Goal: Task Accomplishment & Management: Manage account settings

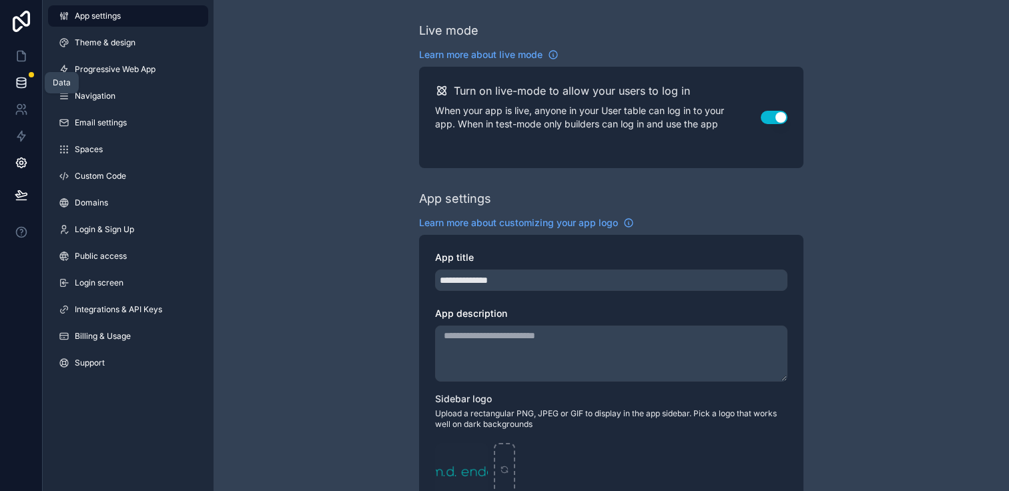
click at [18, 83] on icon at bounding box center [21, 82] width 13 height 13
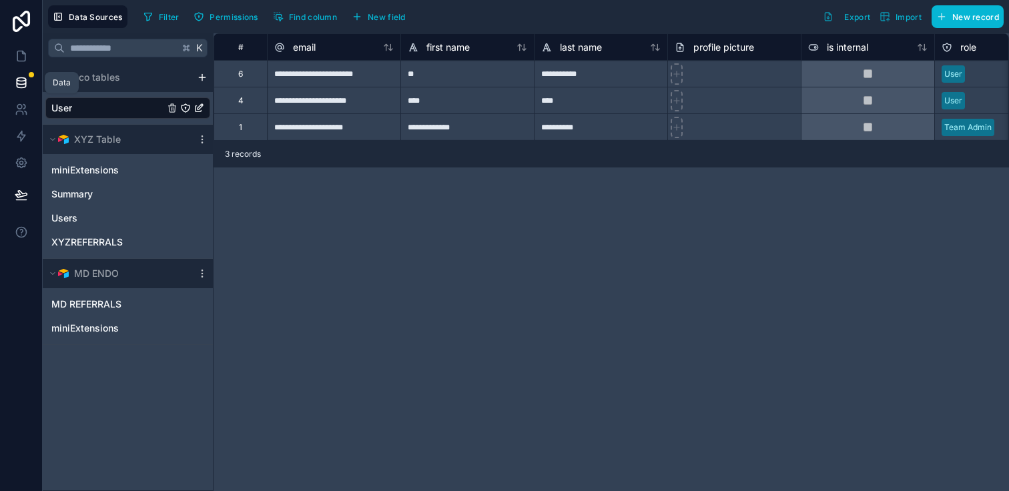
click at [24, 84] on icon at bounding box center [21, 81] width 9 height 5
click at [23, 117] on link at bounding box center [21, 109] width 42 height 27
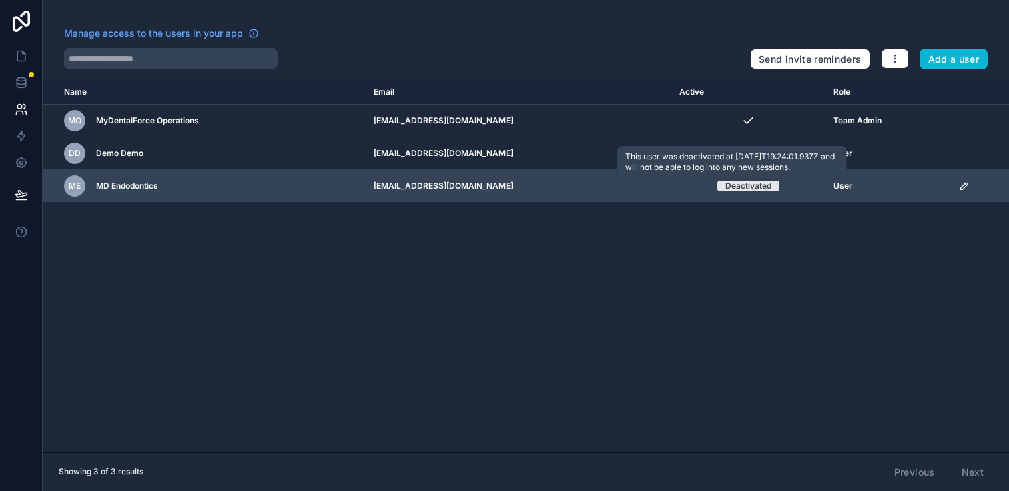
click at [729, 189] on div "Deactivated" at bounding box center [748, 186] width 46 height 11
click at [963, 180] on td "scrollable content" at bounding box center [980, 186] width 58 height 33
click at [963, 181] on icon "scrollable content" at bounding box center [964, 186] width 11 height 11
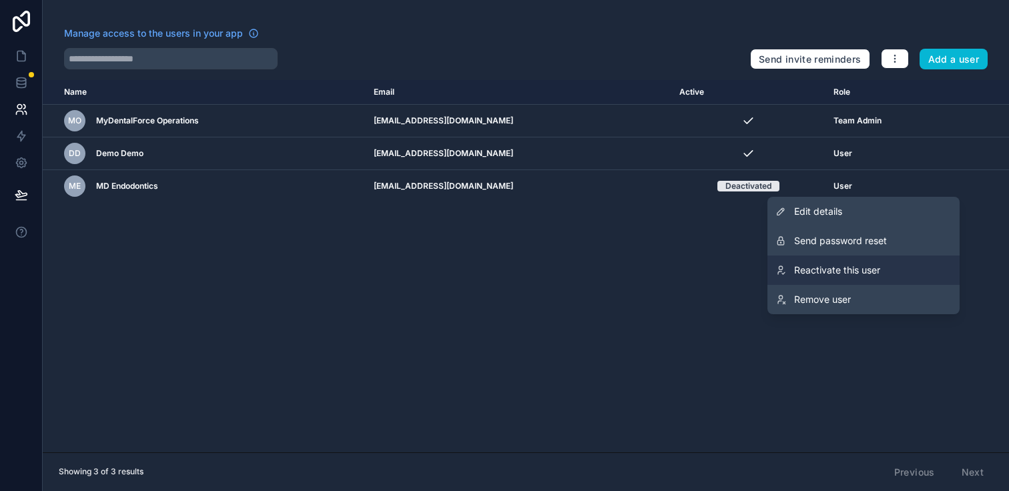
click at [843, 266] on span "Reactivate this user" at bounding box center [837, 270] width 86 height 13
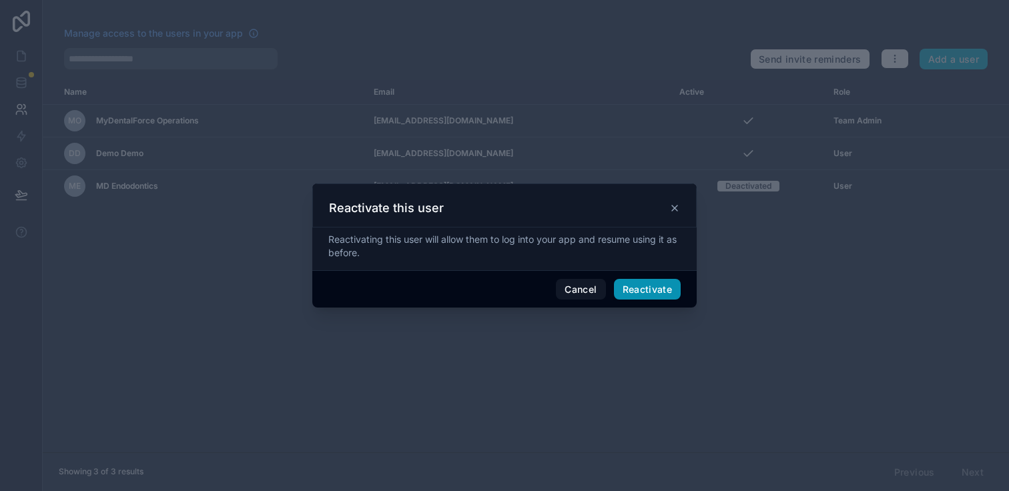
click at [639, 290] on button "Reactivate" at bounding box center [647, 289] width 67 height 21
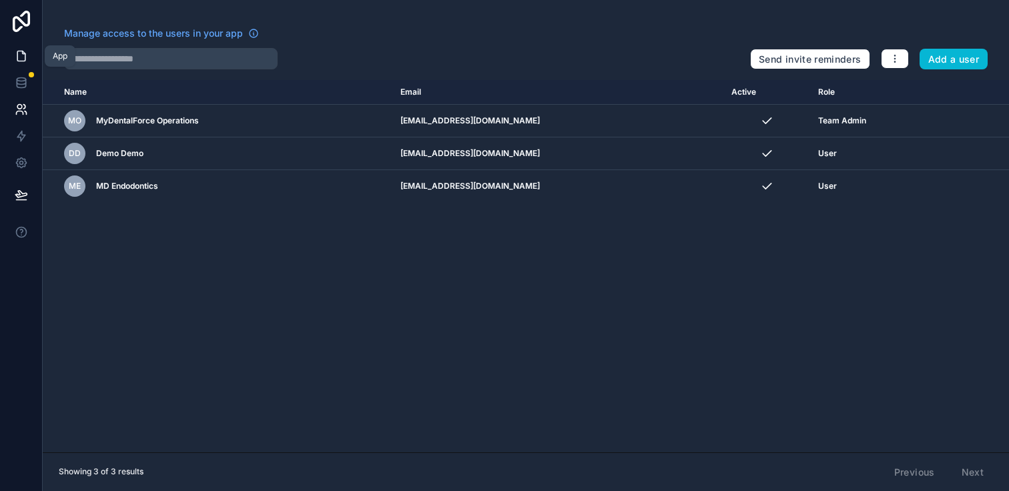
click at [26, 59] on icon at bounding box center [21, 55] width 13 height 13
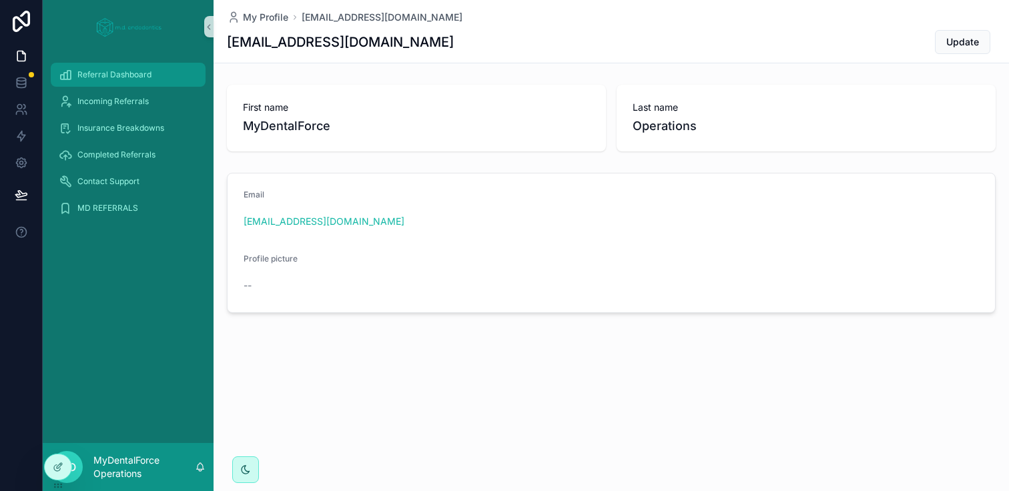
click at [159, 86] on link "Referral Dashboard" at bounding box center [128, 75] width 155 height 24
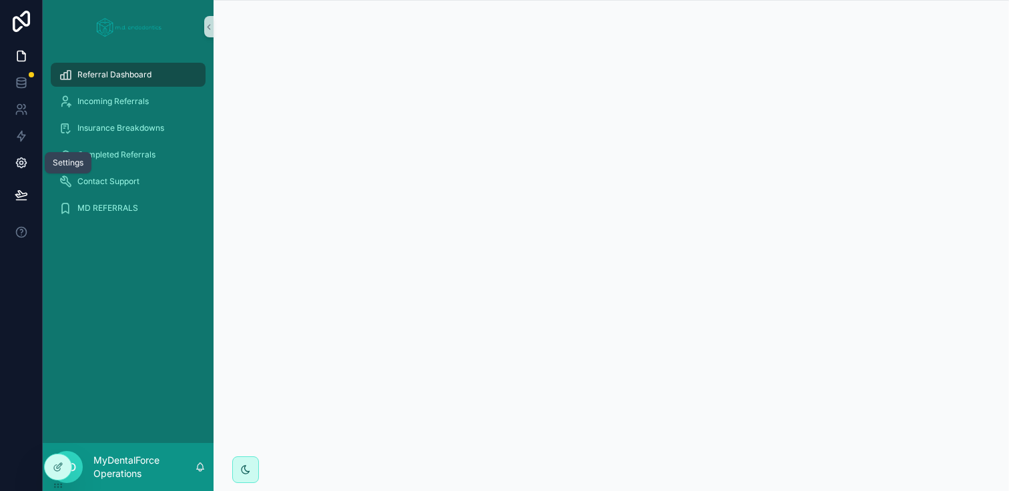
click at [21, 158] on icon at bounding box center [21, 163] width 10 height 10
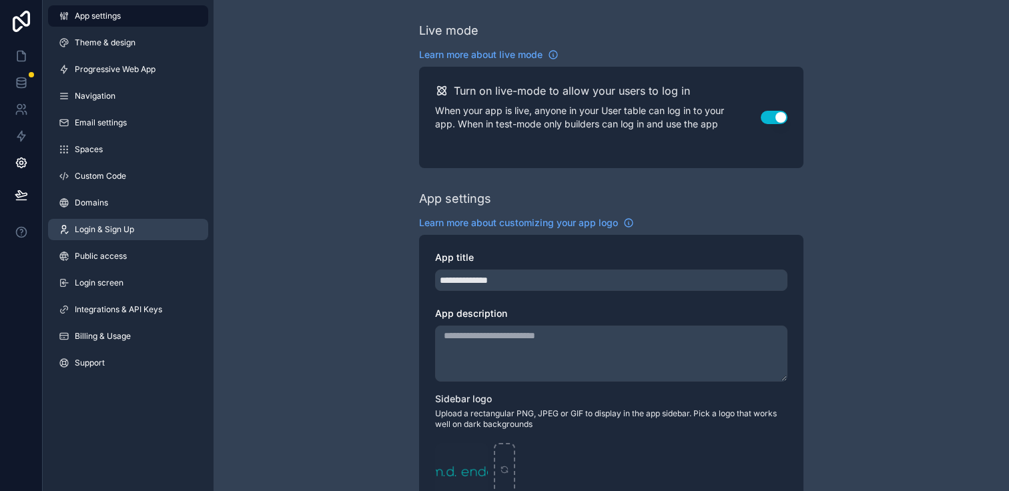
click at [98, 224] on span "Login & Sign Up" at bounding box center [104, 229] width 59 height 11
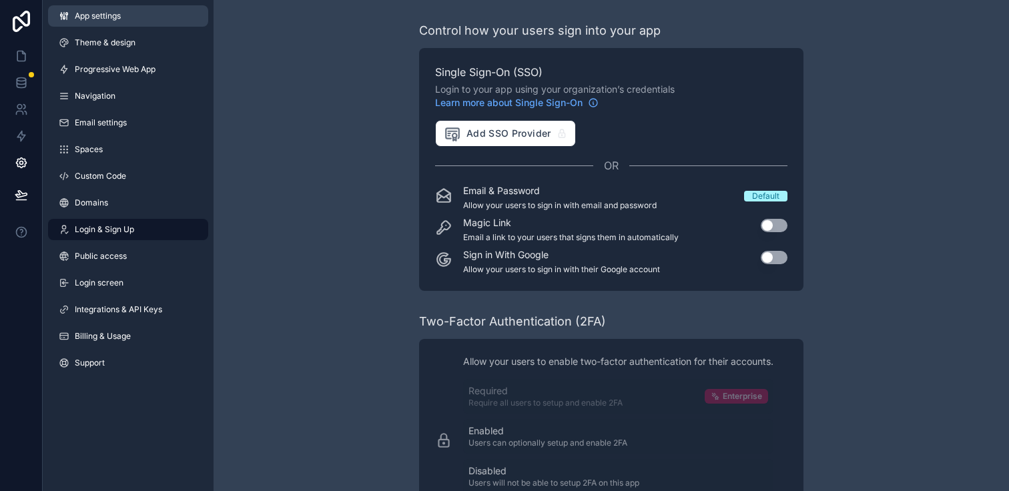
click at [75, 20] on span "App settings" at bounding box center [98, 16] width 46 height 11
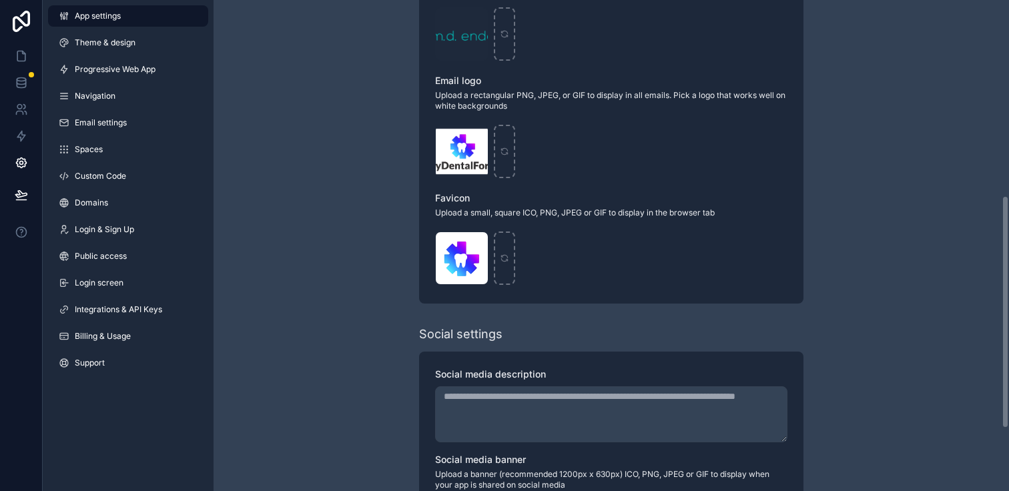
scroll to position [225, 0]
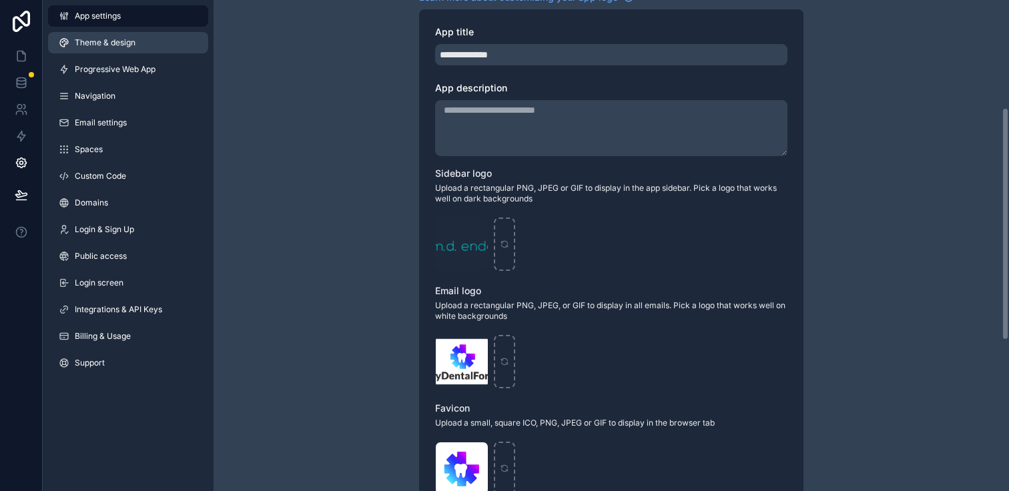
click at [96, 53] on link "Theme & design" at bounding box center [128, 42] width 160 height 21
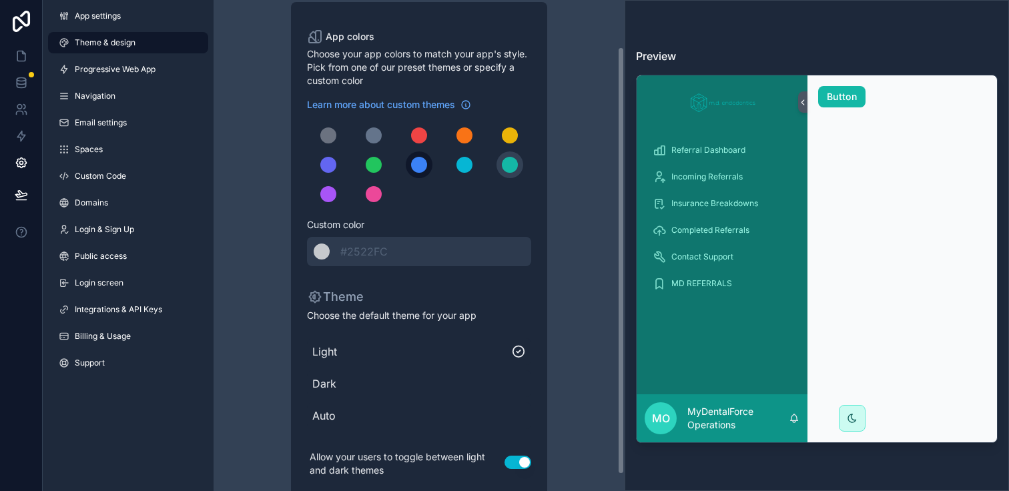
scroll to position [72, 0]
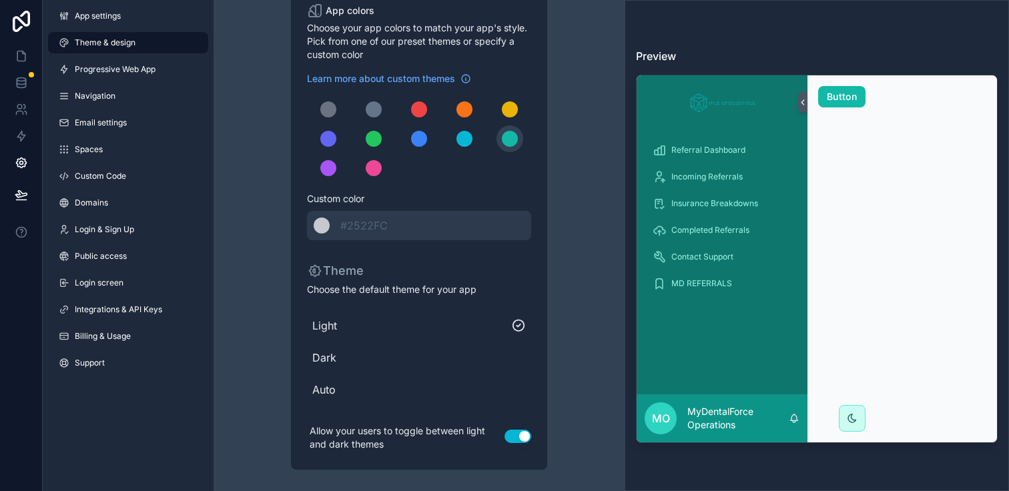
click at [149, 81] on div "App settings Theme & design Progressive Web App Navigation Email settings Space…" at bounding box center [128, 192] width 171 height 384
click at [134, 106] on link "Navigation" at bounding box center [128, 95] width 160 height 21
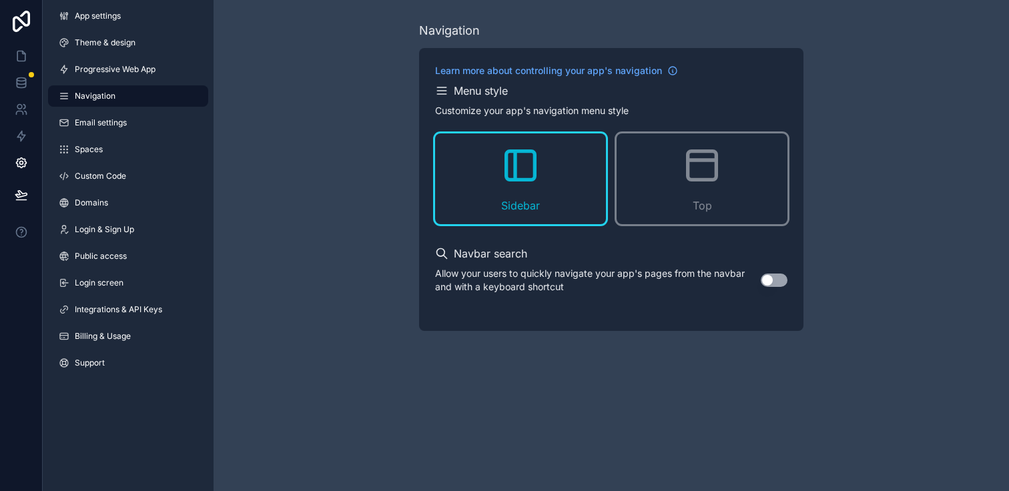
click at [128, 134] on div "App settings Theme & design Progressive Web App Navigation Email settings Space…" at bounding box center [128, 192] width 171 height 384
click at [120, 145] on link "Spaces" at bounding box center [128, 149] width 160 height 21
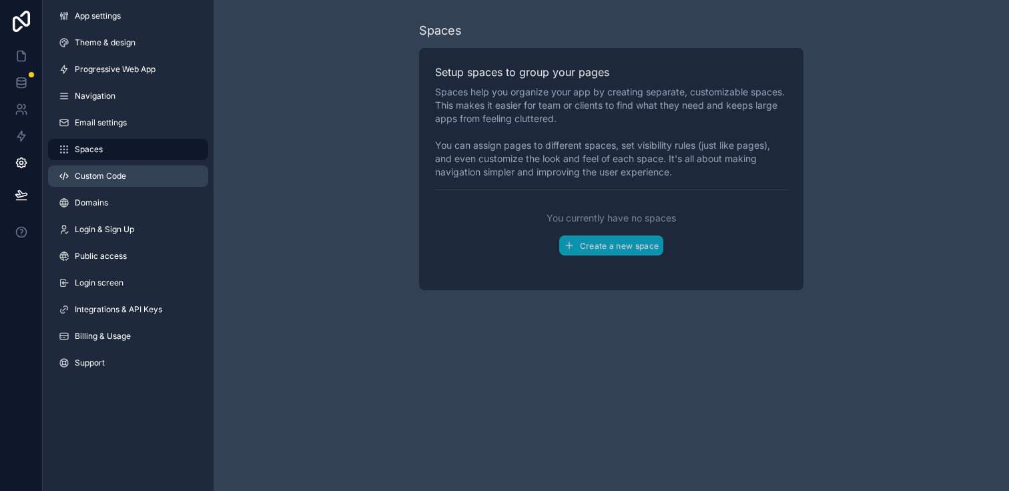
click at [117, 172] on span "Custom Code" at bounding box center [100, 176] width 51 height 11
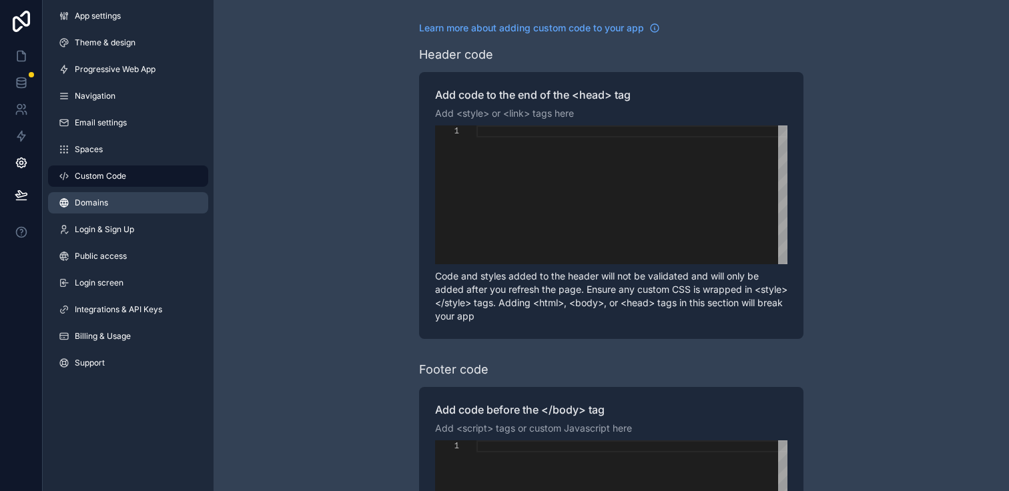
click at [115, 206] on link "Domains" at bounding box center [128, 202] width 160 height 21
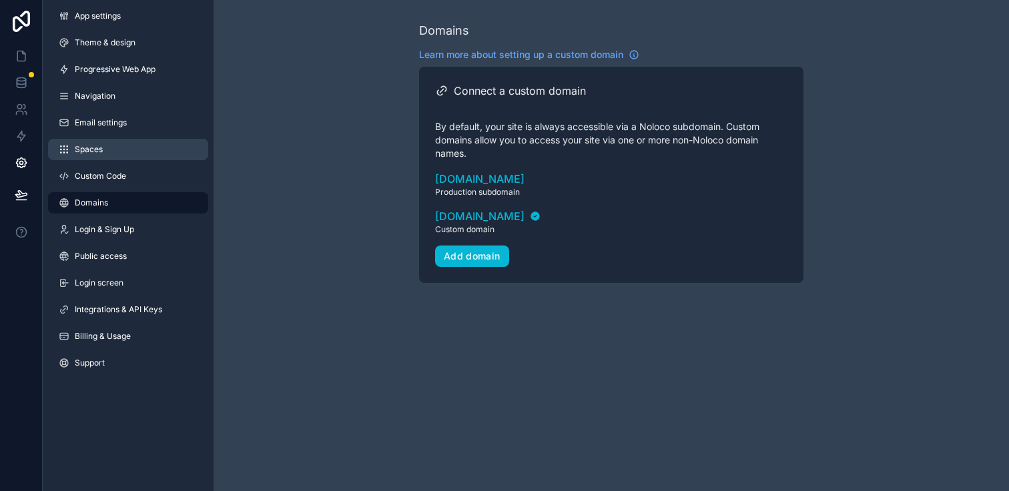
click at [105, 155] on link "Spaces" at bounding box center [128, 149] width 160 height 21
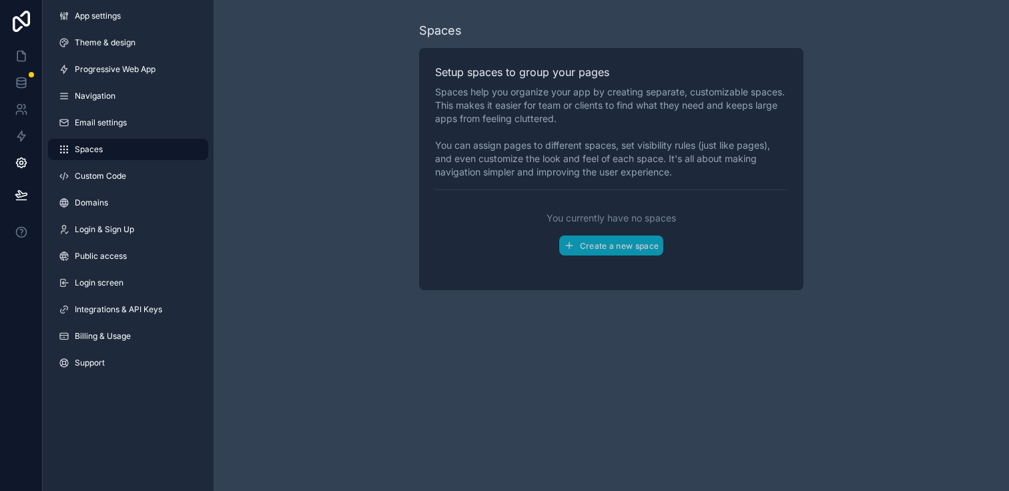
click at [103, 151] on link "Spaces" at bounding box center [128, 149] width 160 height 21
click at [108, 207] on link "Domains" at bounding box center [128, 202] width 160 height 21
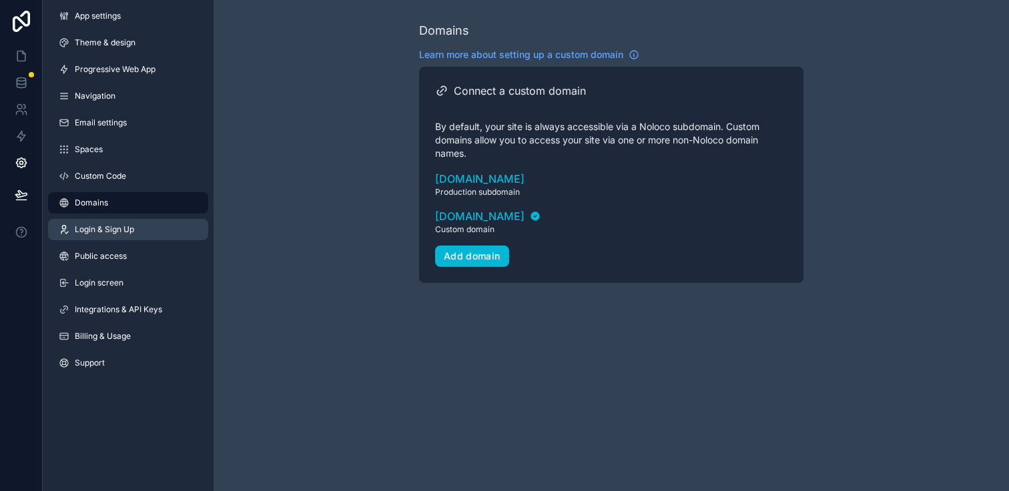
click at [105, 224] on span "Login & Sign Up" at bounding box center [104, 229] width 59 height 11
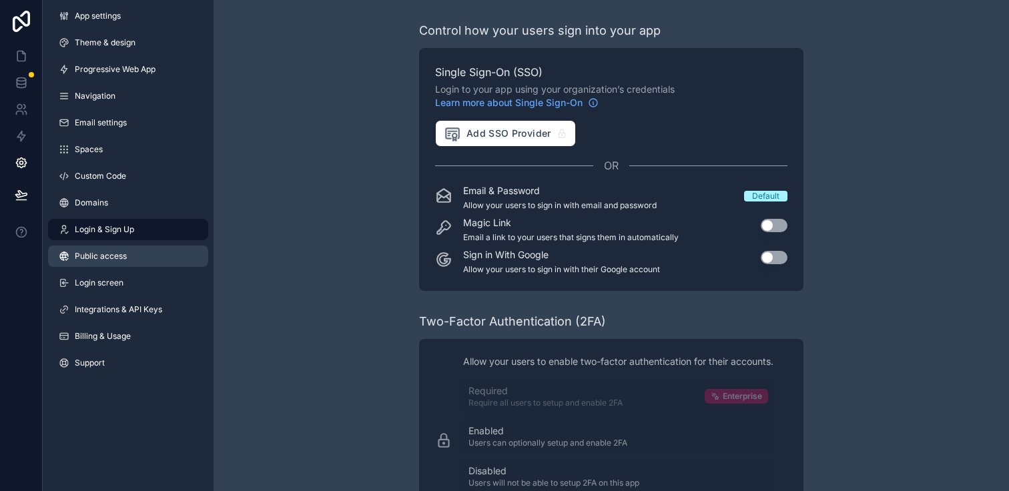
click at [103, 259] on span "Public access" at bounding box center [101, 256] width 52 height 11
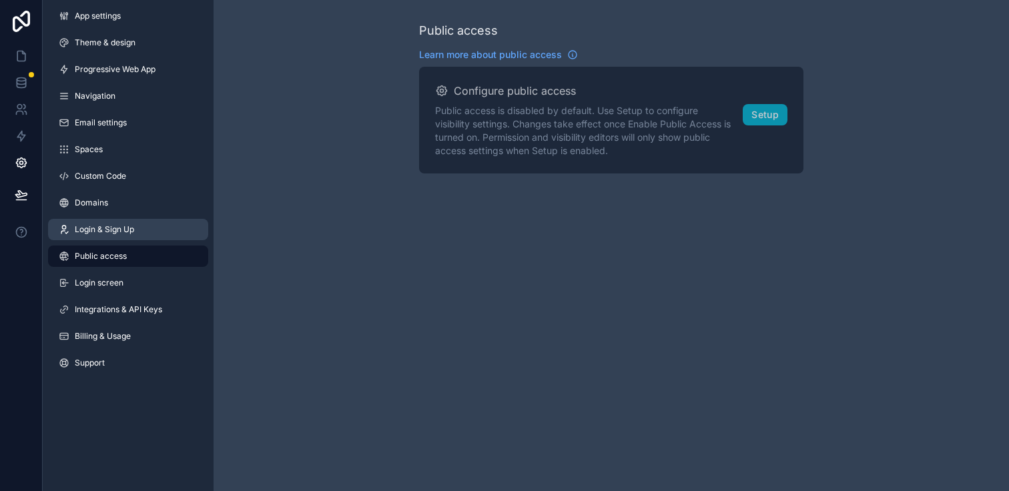
click at [105, 234] on span "Login & Sign Up" at bounding box center [104, 229] width 59 height 11
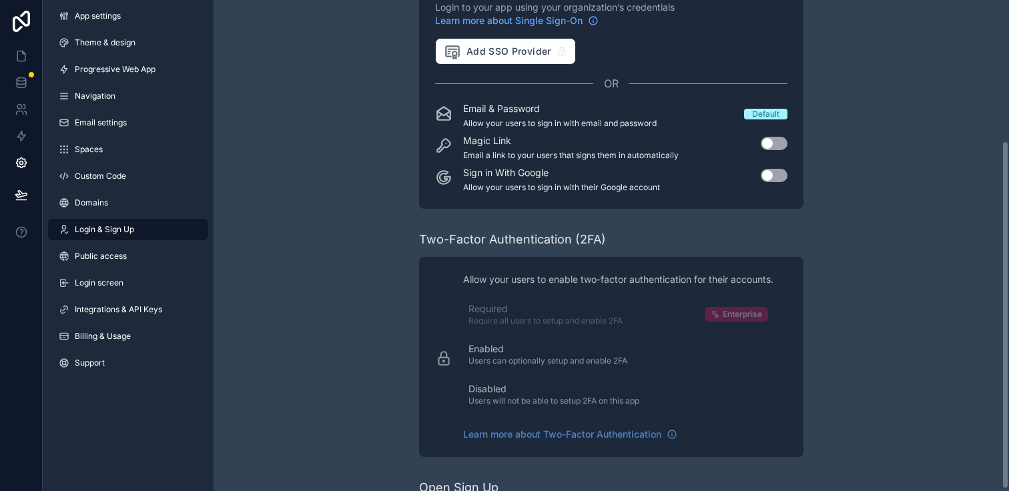
scroll to position [200, 0]
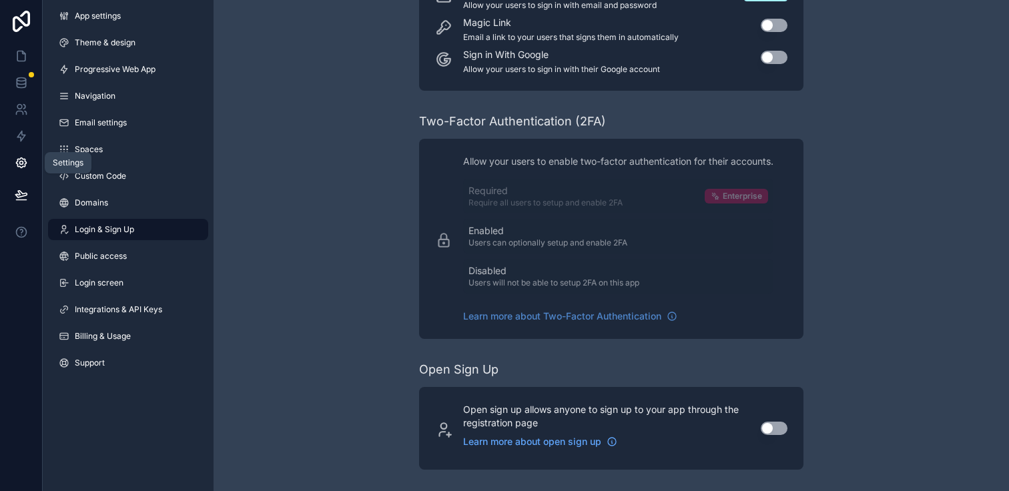
click at [22, 171] on link at bounding box center [21, 162] width 42 height 27
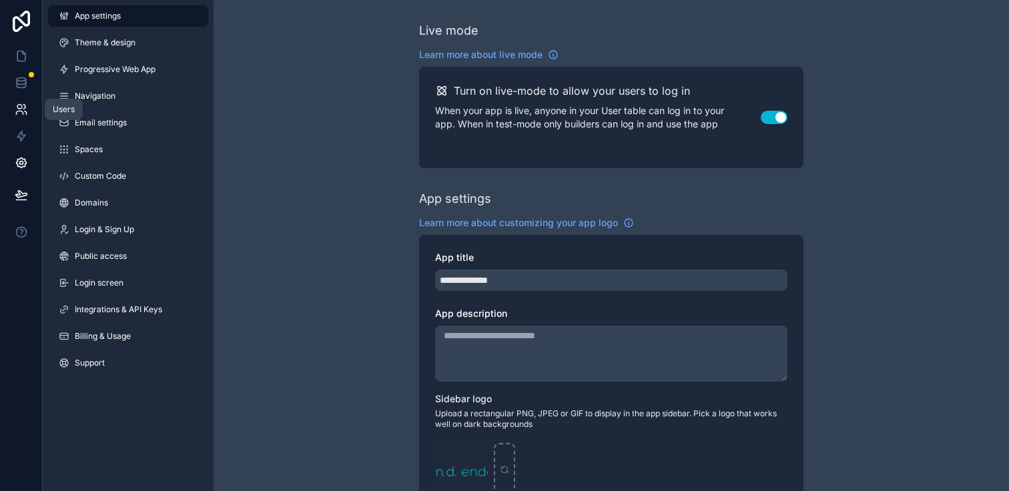
click at [22, 109] on icon at bounding box center [21, 109] width 13 height 13
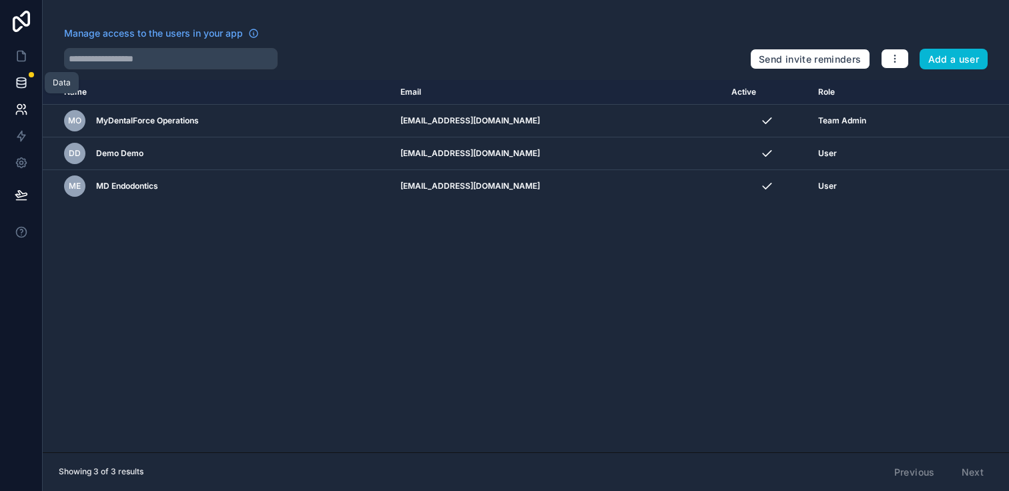
click at [20, 81] on icon at bounding box center [21, 82] width 13 height 13
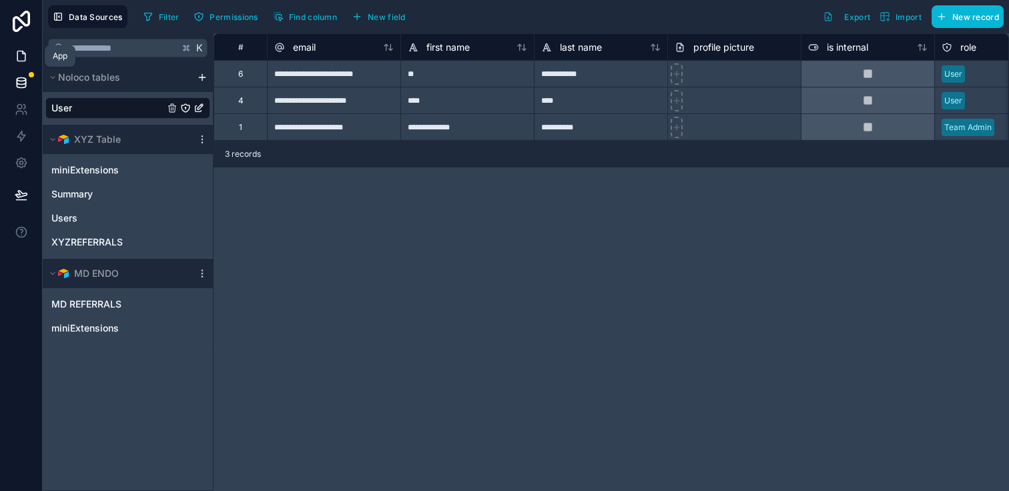
click at [22, 51] on icon at bounding box center [23, 52] width 3 height 3
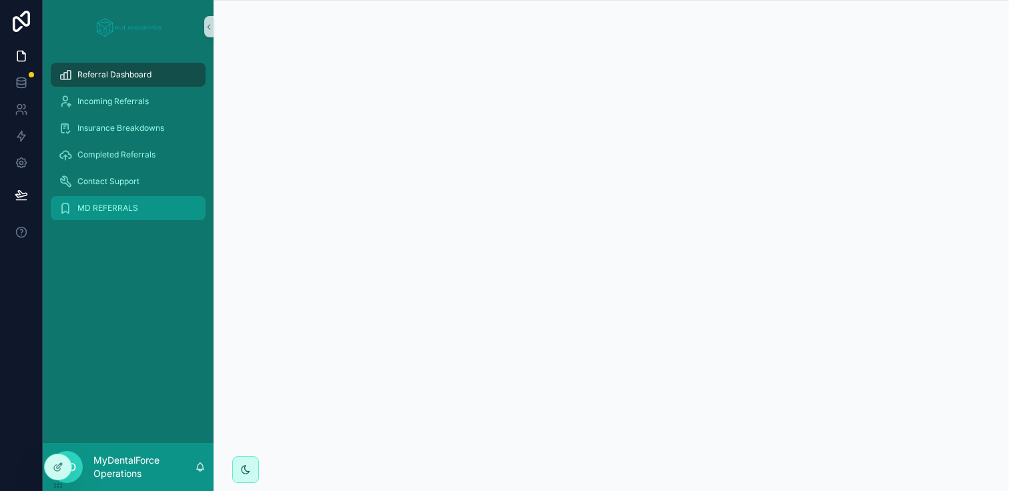
click at [131, 201] on div "MD REFERRALS" at bounding box center [128, 207] width 139 height 21
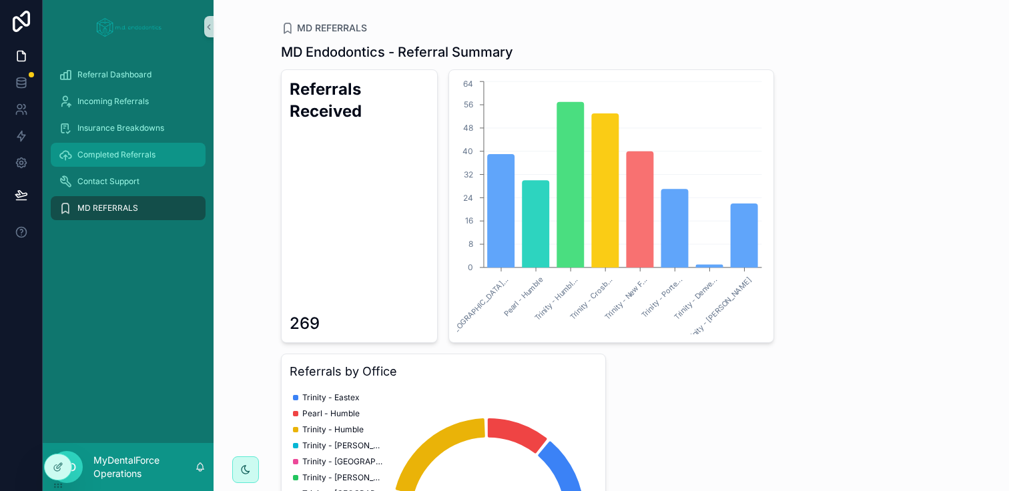
click at [127, 155] on span "Completed Referrals" at bounding box center [116, 154] width 78 height 11
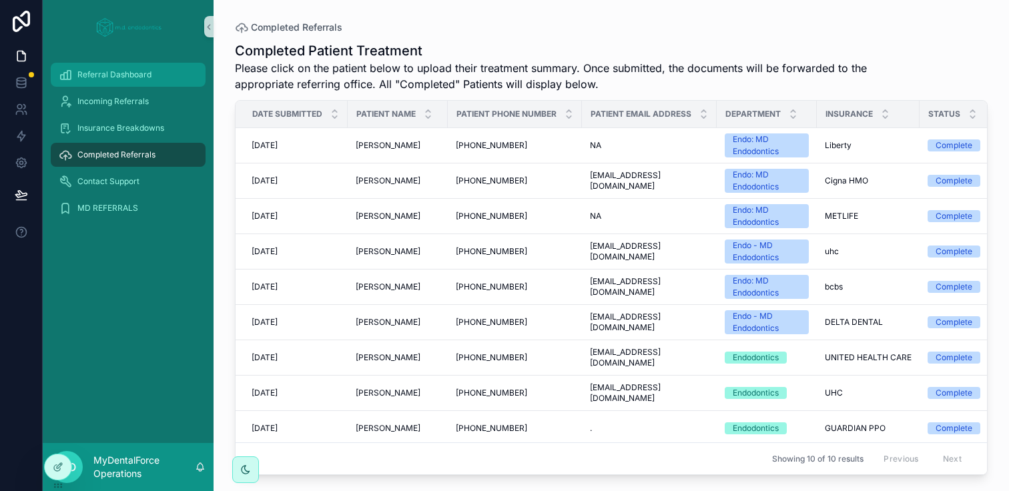
click at [105, 78] on span "Referral Dashboard" at bounding box center [114, 74] width 74 height 11
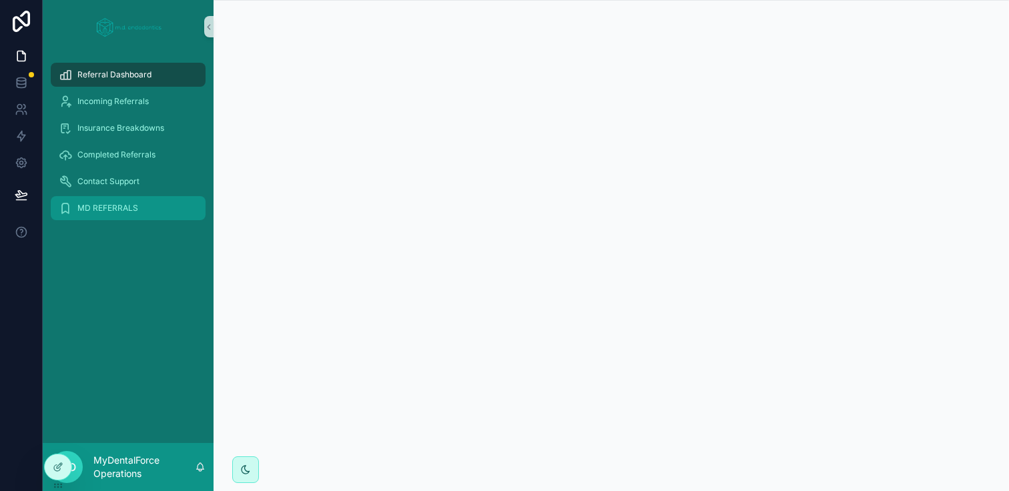
click at [115, 203] on span "MD REFERRALS" at bounding box center [107, 208] width 61 height 11
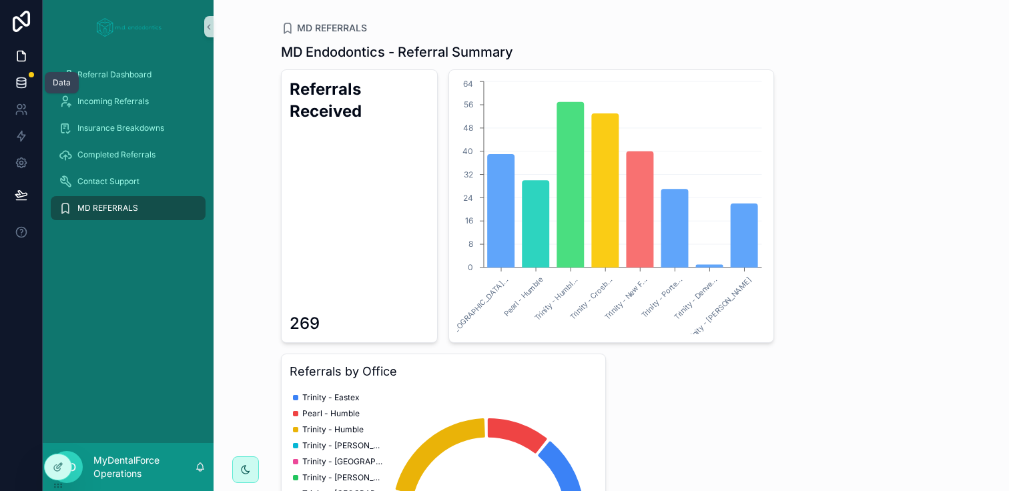
click at [31, 89] on link at bounding box center [21, 82] width 42 height 27
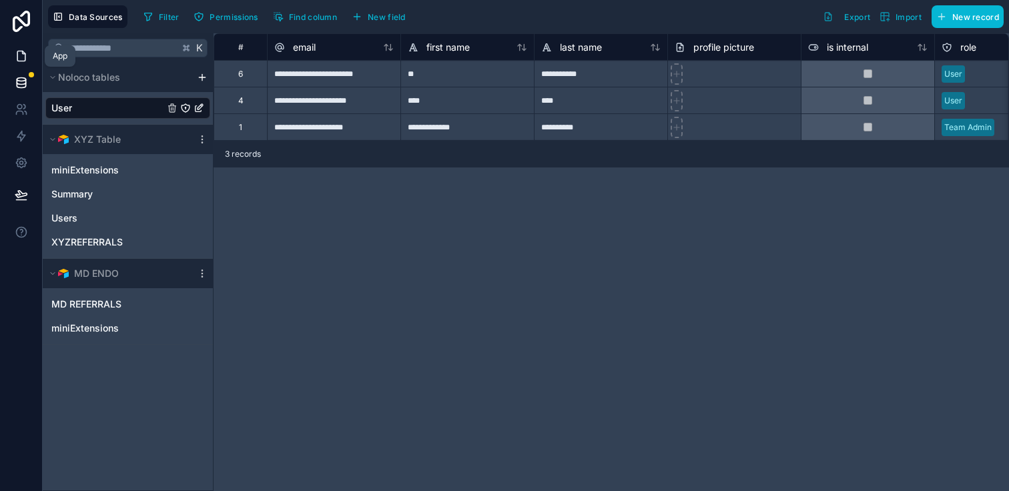
click at [18, 57] on icon at bounding box center [21, 55] width 13 height 13
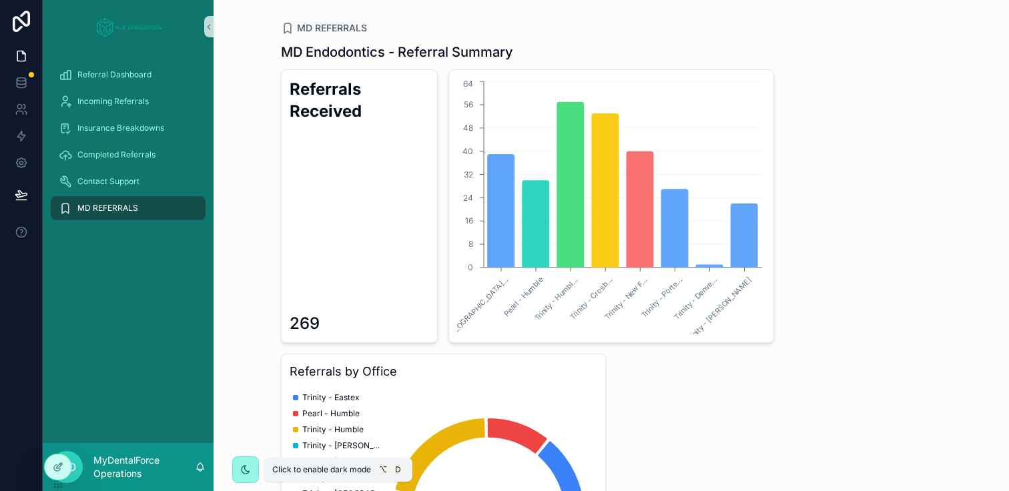
click at [249, 472] on icon "scrollable content" at bounding box center [246, 470] width 8 height 8
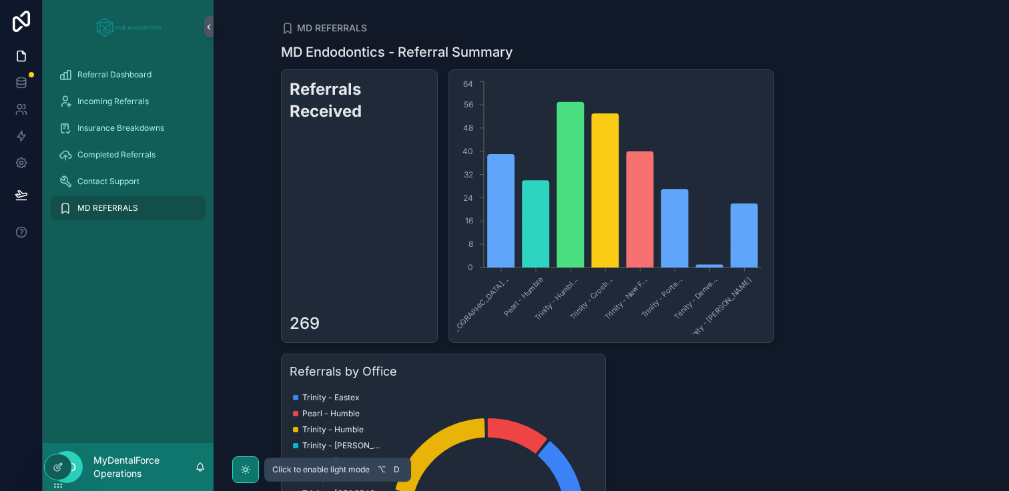
click at [249, 472] on icon "scrollable content" at bounding box center [245, 469] width 11 height 11
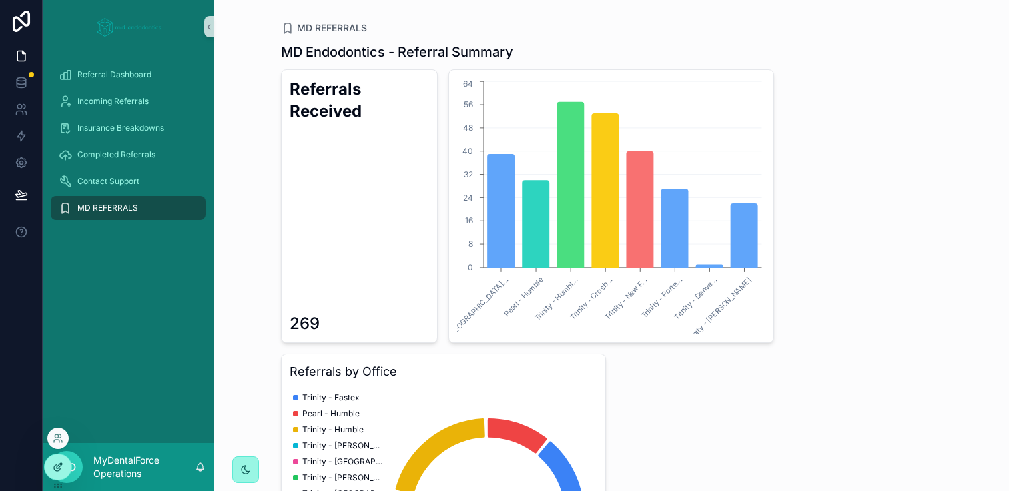
click at [55, 460] on div at bounding box center [58, 466] width 27 height 25
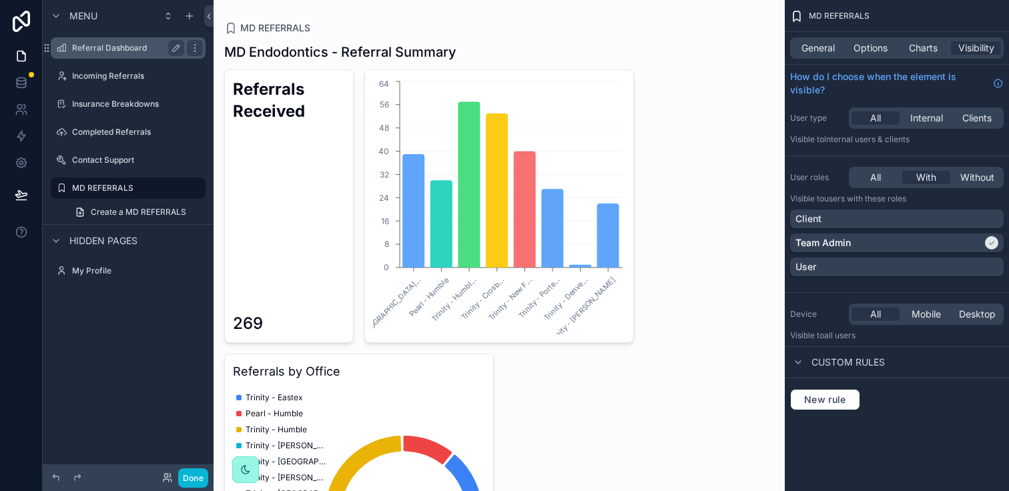
click at [82, 53] on div "Referral Dashboard" at bounding box center [128, 48] width 112 height 16
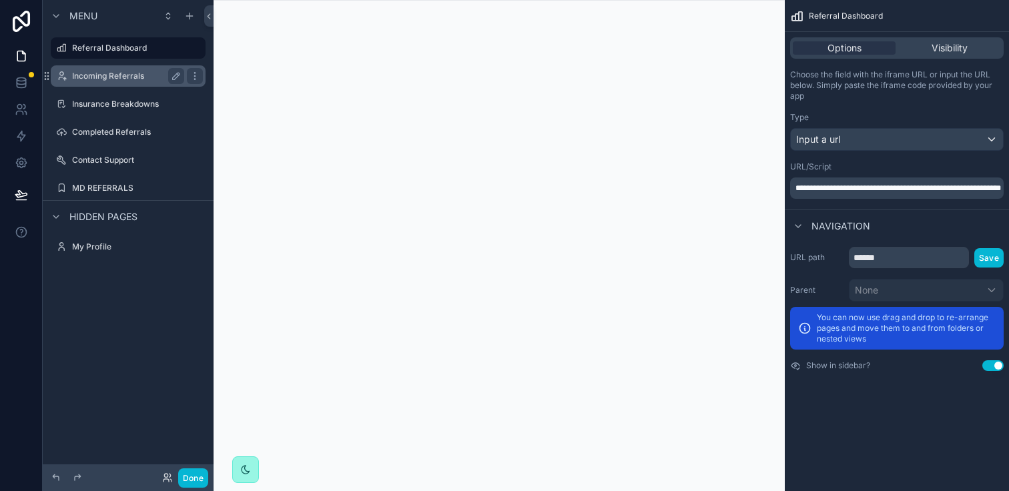
click at [84, 74] on label "Incoming Referrals" at bounding box center [125, 76] width 107 height 11
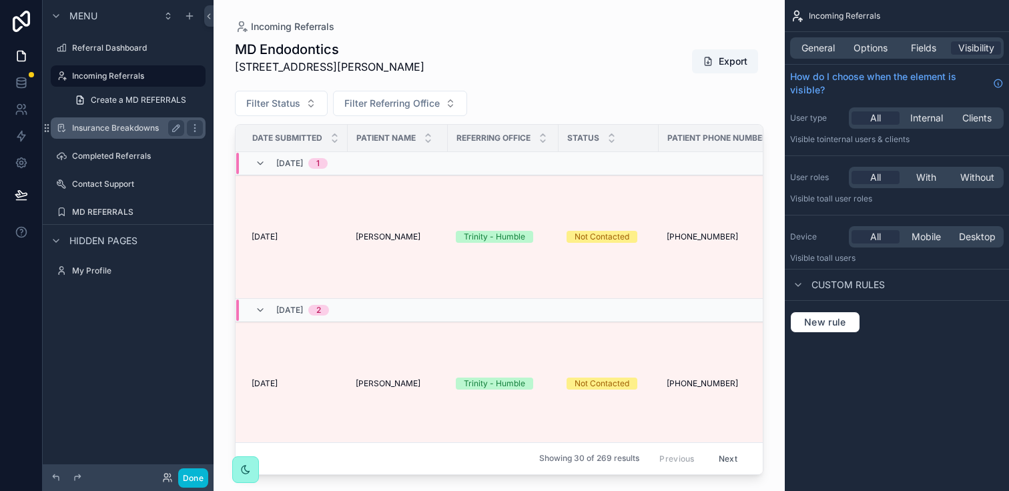
click at [84, 129] on label "Insurance Breakdowns" at bounding box center [125, 128] width 107 height 11
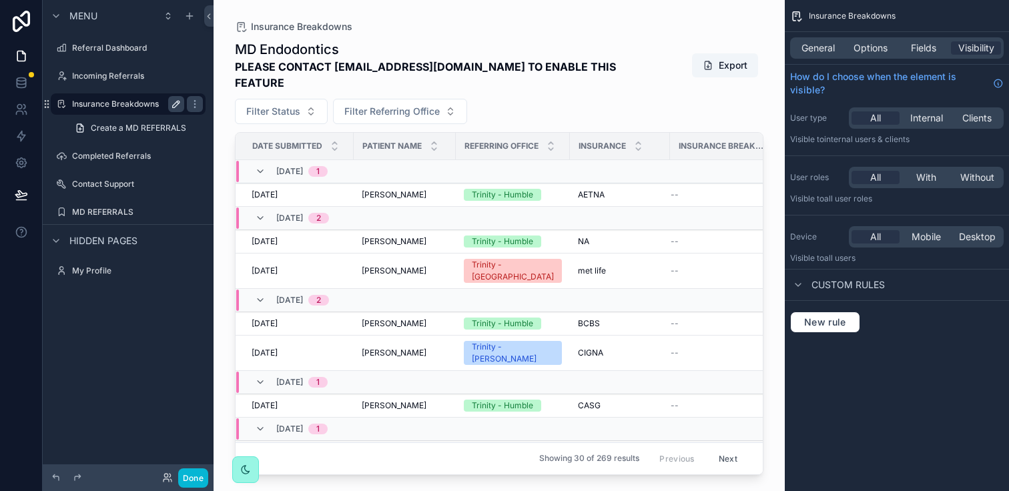
click at [178, 107] on icon "scrollable content" at bounding box center [176, 104] width 11 height 11
click at [387, 62] on div "scrollable content" at bounding box center [498, 237] width 571 height 475
click at [387, 62] on strong "PLEASE CONTACT [EMAIL_ADDRESS][DOMAIN_NAME] TO ENABLE THIS FEATURE" at bounding box center [449, 75] width 428 height 32
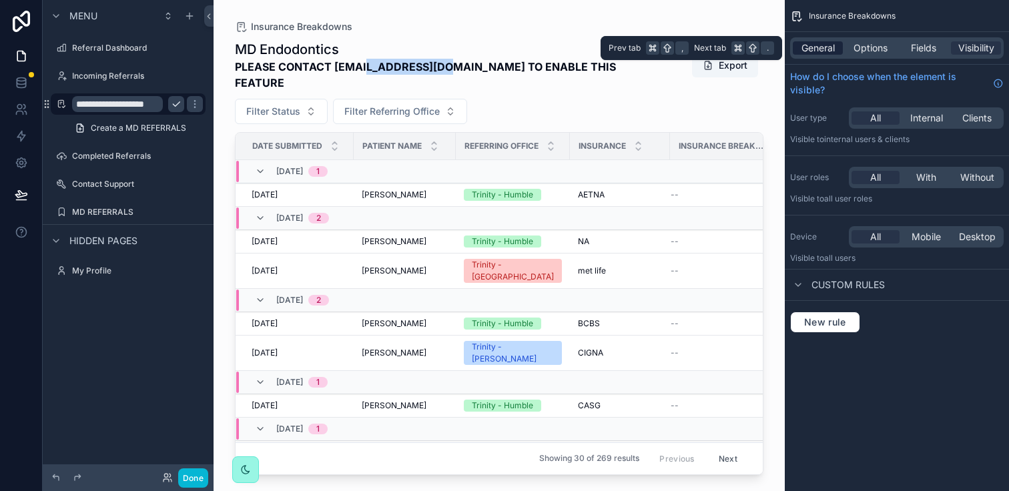
click at [814, 49] on span "General" at bounding box center [817, 47] width 33 height 13
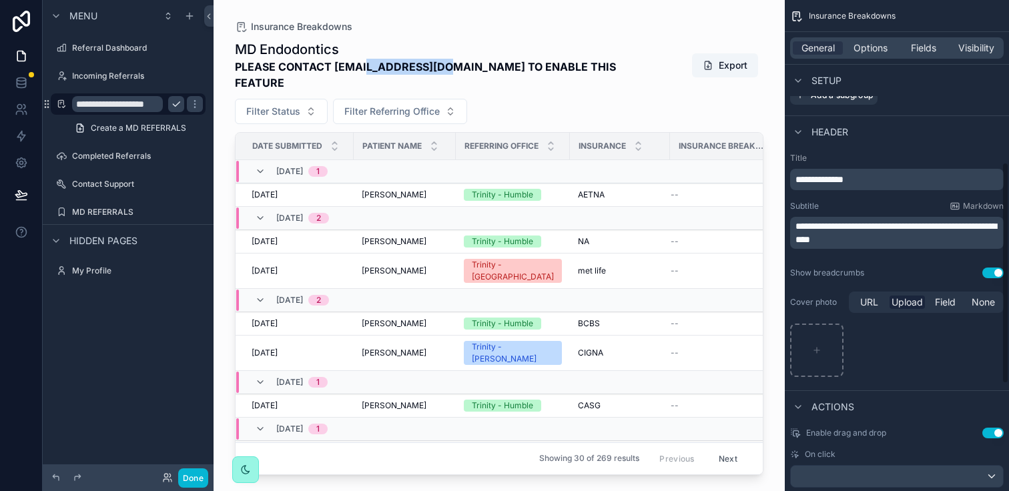
scroll to position [358, 0]
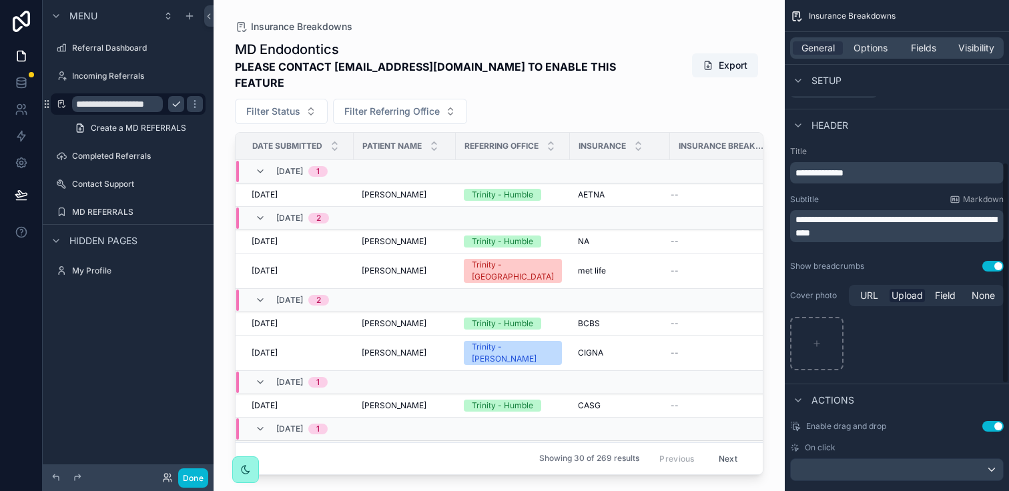
click at [871, 237] on span "**********" at bounding box center [895, 226] width 201 height 23
drag, startPoint x: 860, startPoint y: 243, endPoint x: 807, endPoint y: 215, distance: 60.3
click at [807, 215] on span "**********" at bounding box center [895, 226] width 201 height 23
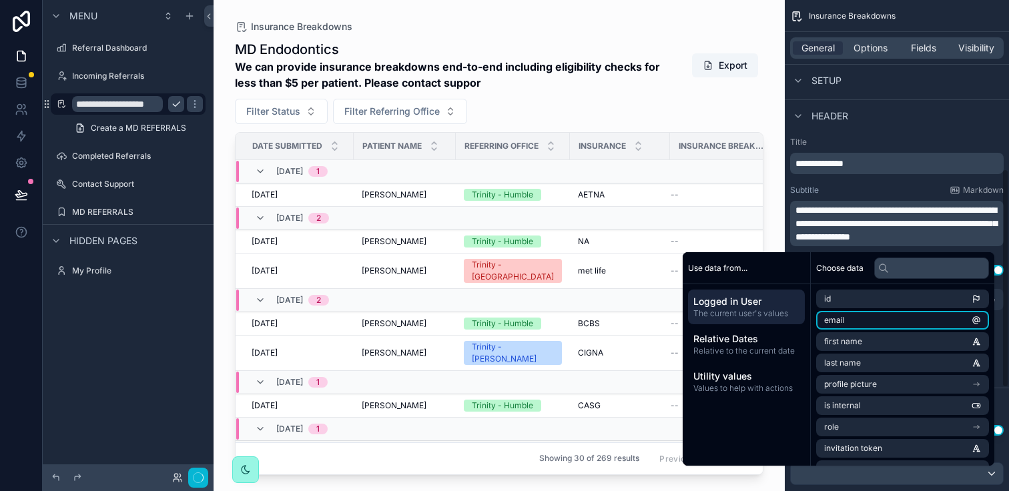
scroll to position [378, 0]
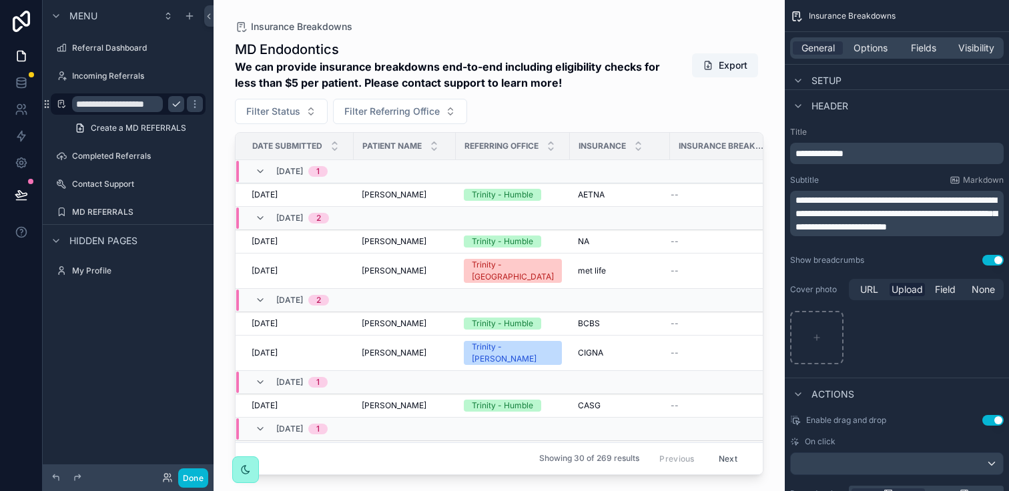
click at [580, 23] on div "Insurance Breakdowns" at bounding box center [499, 26] width 528 height 11
click at [130, 68] on div "Incoming Referrals" at bounding box center [128, 76] width 112 height 16
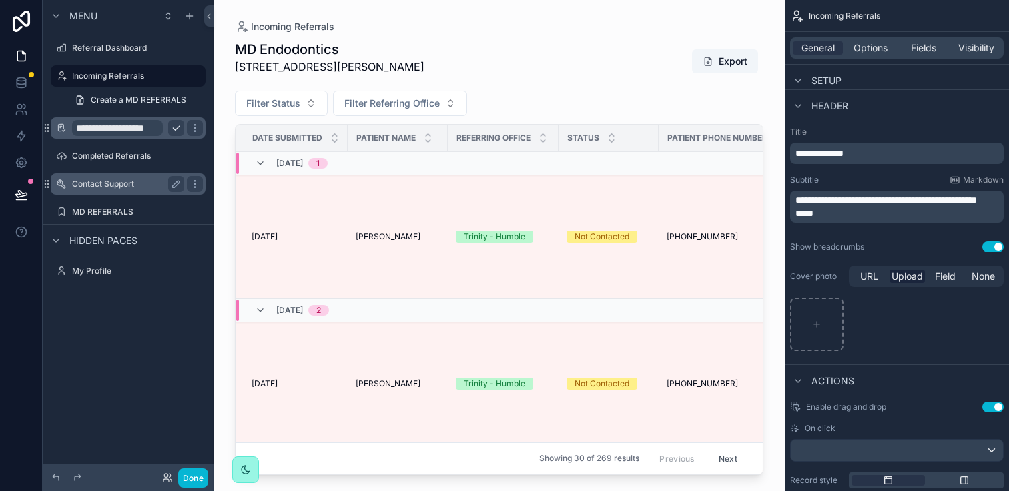
click at [93, 194] on div "Contact Support" at bounding box center [127, 183] width 149 height 21
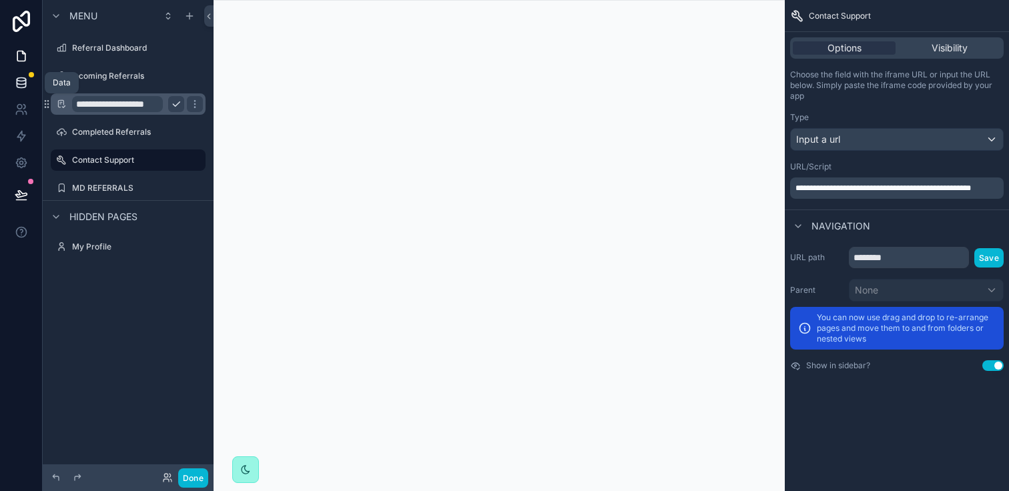
click at [15, 85] on icon at bounding box center [21, 82] width 13 height 13
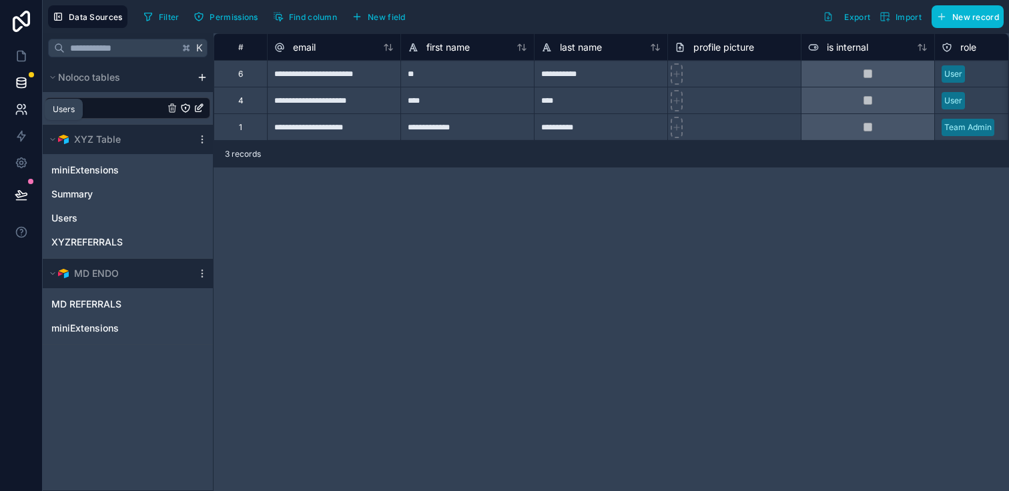
click at [24, 107] on icon at bounding box center [24, 107] width 2 height 4
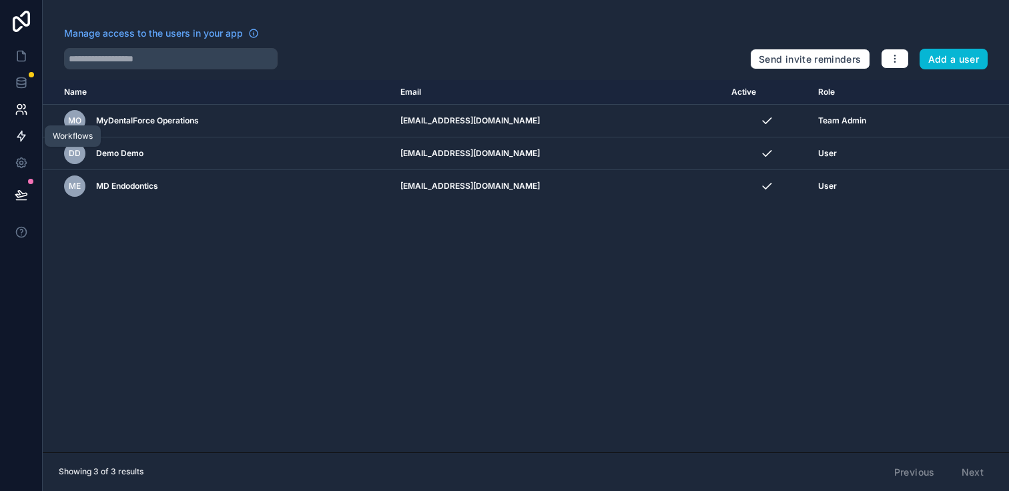
click at [23, 130] on icon at bounding box center [21, 135] width 13 height 13
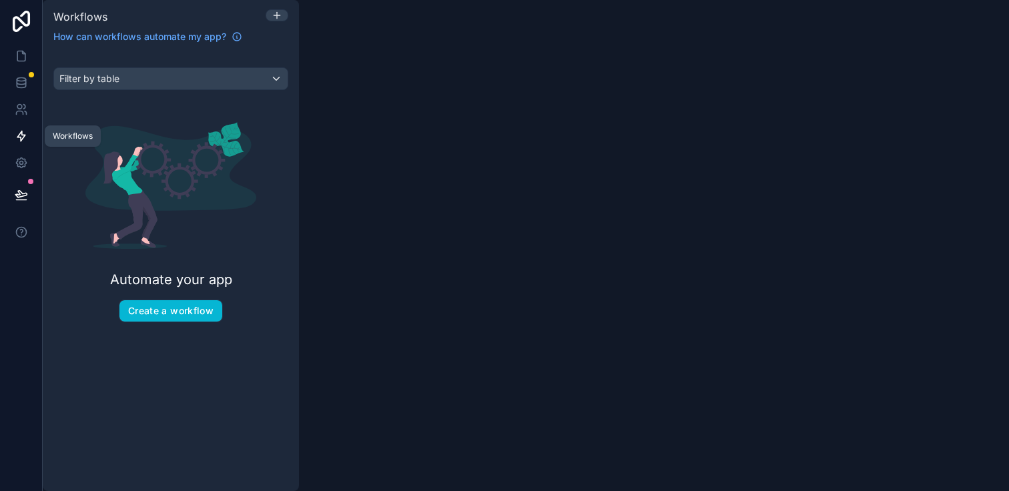
click at [18, 145] on link at bounding box center [21, 136] width 42 height 27
click at [18, 153] on link at bounding box center [21, 162] width 42 height 27
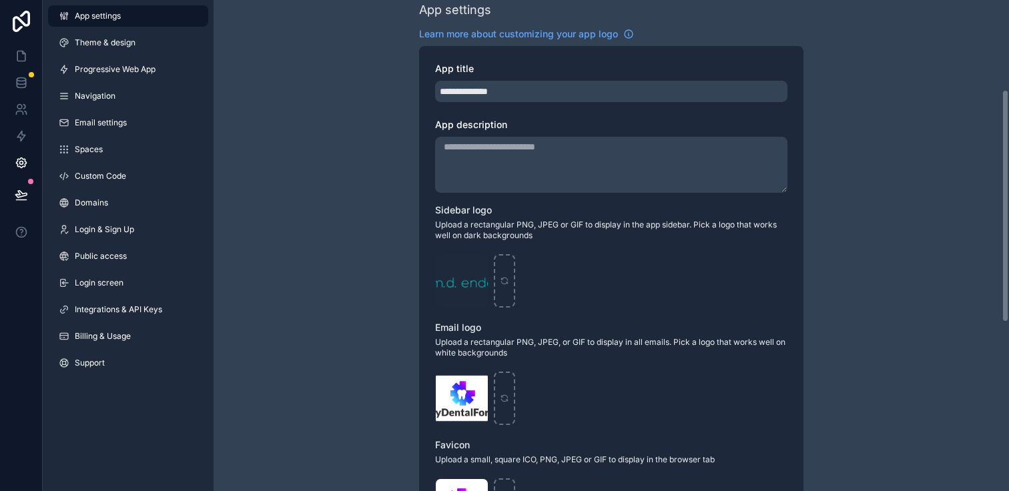
scroll to position [189, 0]
click at [606, 165] on textarea "App description" at bounding box center [611, 164] width 352 height 56
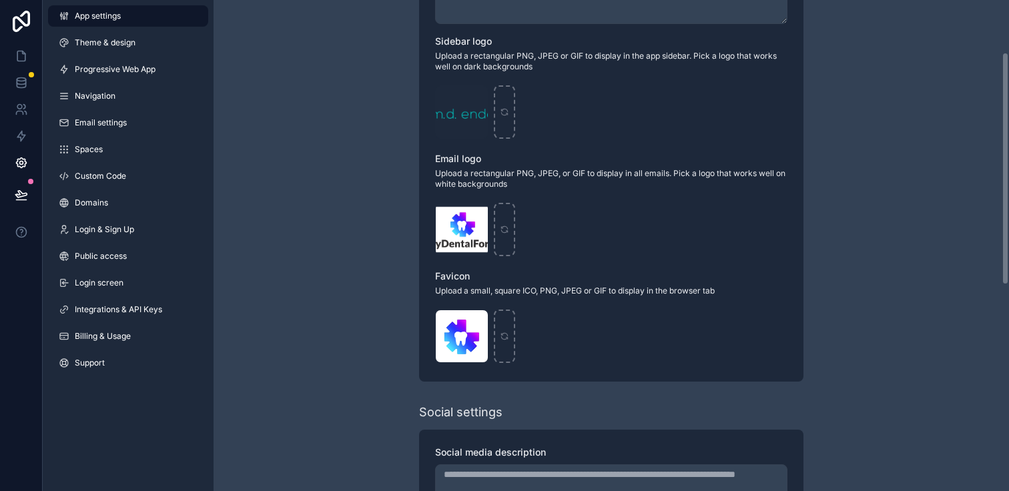
scroll to position [0, 0]
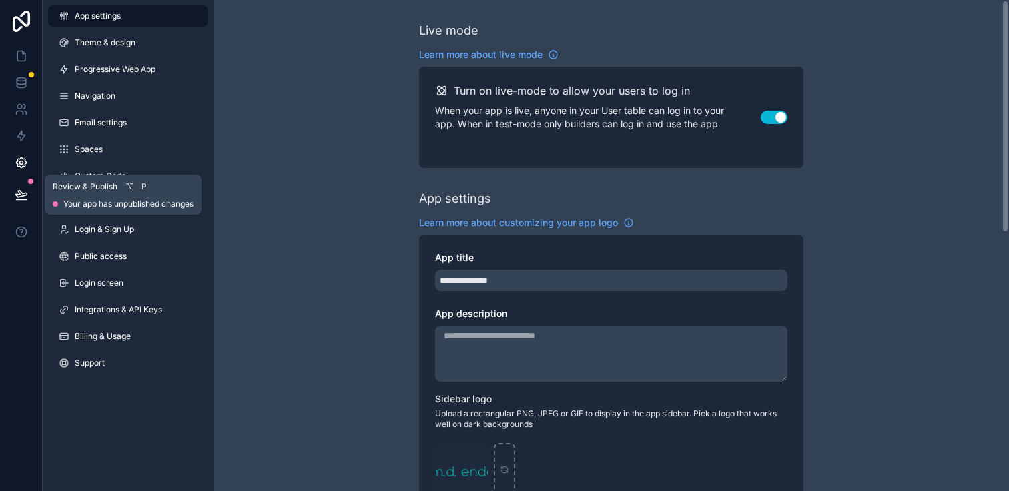
click at [23, 195] on icon at bounding box center [20, 194] width 11 height 7
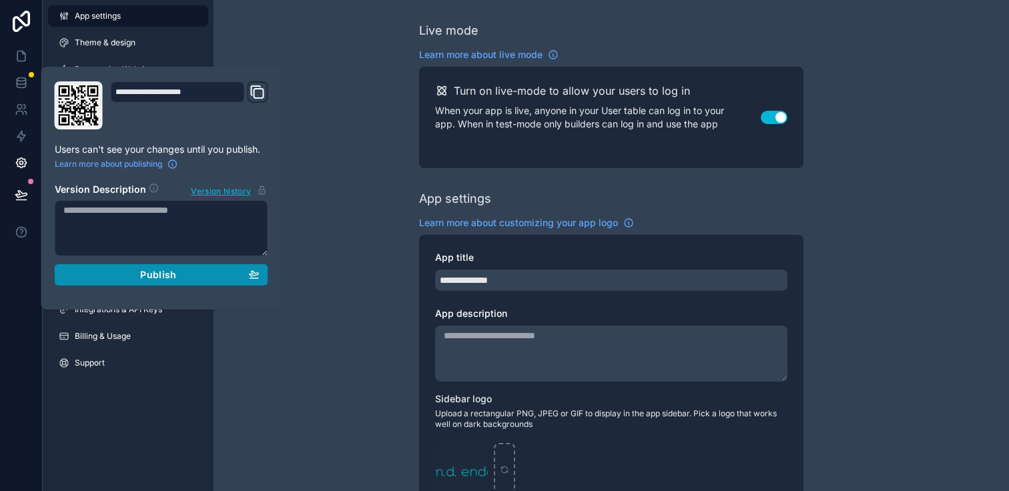
click at [131, 272] on div "Publish" at bounding box center [161, 275] width 196 height 12
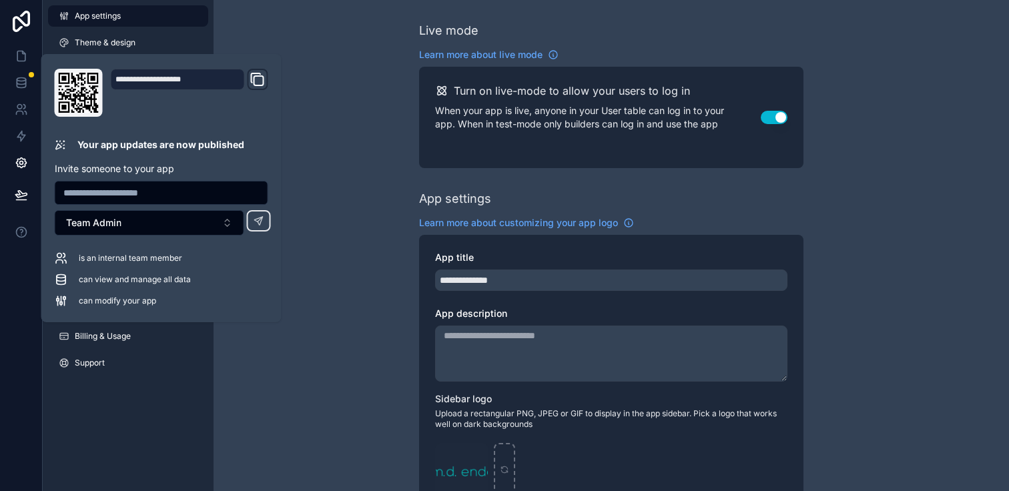
click at [175, 78] on div "**********" at bounding box center [178, 79] width 134 height 21
click at [254, 74] on icon "Domain and Custom Link" at bounding box center [258, 79] width 16 height 16
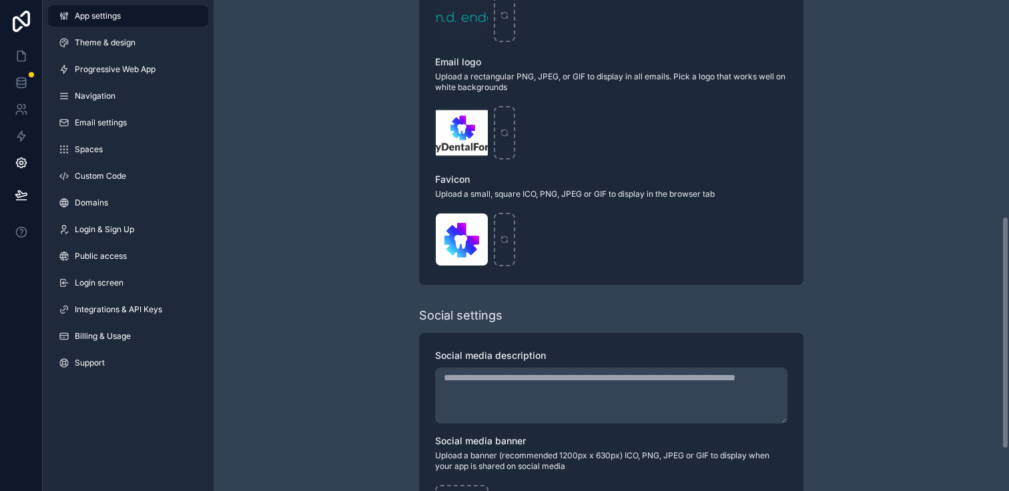
scroll to position [542, 0]
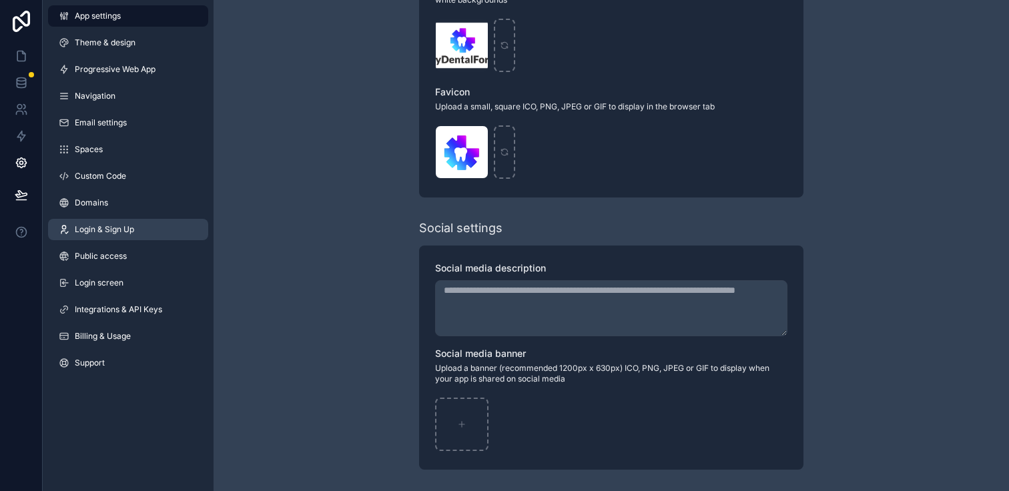
click at [115, 225] on span "Login & Sign Up" at bounding box center [104, 229] width 59 height 11
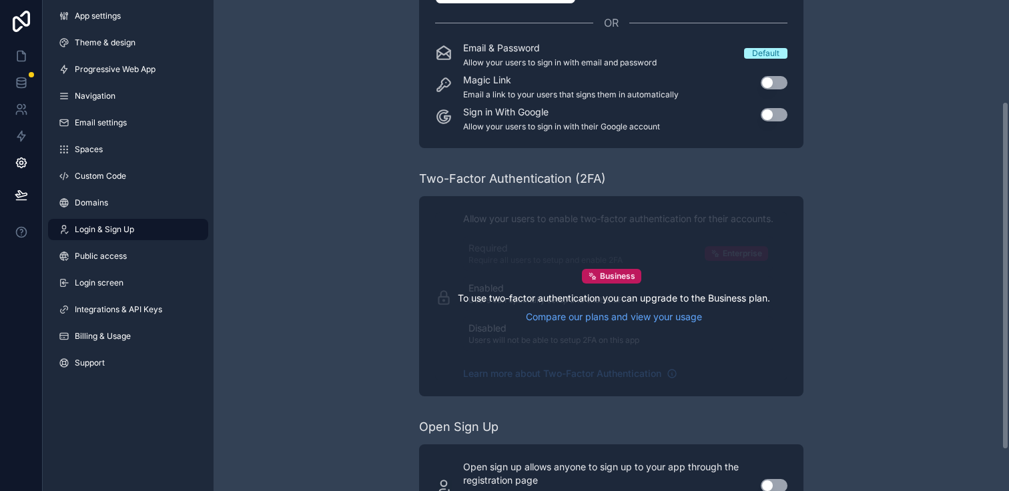
scroll to position [200, 0]
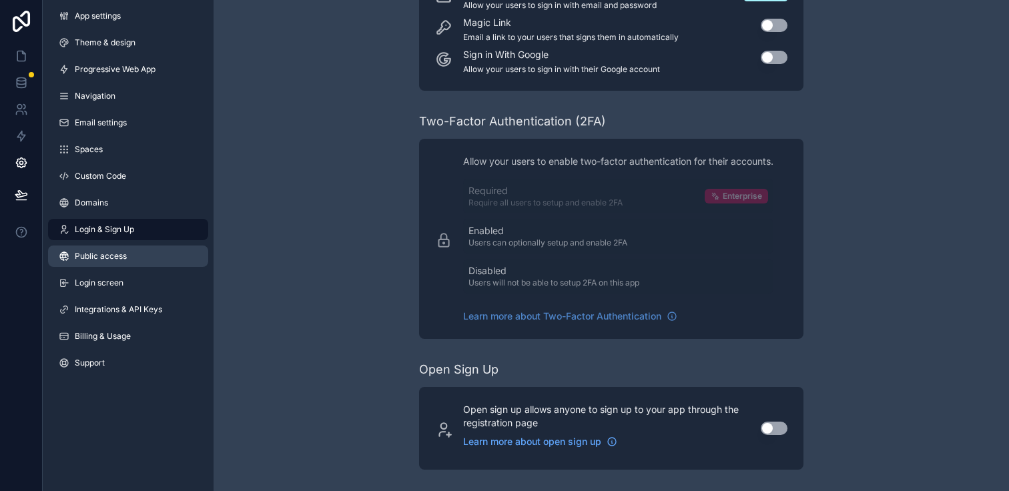
click at [123, 263] on link "Public access" at bounding box center [128, 256] width 160 height 21
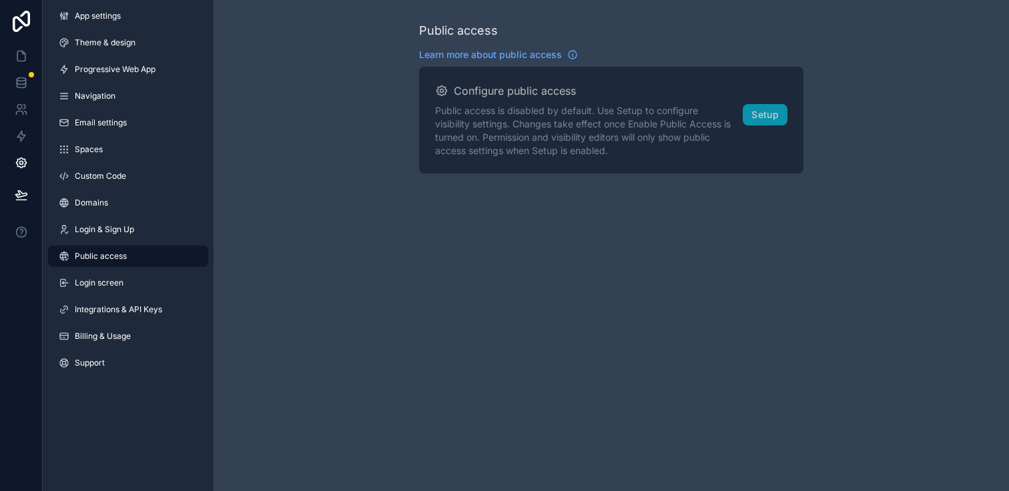
click at [120, 271] on div "App settings Theme & design Progressive Web App Navigation Email settings Space…" at bounding box center [128, 192] width 171 height 384
click at [115, 276] on link "Login screen" at bounding box center [128, 282] width 160 height 21
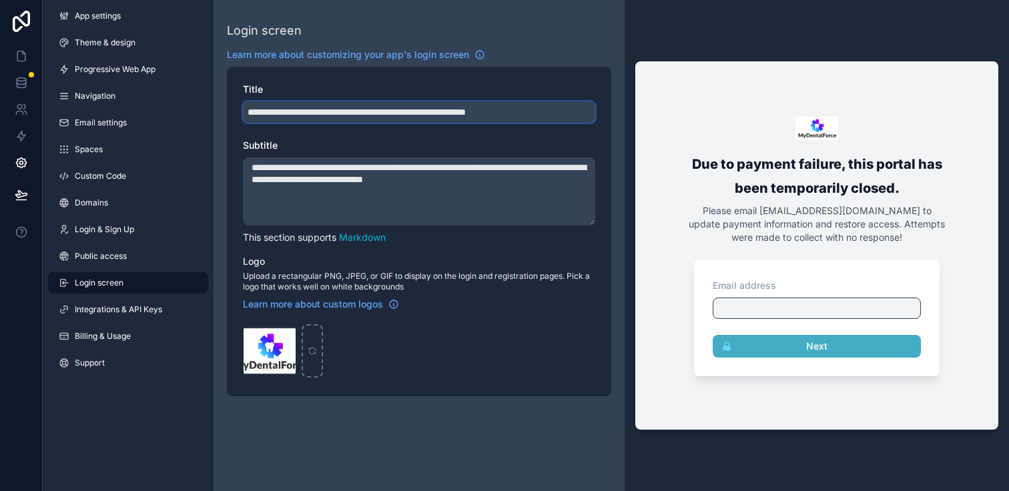
click at [382, 110] on input "**********" at bounding box center [419, 111] width 352 height 21
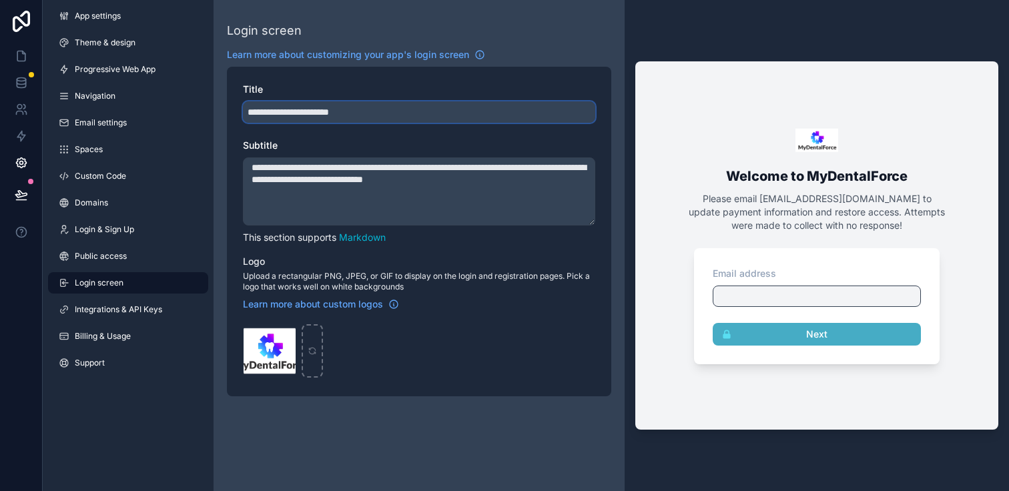
type input "**********"
click at [518, 203] on textarea "**********" at bounding box center [419, 191] width 352 height 68
click at [508, 203] on textarea "**********" at bounding box center [419, 191] width 352 height 68
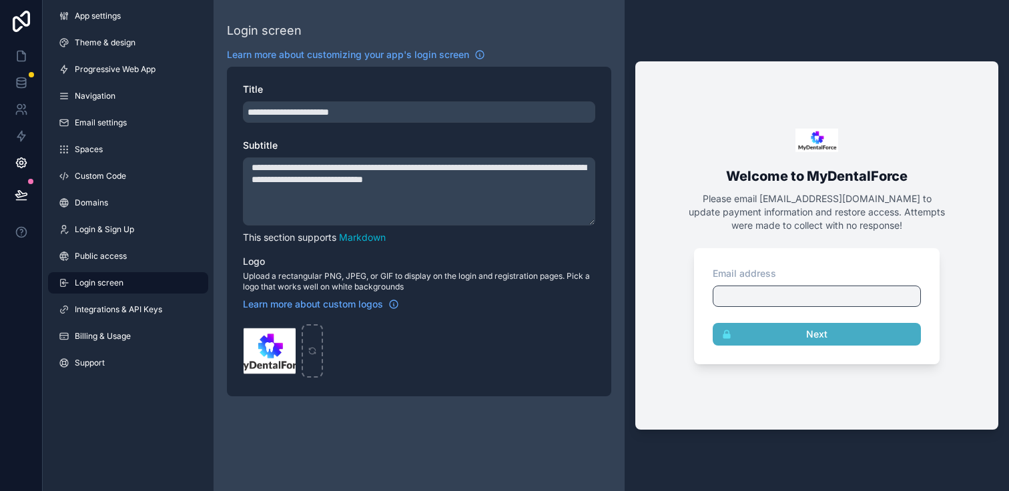
click at [507, 183] on textarea "**********" at bounding box center [419, 191] width 352 height 68
click at [506, 183] on textarea "**********" at bounding box center [419, 191] width 352 height 68
click at [504, 182] on textarea "**********" at bounding box center [419, 191] width 352 height 68
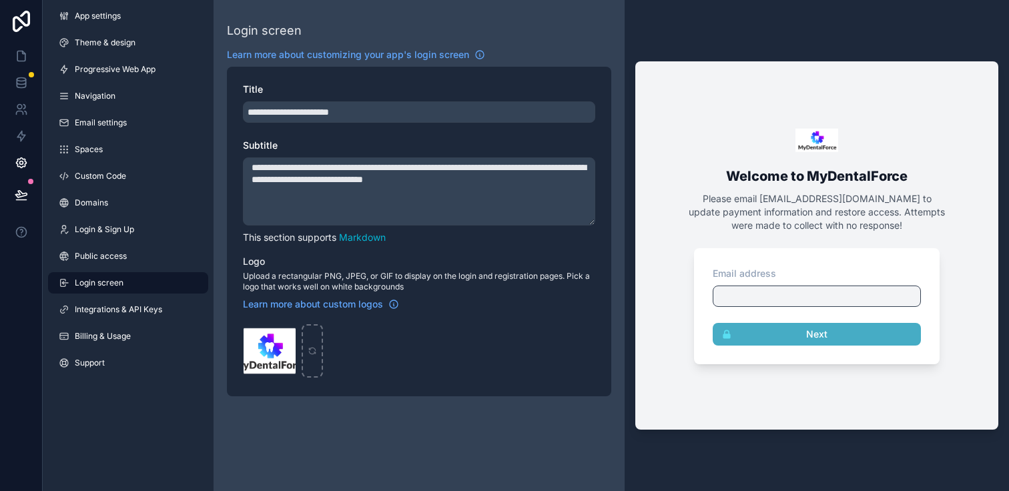
click at [504, 182] on textarea "**********" at bounding box center [419, 191] width 352 height 68
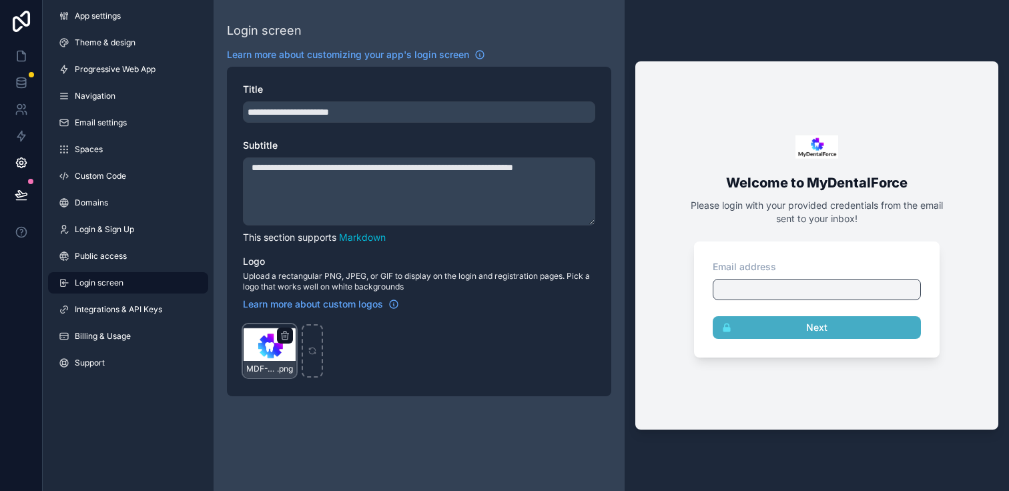
type textarea "**********"
click at [269, 350] on div "MDF-Transparent .png" at bounding box center [269, 350] width 53 height 53
click at [309, 353] on icon "scrollable content" at bounding box center [312, 350] width 9 height 9
type input "**********"
click at [316, 350] on icon "scrollable content" at bounding box center [312, 350] width 9 height 9
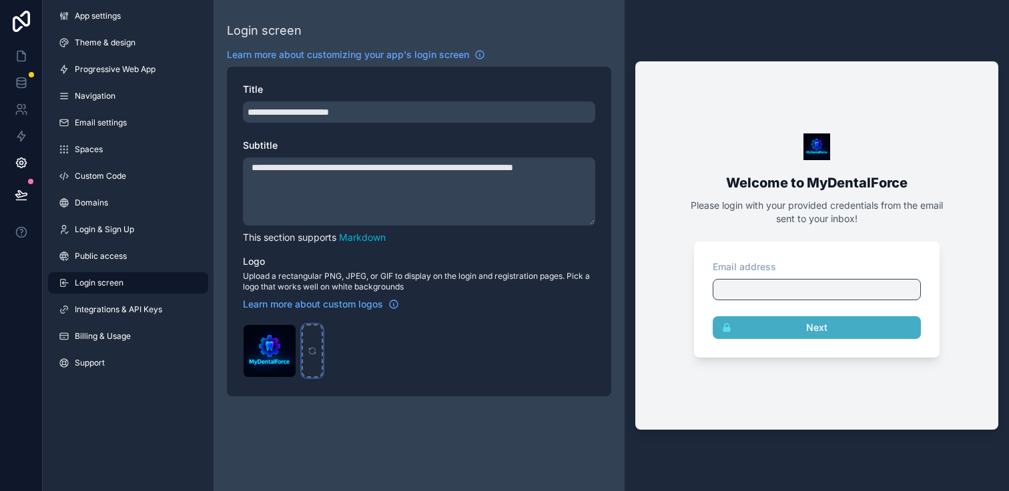
type input "**********"
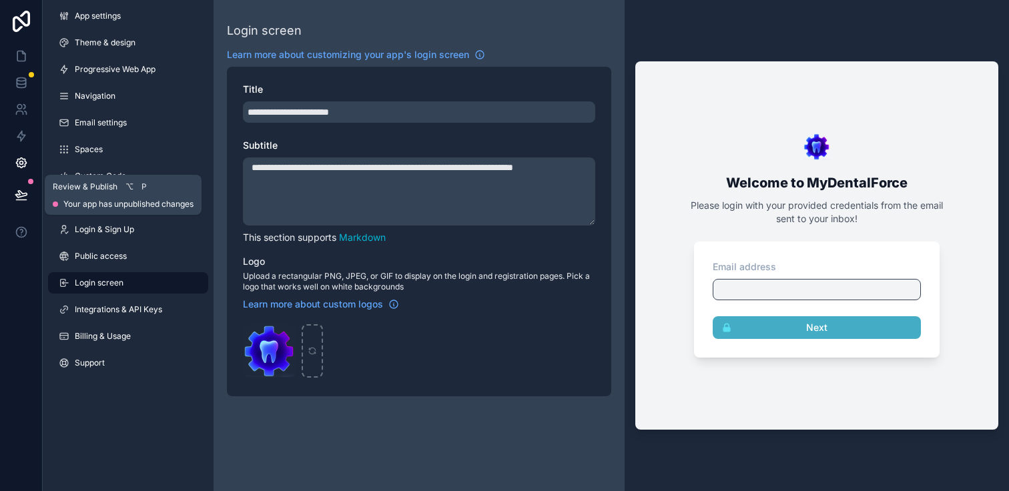
click at [15, 188] on icon at bounding box center [21, 194] width 13 height 13
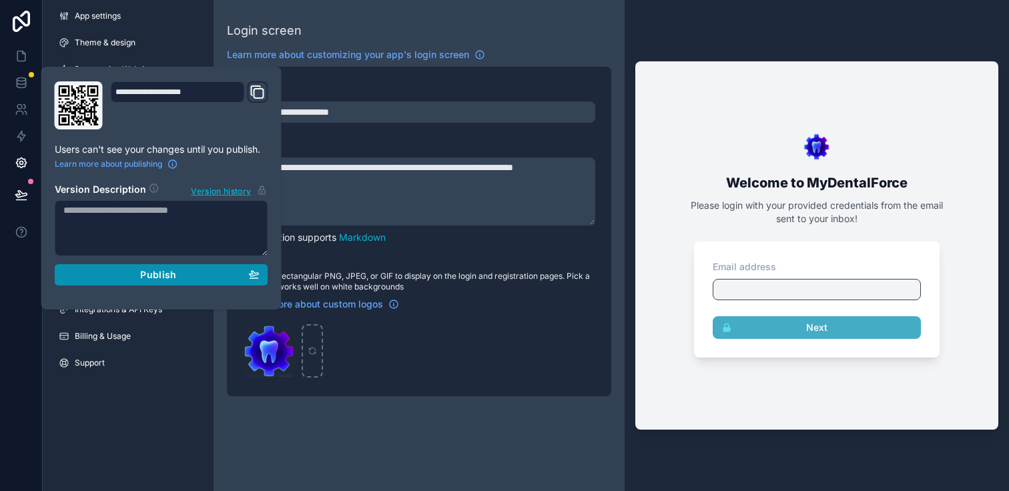
click at [140, 278] on span "Publish" at bounding box center [158, 275] width 36 height 12
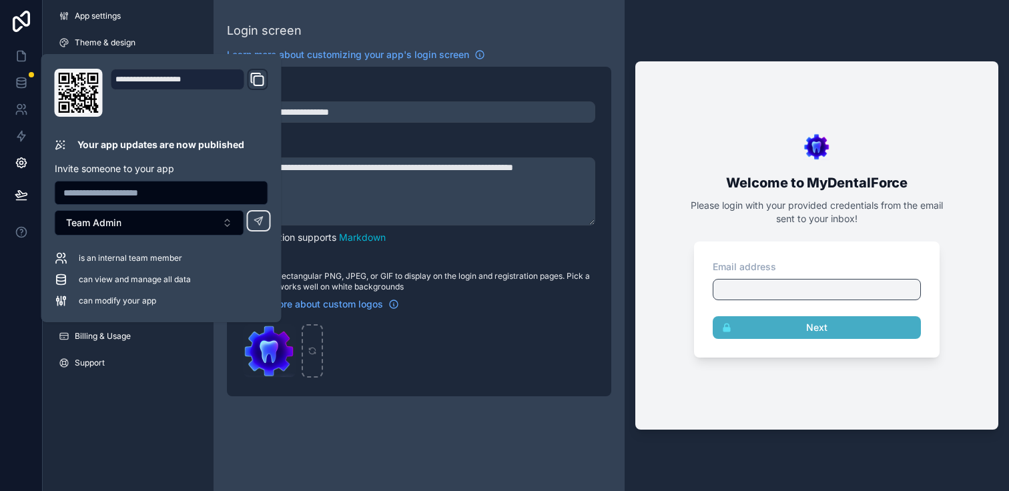
click at [462, 31] on div "Login screen" at bounding box center [419, 30] width 384 height 19
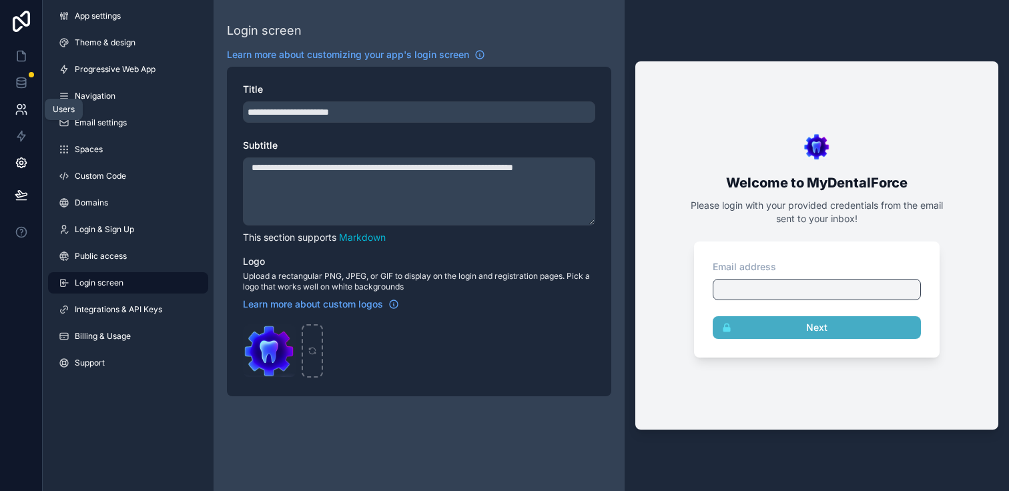
click at [20, 101] on link at bounding box center [21, 109] width 42 height 27
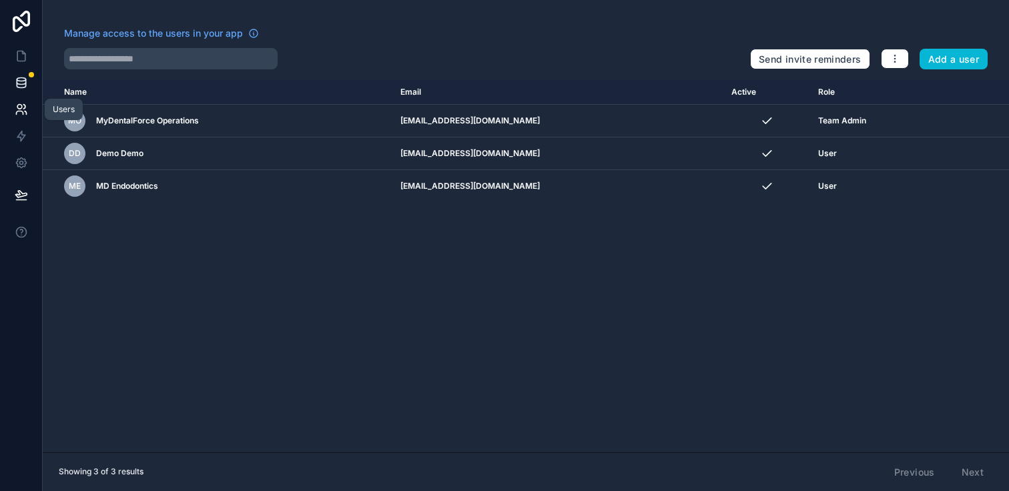
click at [22, 86] on icon at bounding box center [21, 82] width 13 height 13
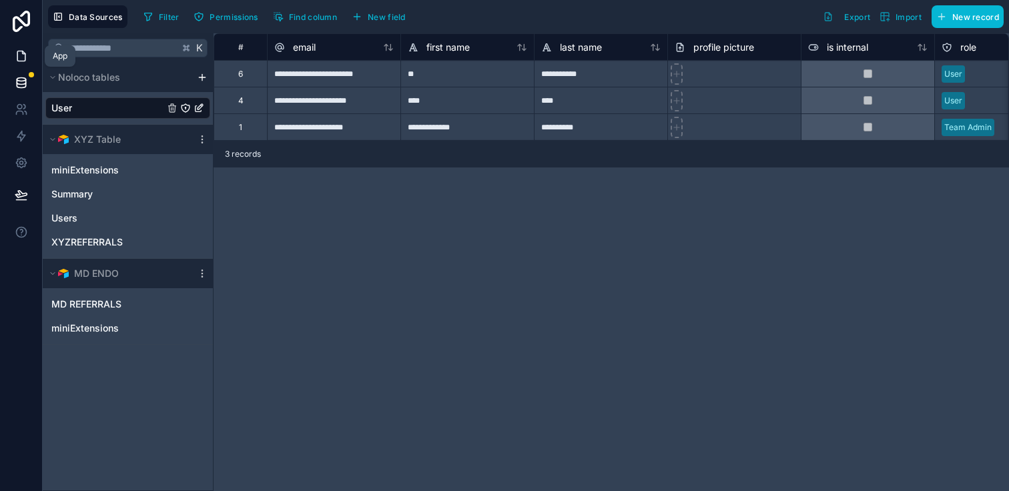
click at [19, 47] on link at bounding box center [21, 56] width 42 height 27
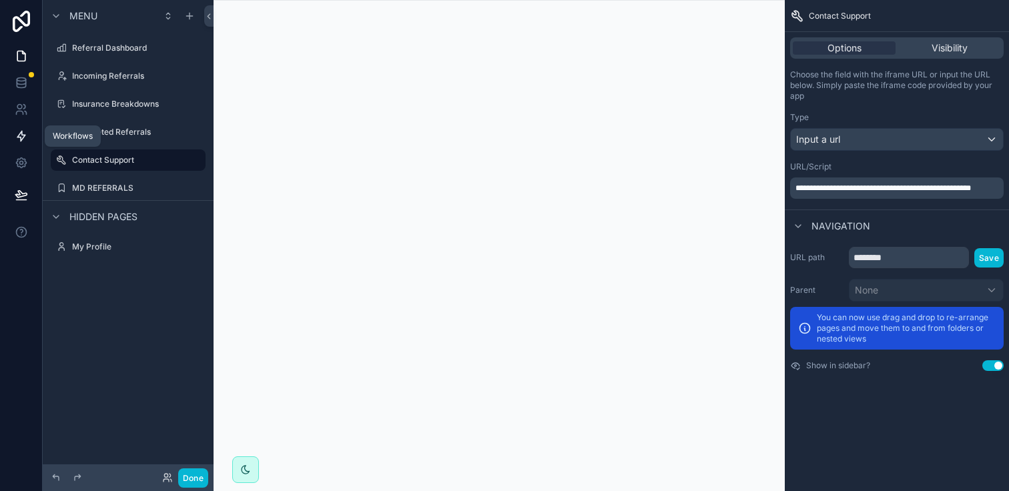
click at [25, 134] on icon at bounding box center [21, 135] width 13 height 13
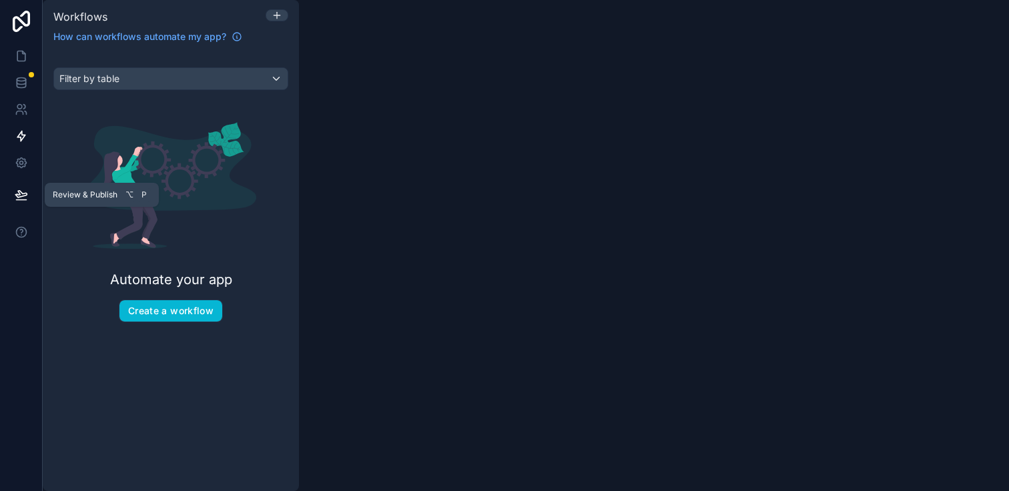
click at [27, 183] on button at bounding box center [21, 194] width 29 height 37
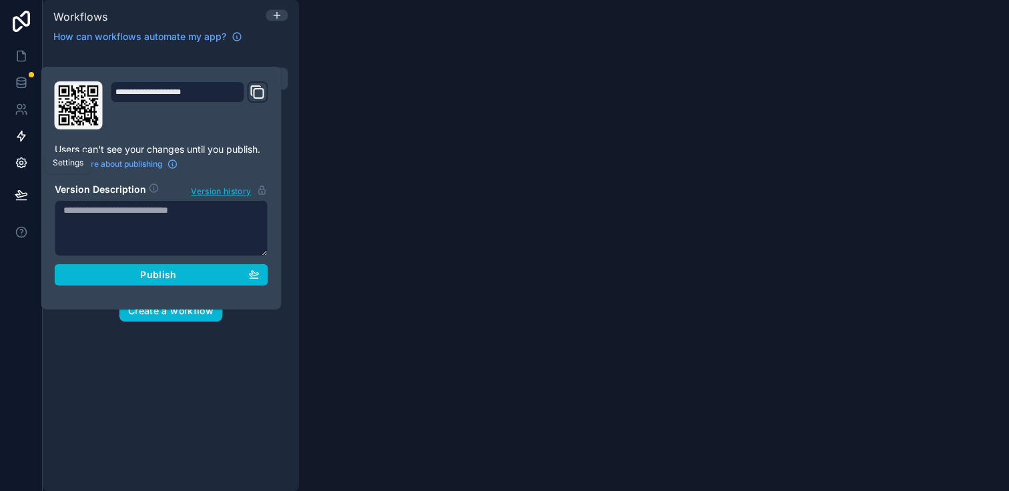
click at [22, 165] on icon at bounding box center [21, 163] width 10 height 10
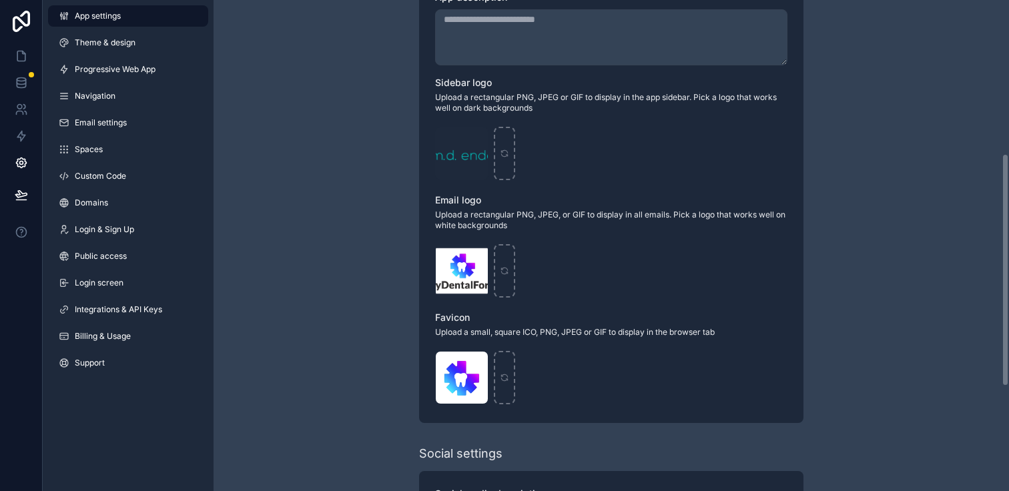
scroll to position [326, 0]
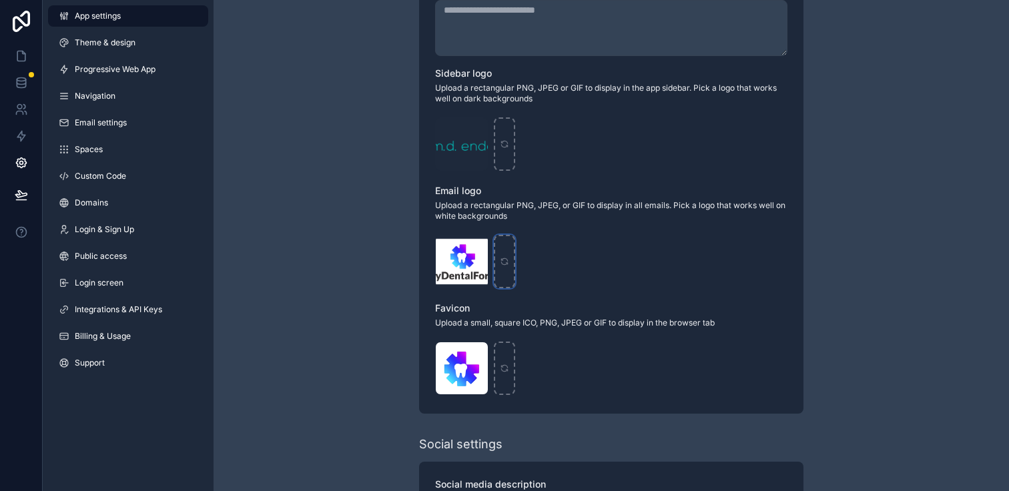
click at [503, 254] on div "scrollable content" at bounding box center [504, 261] width 21 height 53
type input "**********"
click at [462, 362] on div "MDF-Favicon .png" at bounding box center [461, 368] width 53 height 53
click at [504, 372] on icon "scrollable content" at bounding box center [504, 370] width 6 height 3
click at [460, 364] on div "MDF-Favicon .png" at bounding box center [461, 368] width 53 height 53
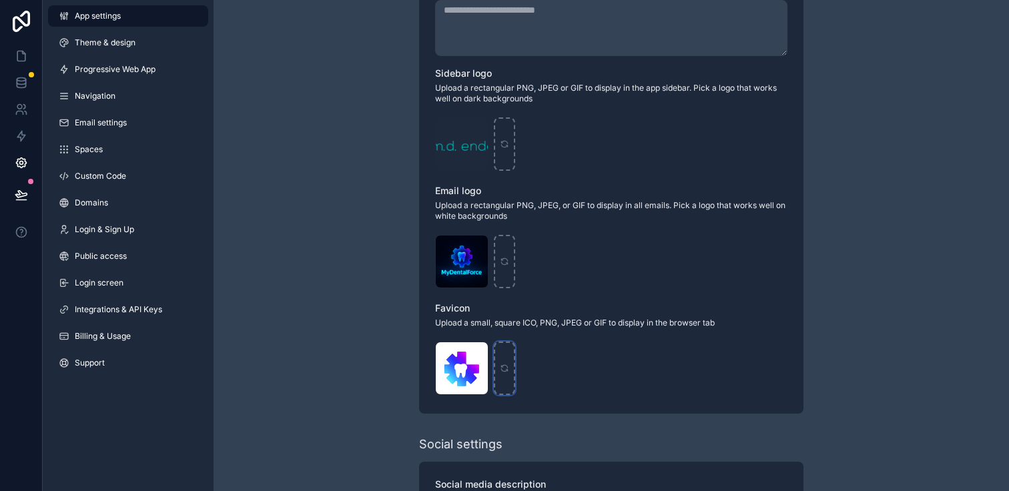
click at [506, 367] on icon "scrollable content" at bounding box center [504, 368] width 9 height 9
type input "**********"
click at [508, 373] on div "scrollable content" at bounding box center [504, 368] width 21 height 53
type input "**********"
click at [502, 366] on icon "scrollable content" at bounding box center [504, 368] width 9 height 9
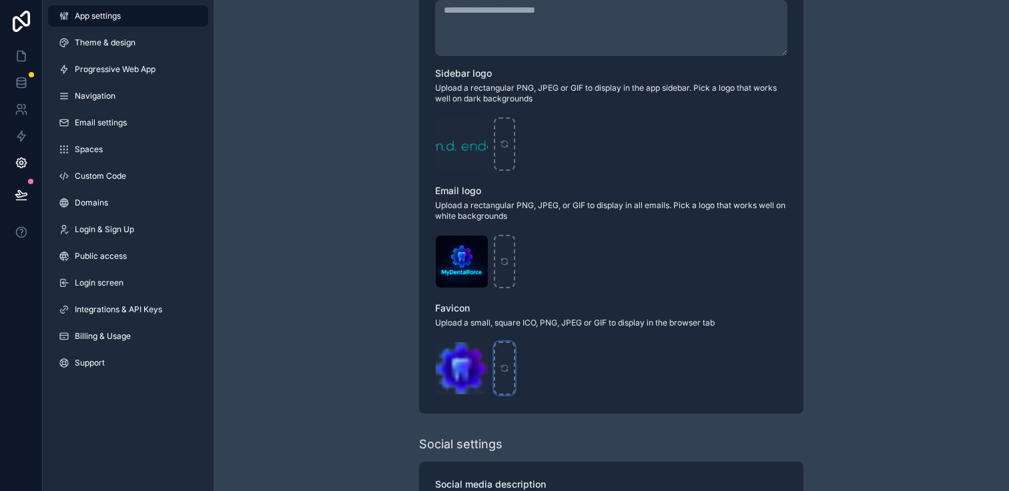
type input "**********"
click at [510, 376] on div "scrollable content" at bounding box center [504, 368] width 21 height 53
click at [582, 377] on div "apple-touch-icon .png" at bounding box center [611, 368] width 352 height 53
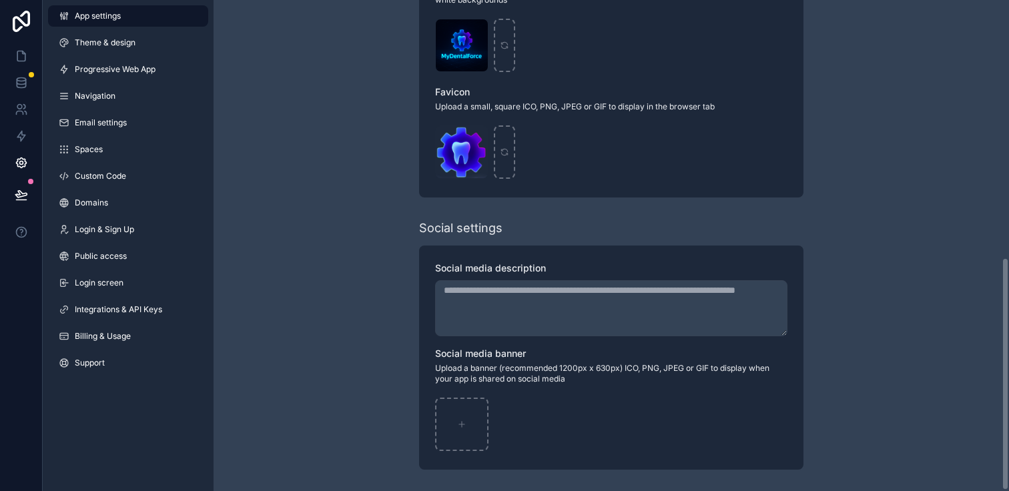
scroll to position [540, 0]
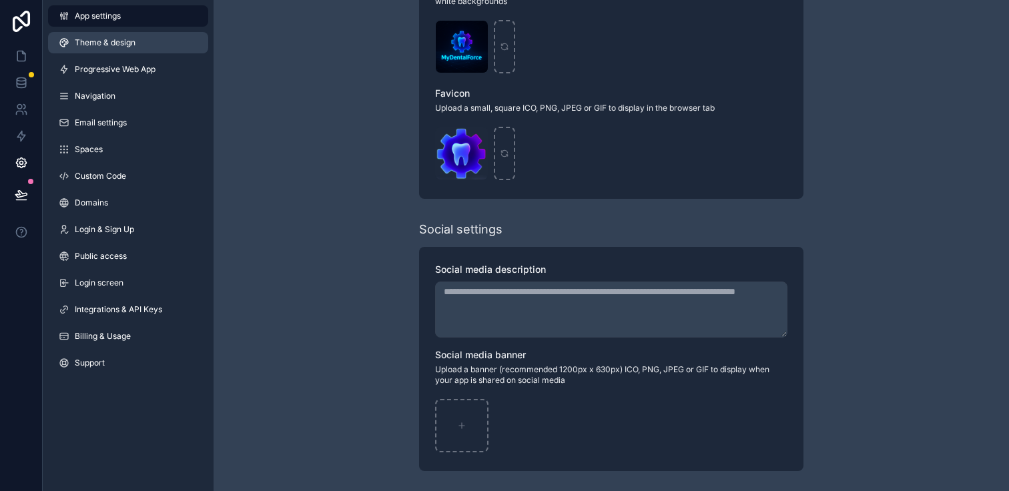
click at [84, 49] on link "Theme & design" at bounding box center [128, 42] width 160 height 21
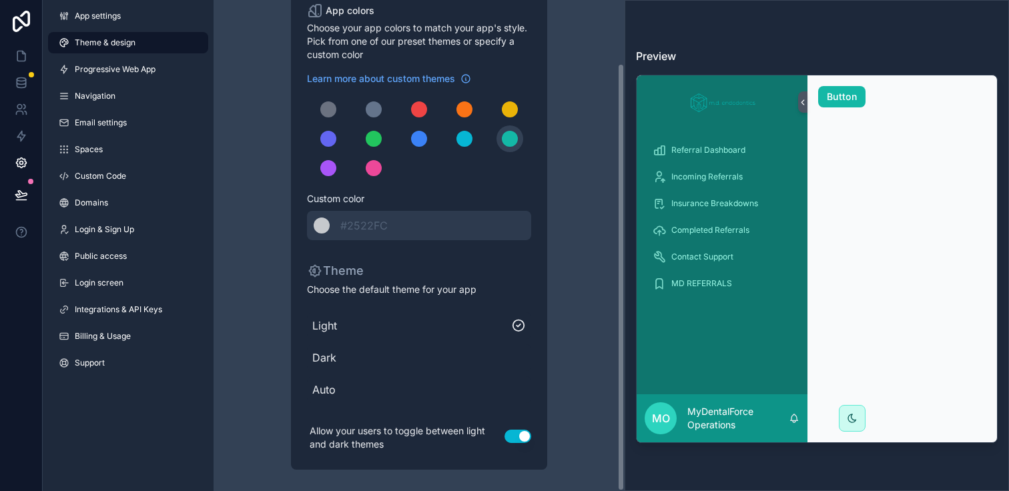
scroll to position [72, 0]
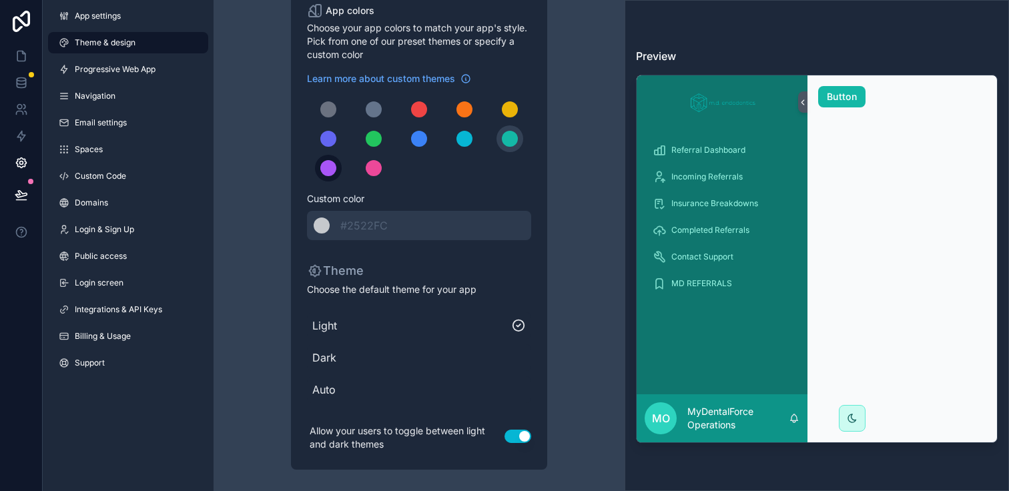
click at [326, 161] on div "scrollable content" at bounding box center [328, 168] width 16 height 16
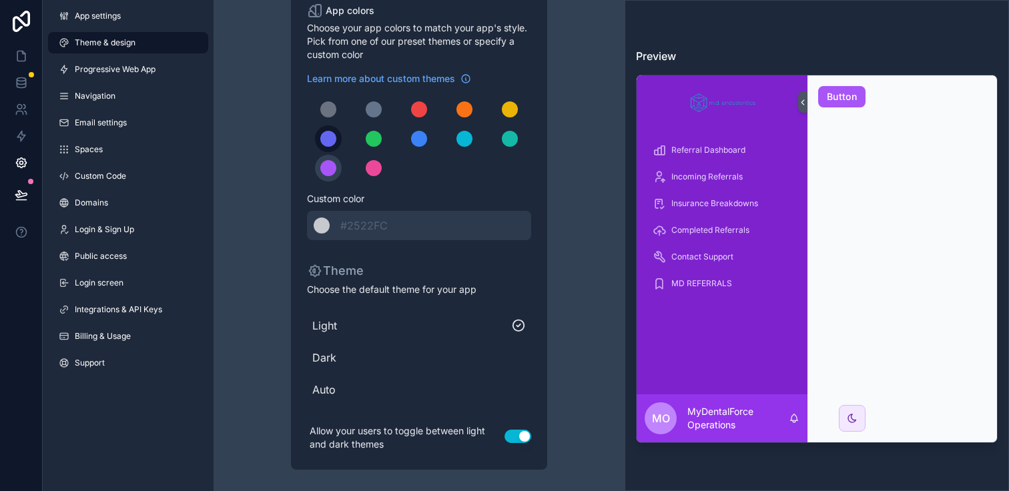
click at [332, 133] on div "scrollable content" at bounding box center [328, 139] width 16 height 16
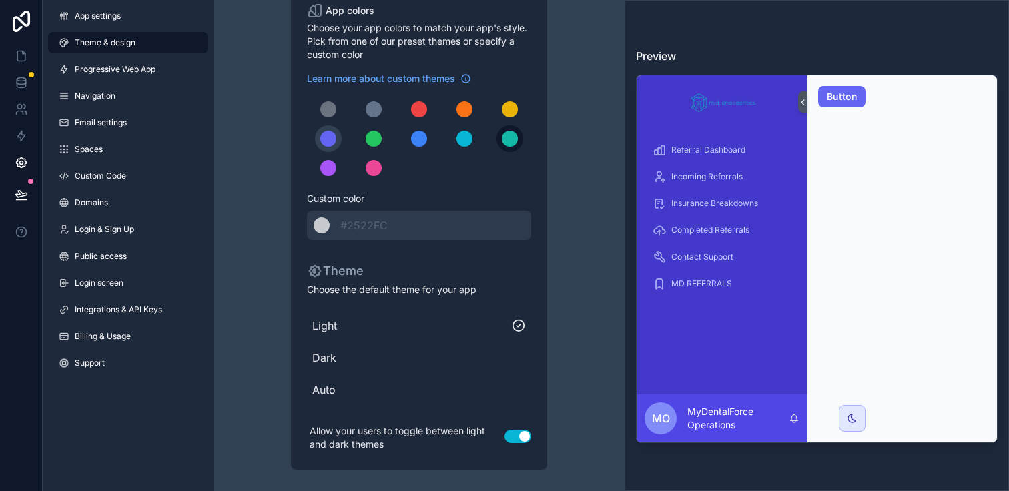
click at [502, 141] on div "scrollable content" at bounding box center [510, 139] width 16 height 16
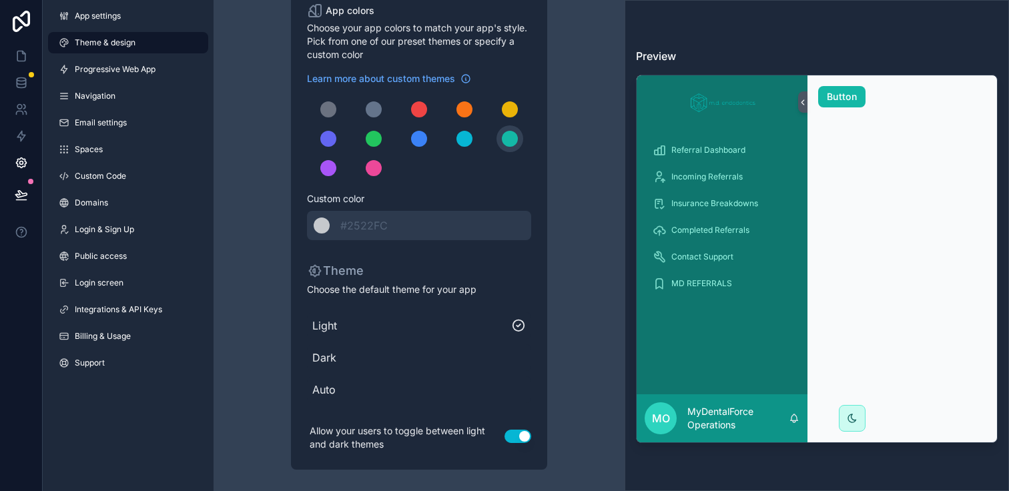
click at [486, 139] on div "scrollable content" at bounding box center [419, 138] width 224 height 85
click at [470, 139] on div "scrollable content" at bounding box center [464, 139] width 16 height 16
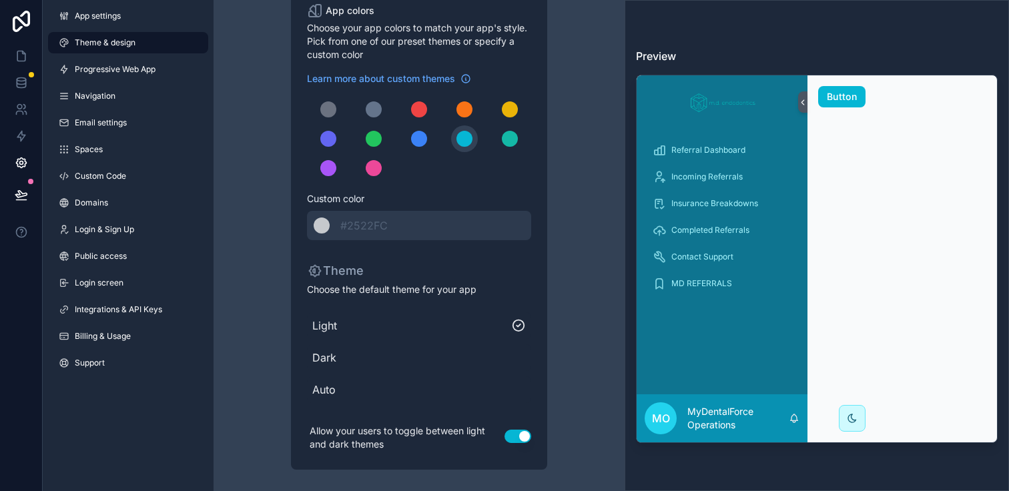
click at [523, 142] on div "scrollable content" at bounding box center [419, 138] width 224 height 85
click at [513, 140] on div "scrollable content" at bounding box center [510, 139] width 16 height 16
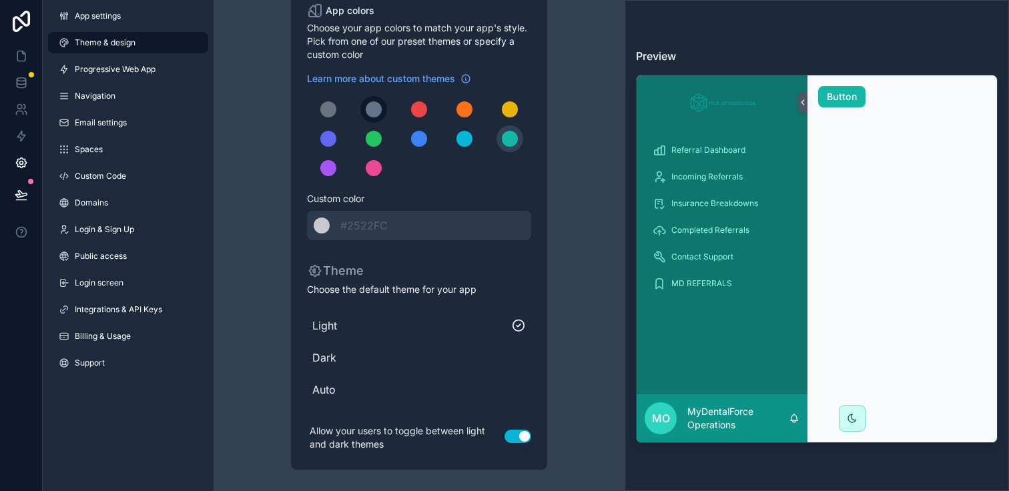
click at [376, 111] on div "scrollable content" at bounding box center [374, 109] width 16 height 16
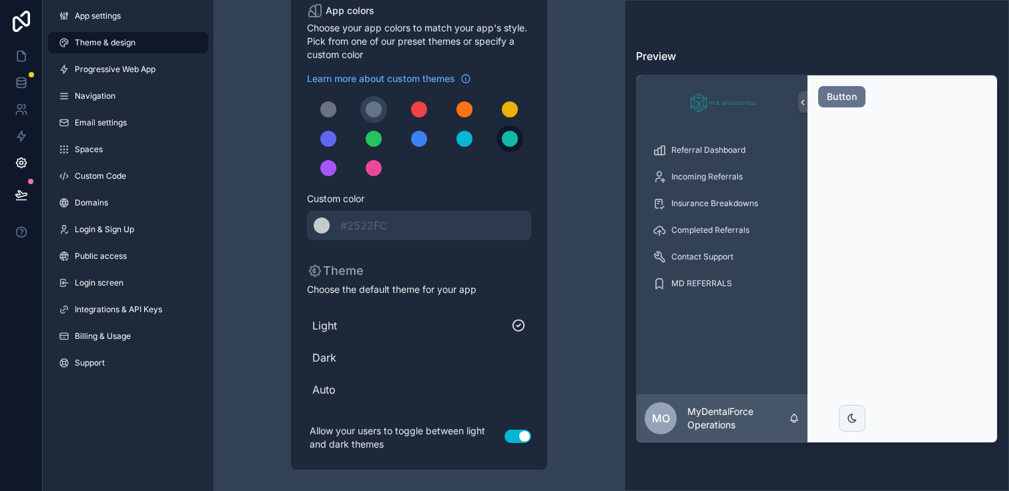
click at [510, 135] on div "scrollable content" at bounding box center [510, 139] width 16 height 16
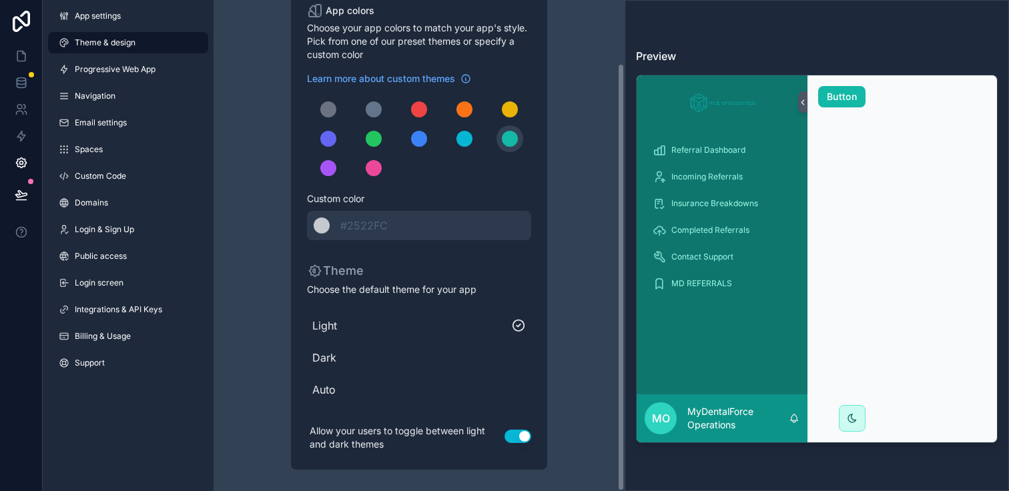
scroll to position [0, 0]
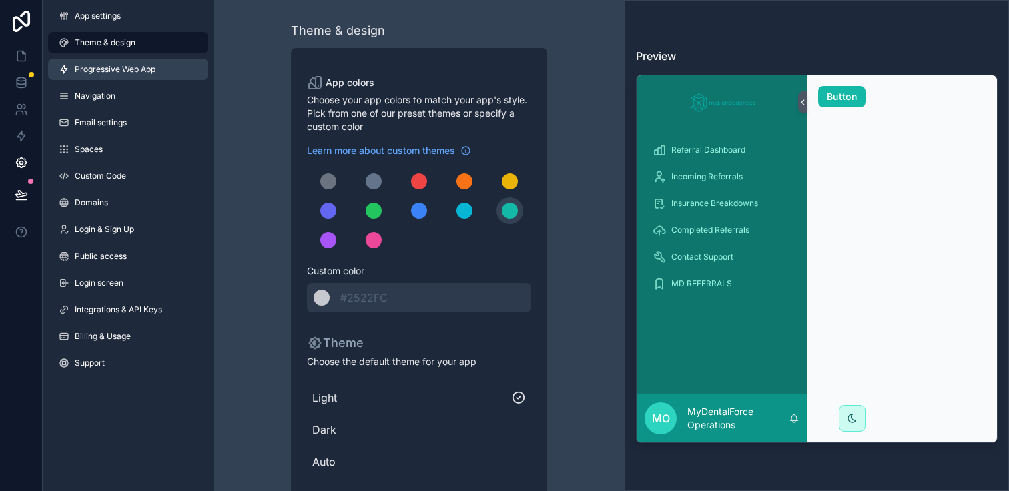
click at [119, 73] on span "Progressive Web App" at bounding box center [115, 69] width 81 height 11
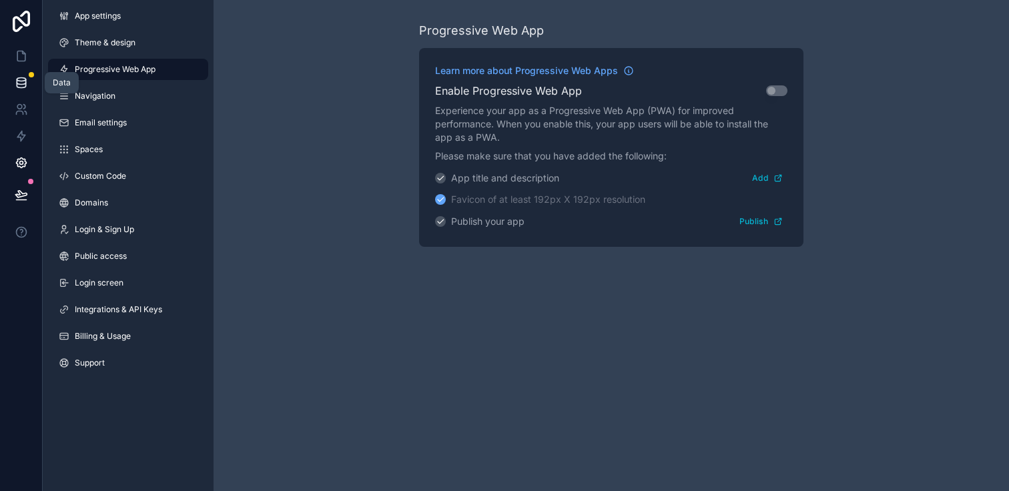
click at [31, 87] on link at bounding box center [21, 82] width 42 height 27
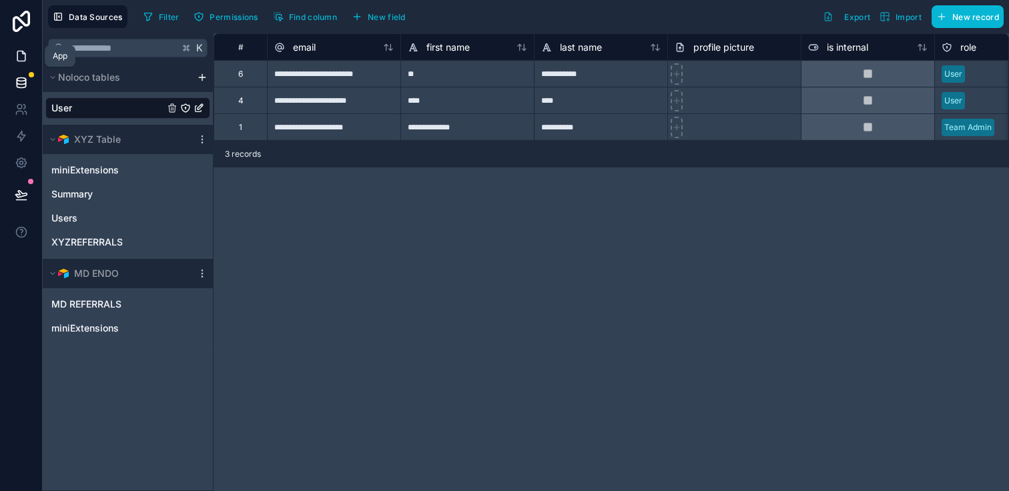
click at [25, 59] on icon at bounding box center [21, 55] width 13 height 13
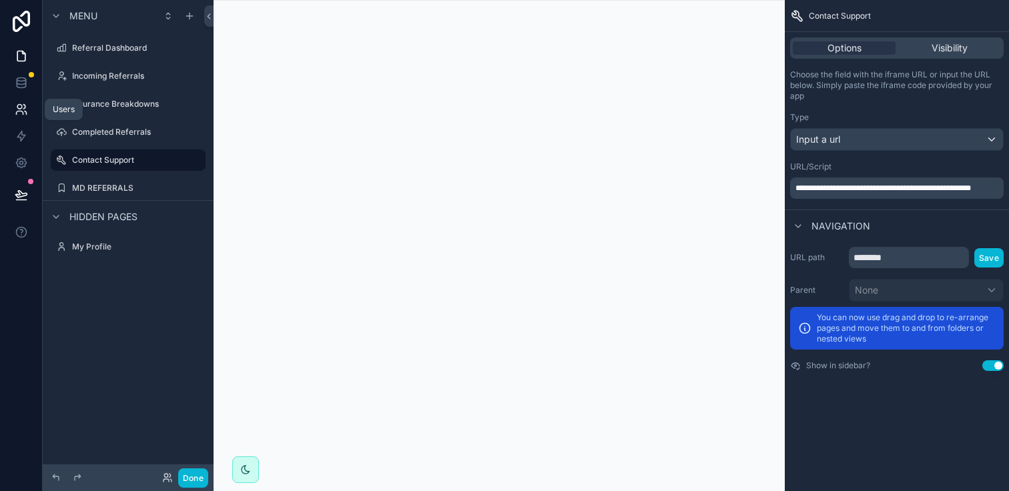
click at [21, 115] on icon at bounding box center [21, 109] width 13 height 13
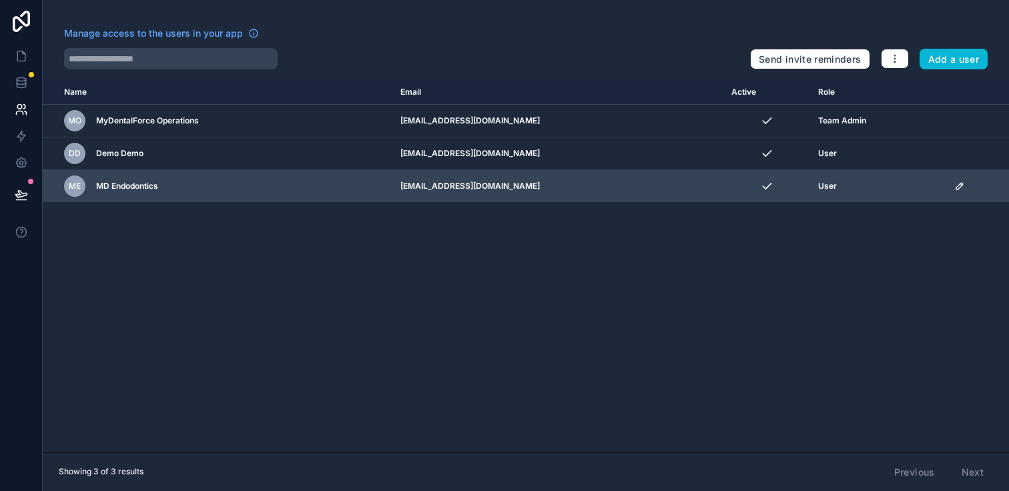
click at [680, 189] on td "[EMAIL_ADDRESS][DOMAIN_NAME]" at bounding box center [557, 186] width 331 height 33
click at [967, 193] on td "scrollable content" at bounding box center [977, 186] width 63 height 33
click at [959, 189] on icon "scrollable content" at bounding box center [959, 186] width 11 height 11
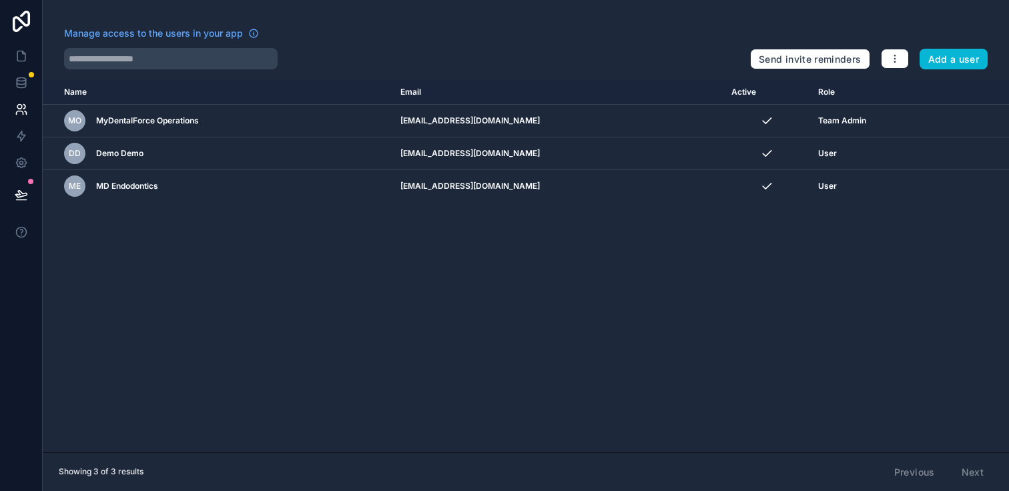
click at [487, 237] on div "Name Email Active Role [DOMAIN_NAME] MO MyDentalForce Operations [EMAIL_ADDRESS…" at bounding box center [526, 266] width 966 height 372
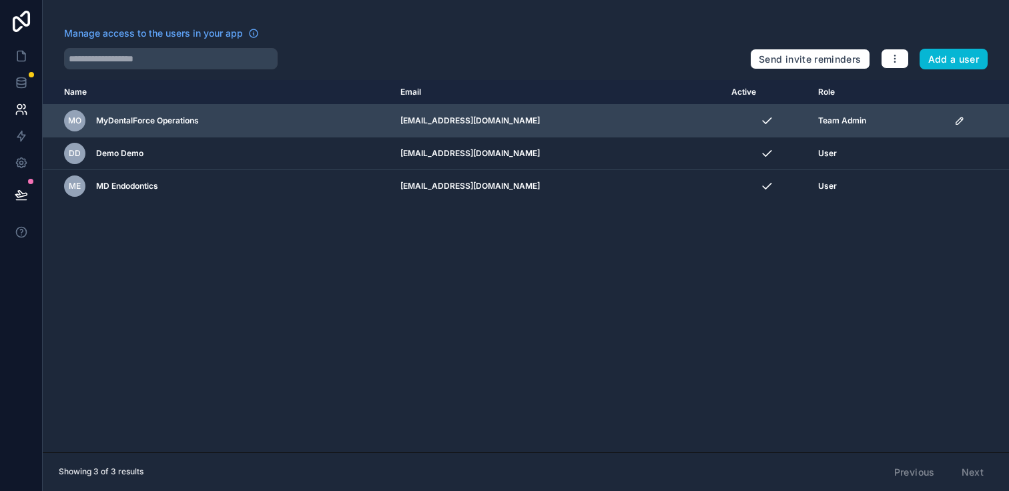
click at [955, 116] on icon "scrollable content" at bounding box center [959, 120] width 11 height 11
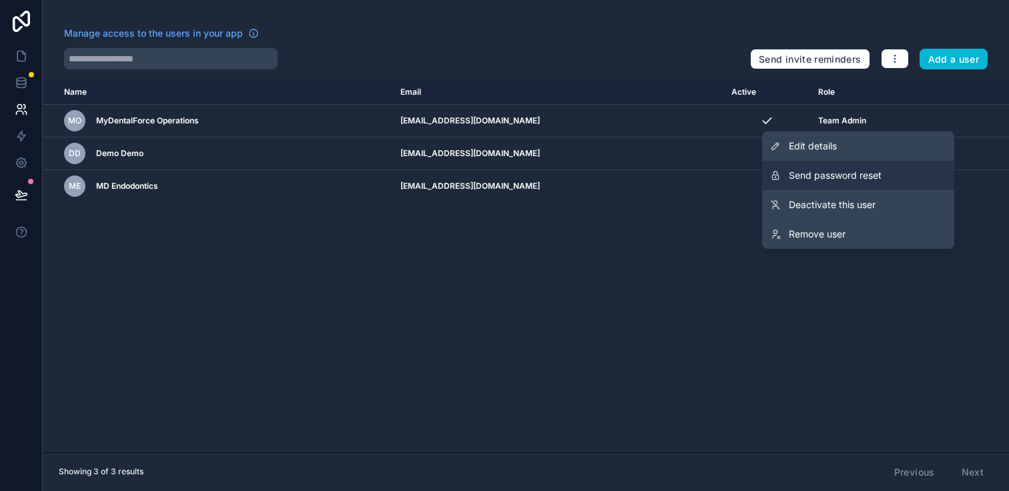
click at [838, 175] on span "Send password reset" at bounding box center [835, 175] width 93 height 13
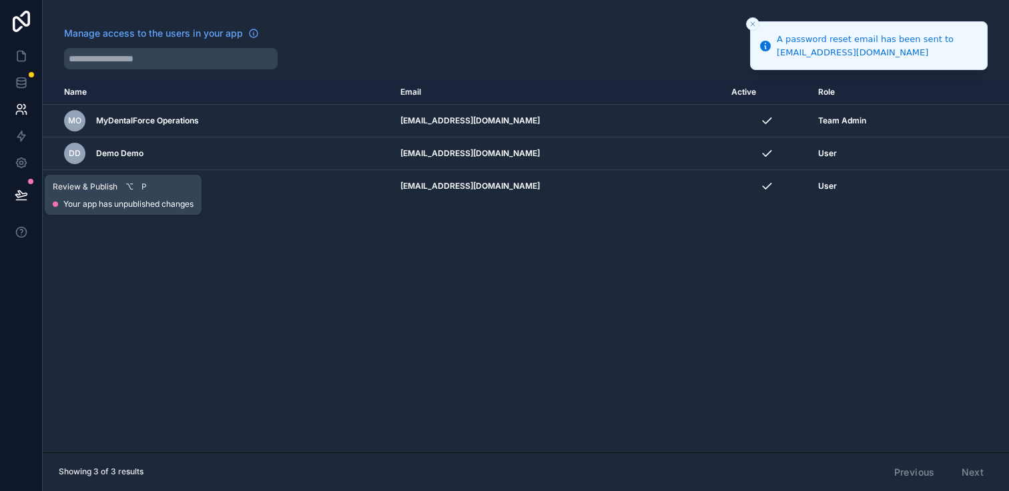
click at [21, 199] on icon at bounding box center [21, 194] width 13 height 13
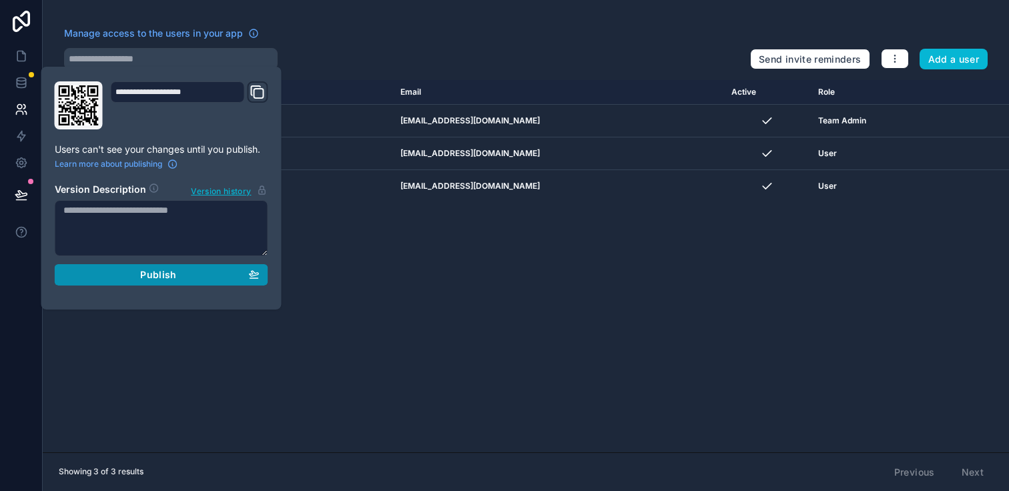
click at [123, 273] on div "Publish" at bounding box center [161, 275] width 196 height 12
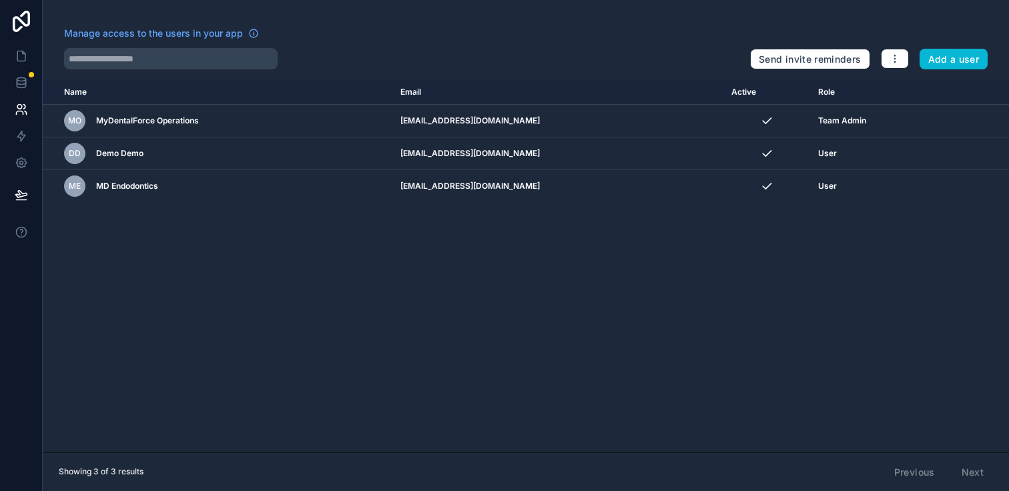
click at [382, 289] on div "Name Email Active Role [DOMAIN_NAME] MO MyDentalForce Operations [EMAIL_ADDRESS…" at bounding box center [526, 266] width 966 height 372
click at [27, 165] on icon at bounding box center [21, 162] width 13 height 13
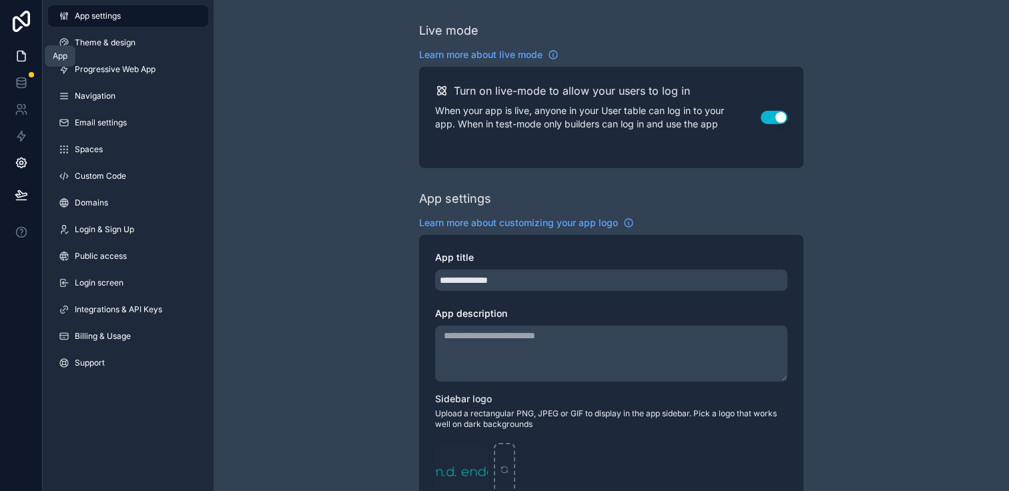
click at [15, 52] on icon at bounding box center [21, 55] width 13 height 13
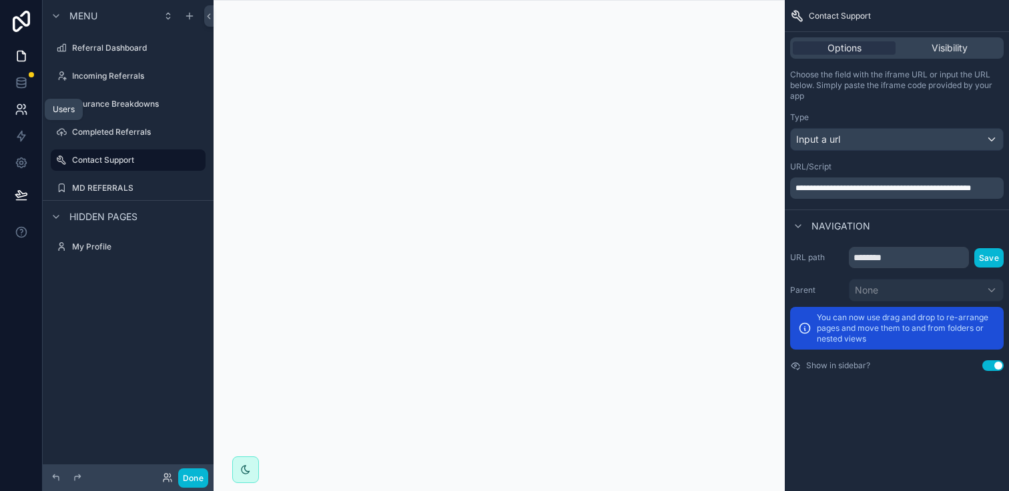
click at [17, 119] on link at bounding box center [21, 109] width 42 height 27
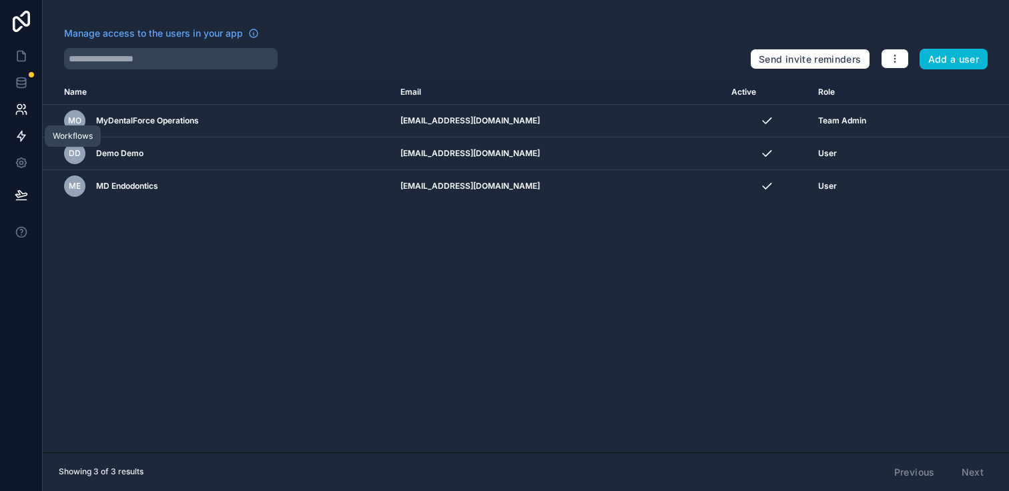
click at [17, 143] on link at bounding box center [21, 136] width 42 height 27
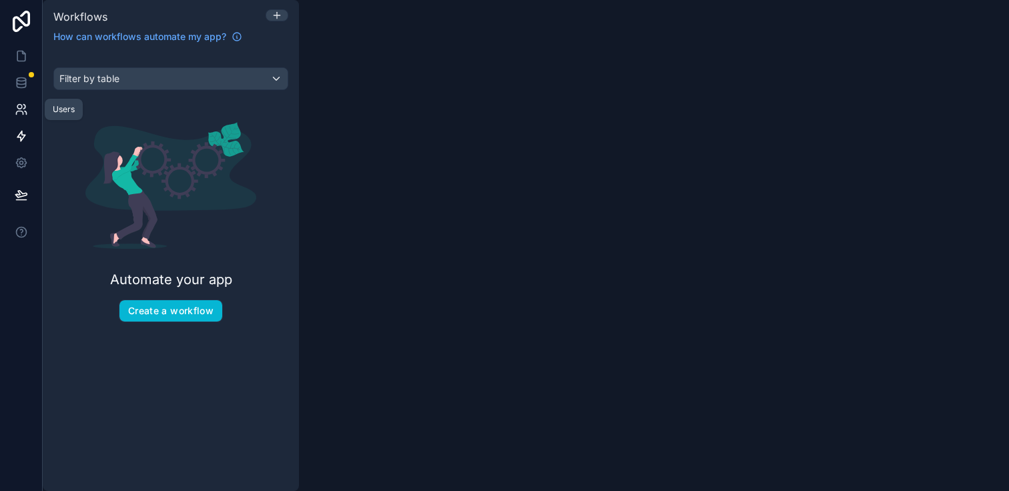
click at [20, 117] on link at bounding box center [21, 109] width 42 height 27
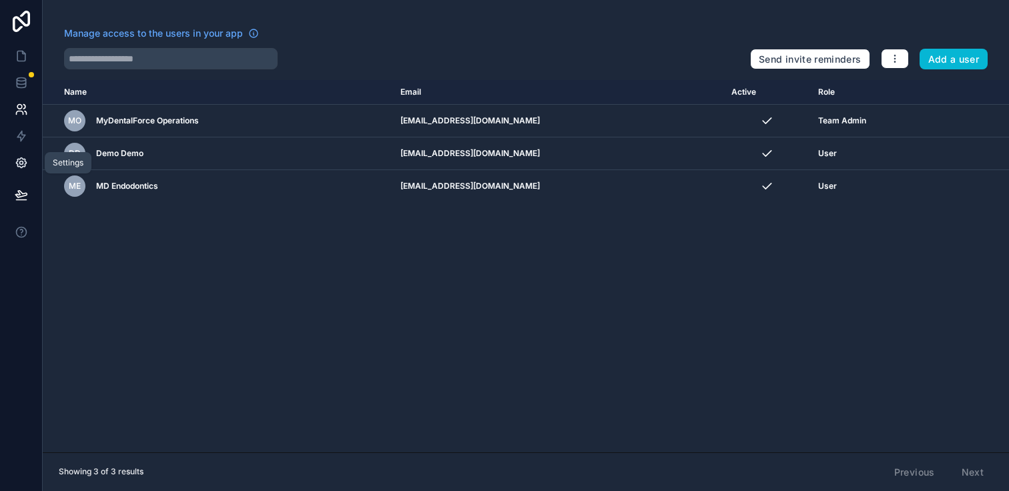
click at [20, 169] on icon at bounding box center [21, 162] width 13 height 13
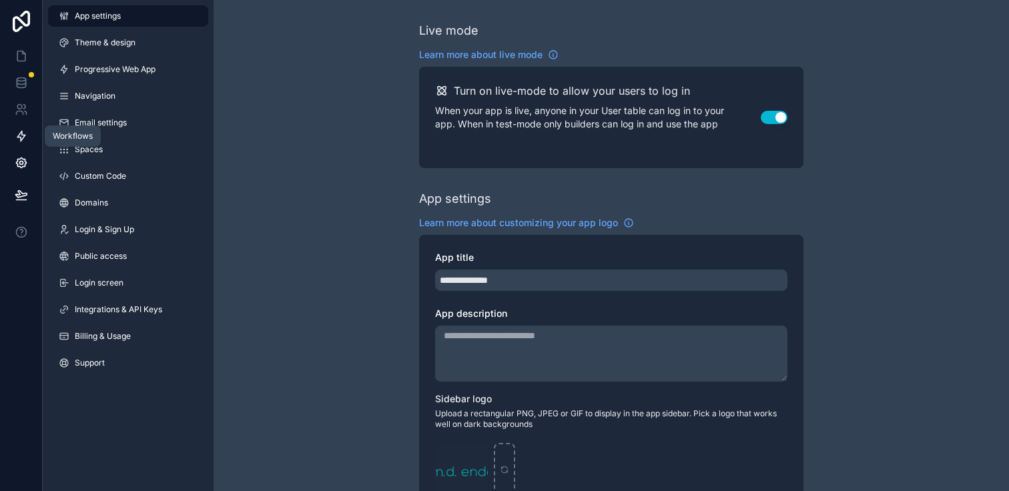
click at [19, 133] on icon at bounding box center [21, 135] width 13 height 13
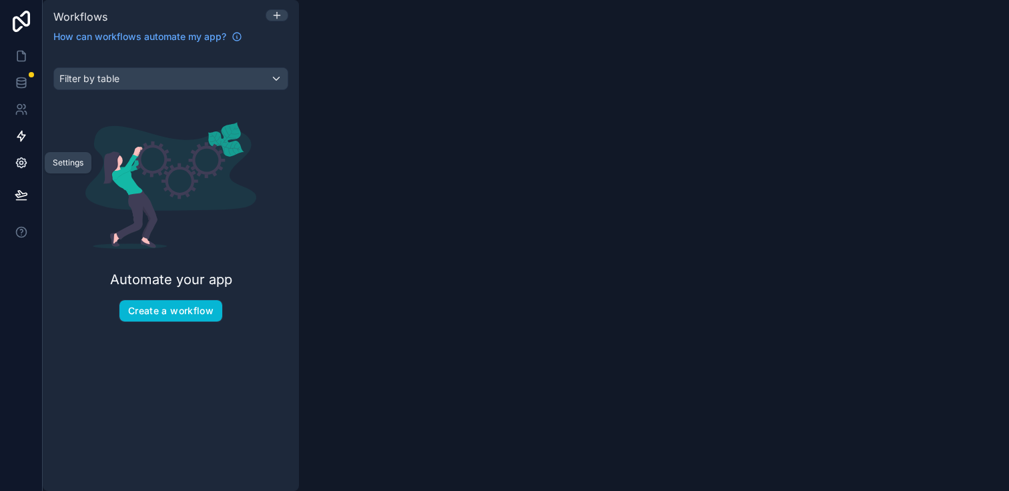
click at [19, 157] on icon at bounding box center [21, 162] width 13 height 13
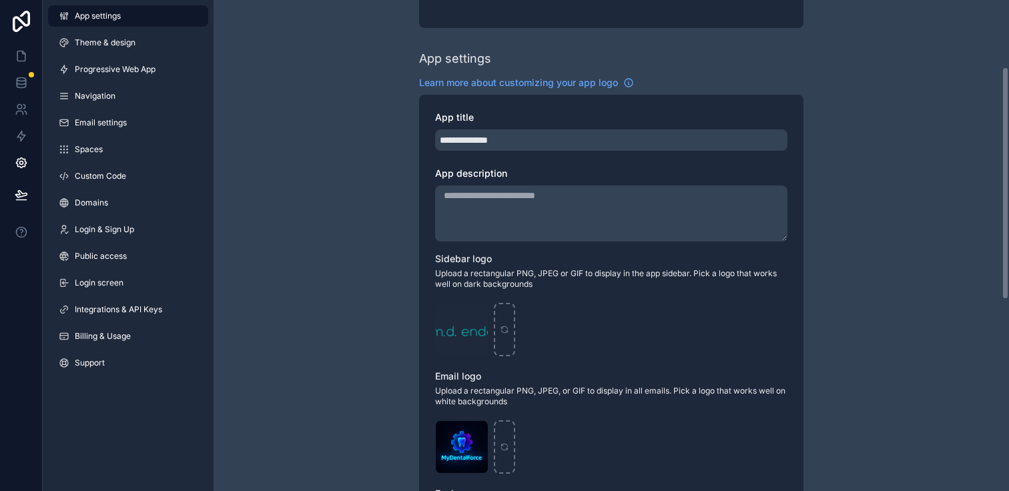
scroll to position [141, 0]
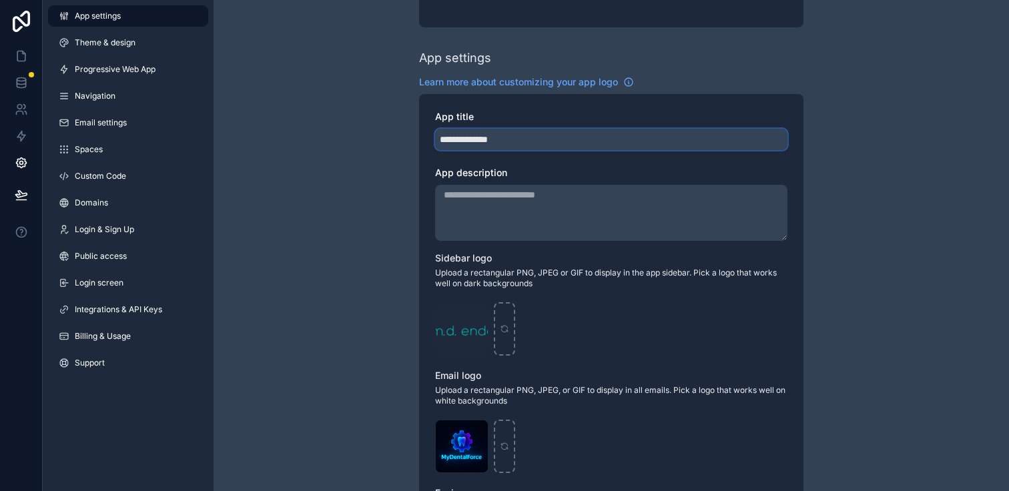
click at [448, 142] on input "**********" at bounding box center [611, 139] width 352 height 21
click at [457, 142] on input "**********" at bounding box center [611, 139] width 352 height 21
type input "**********"
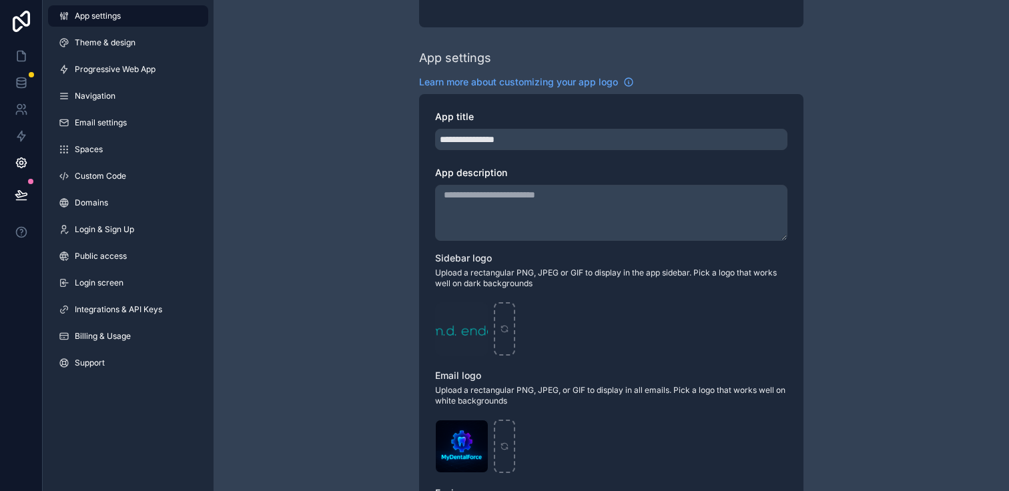
click at [497, 197] on textarea "App description" at bounding box center [611, 213] width 352 height 56
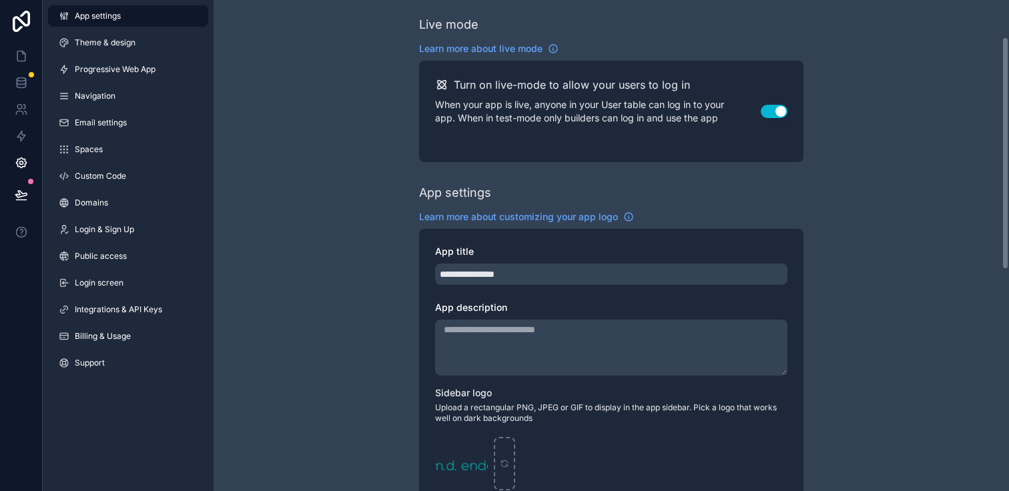
scroll to position [0, 0]
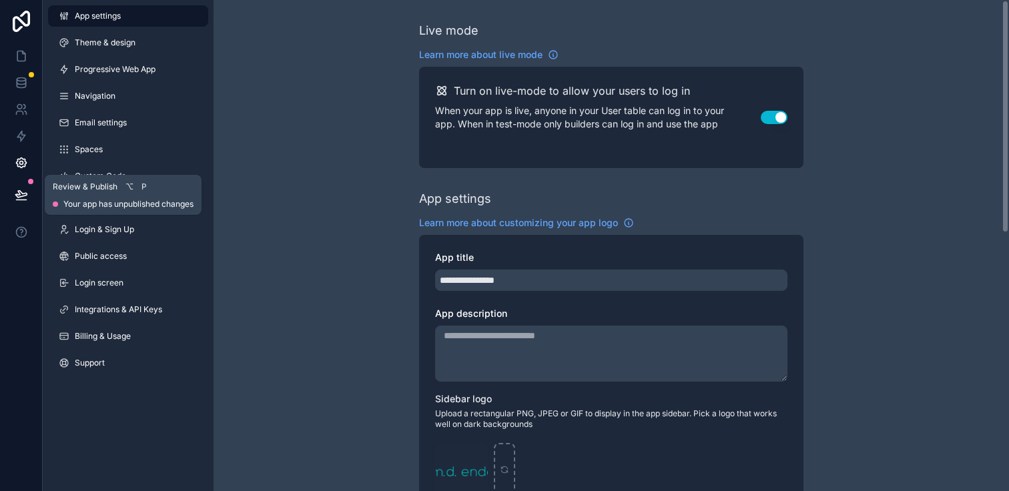
click at [25, 194] on icon at bounding box center [21, 194] width 13 height 13
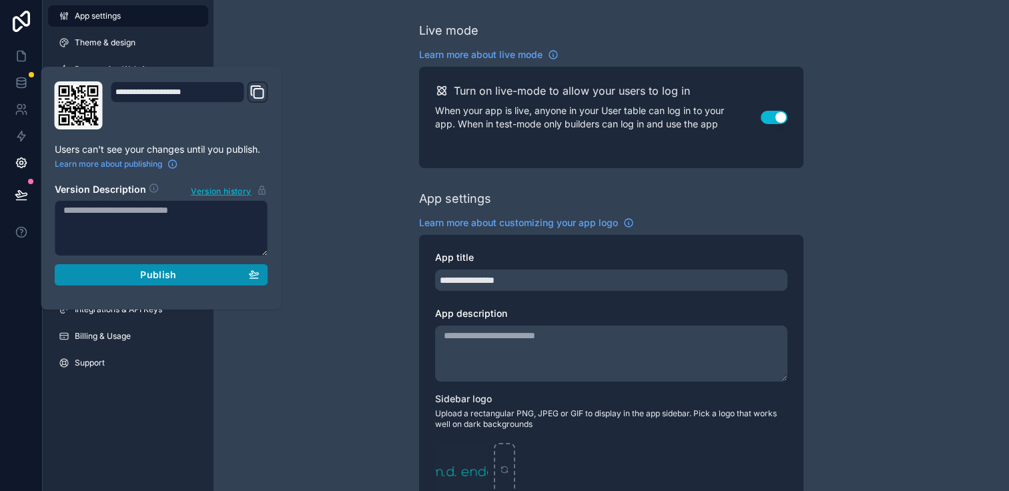
click at [117, 283] on button "Publish" at bounding box center [161, 274] width 213 height 21
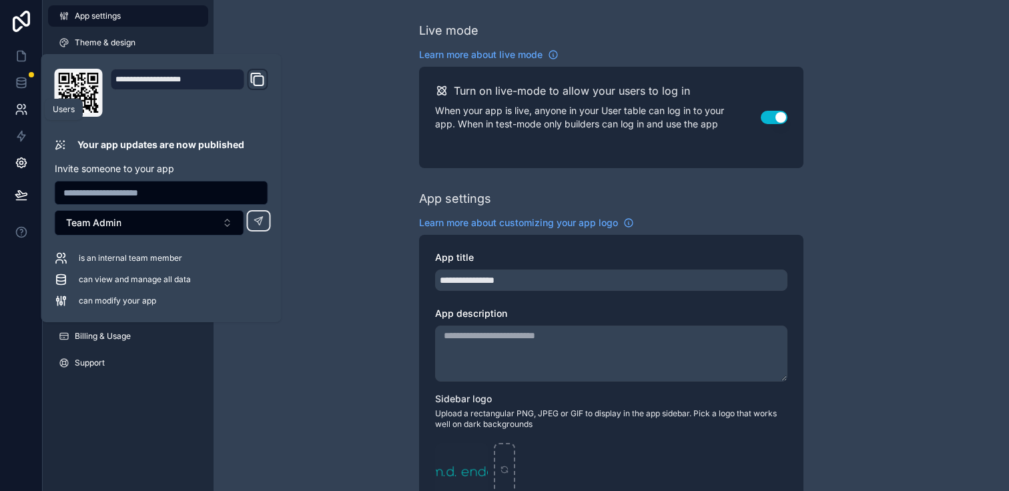
click at [24, 106] on icon at bounding box center [24, 107] width 2 height 4
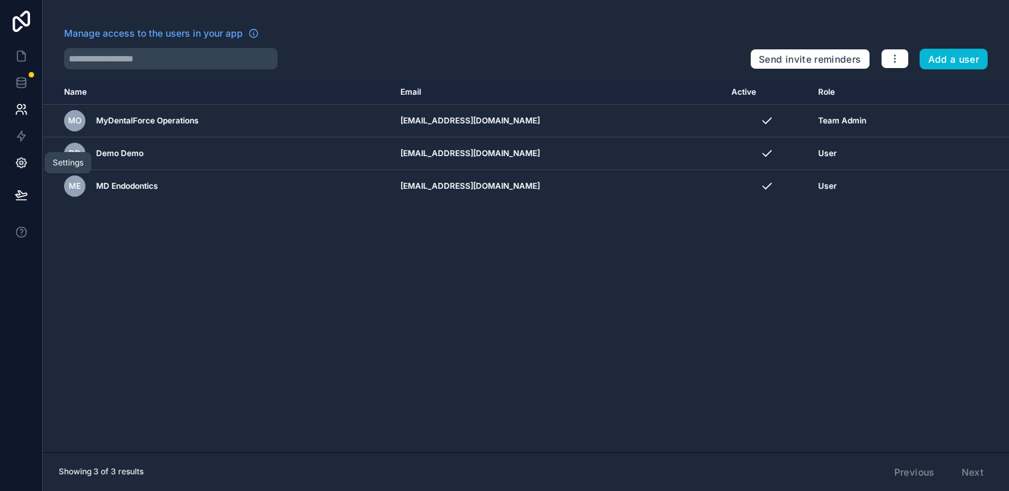
click at [9, 164] on link at bounding box center [21, 162] width 42 height 27
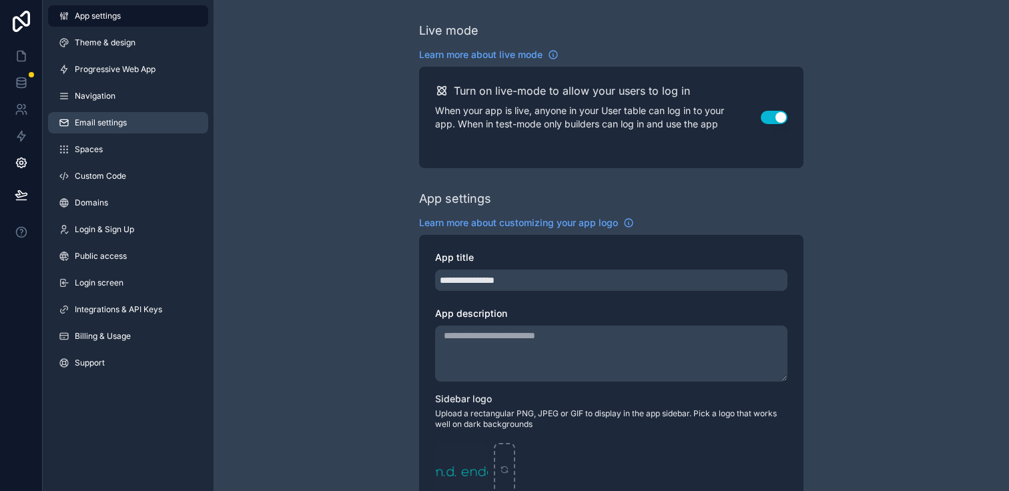
click at [111, 122] on span "Email settings" at bounding box center [101, 122] width 52 height 11
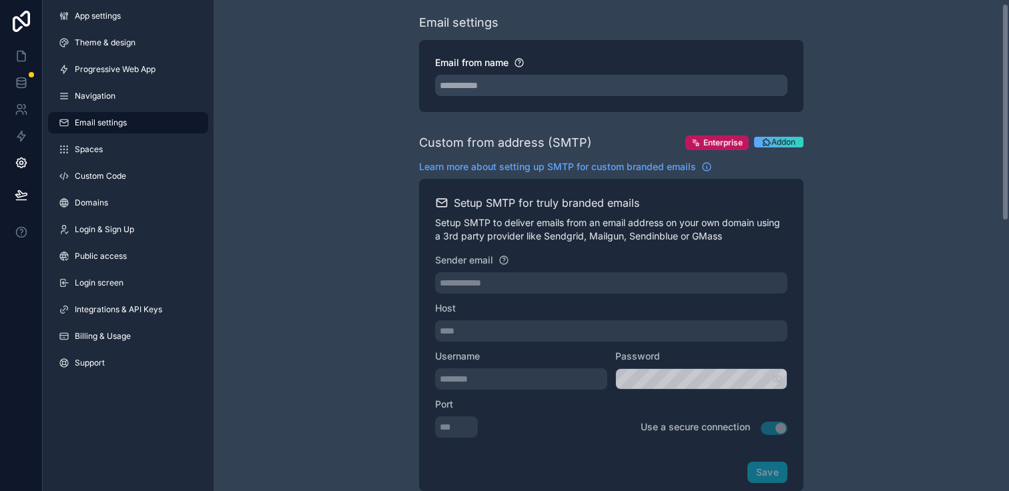
scroll to position [9, 0]
click at [480, 81] on input "Email from name" at bounding box center [611, 84] width 352 height 21
type input "**********"
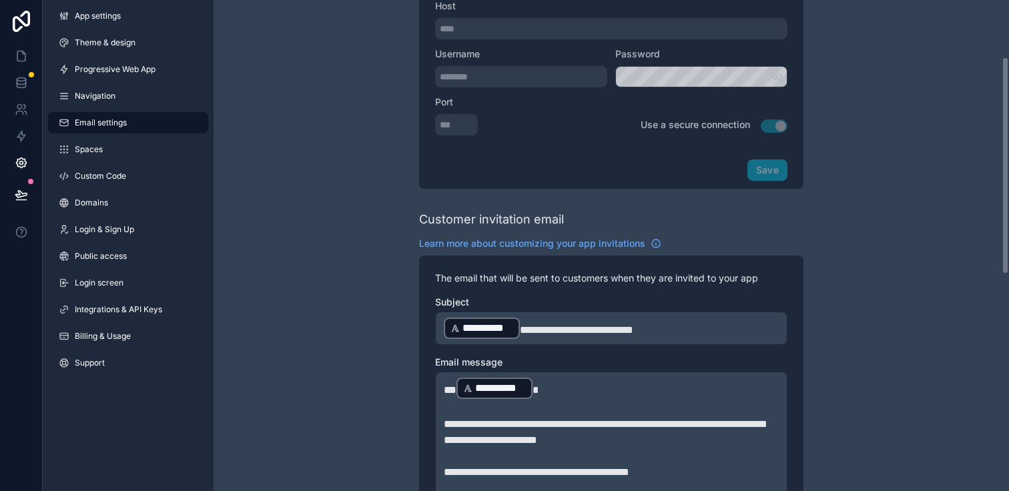
scroll to position [616, 0]
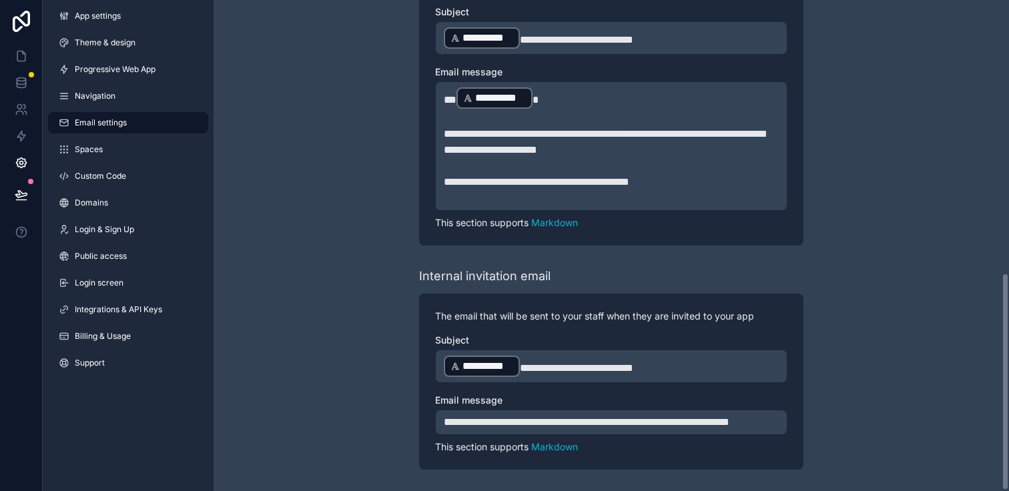
click at [15, 159] on icon at bounding box center [21, 162] width 13 height 13
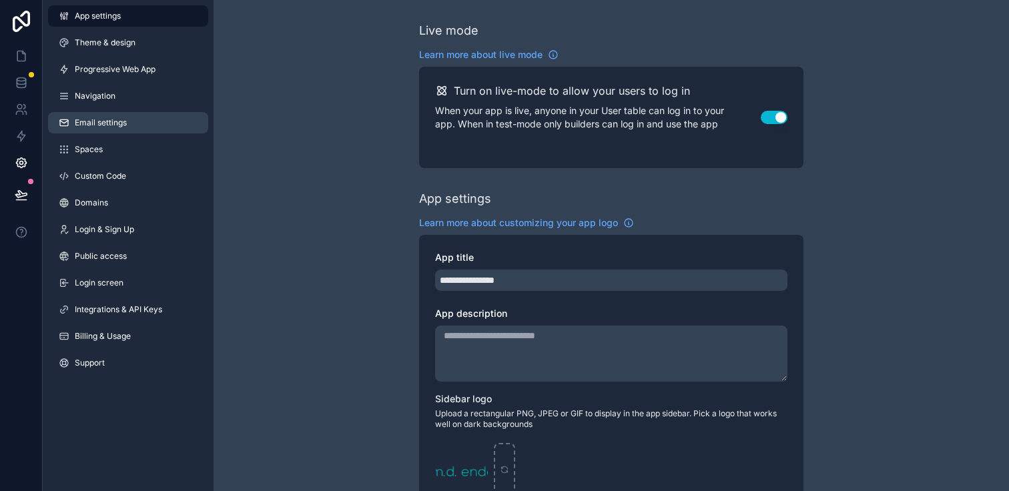
click at [103, 130] on link "Email settings" at bounding box center [128, 122] width 160 height 21
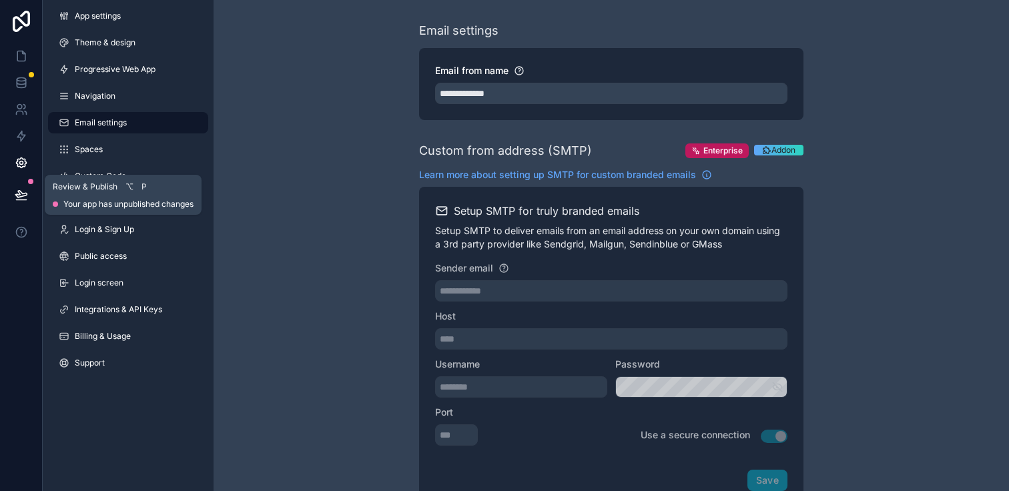
click at [29, 194] on button at bounding box center [21, 194] width 29 height 37
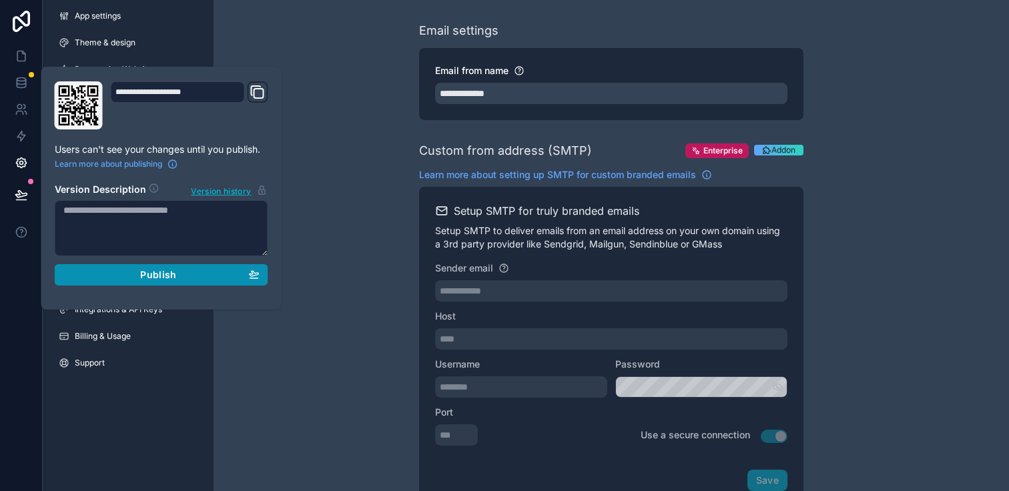
click at [156, 282] on button "Publish" at bounding box center [161, 274] width 213 height 21
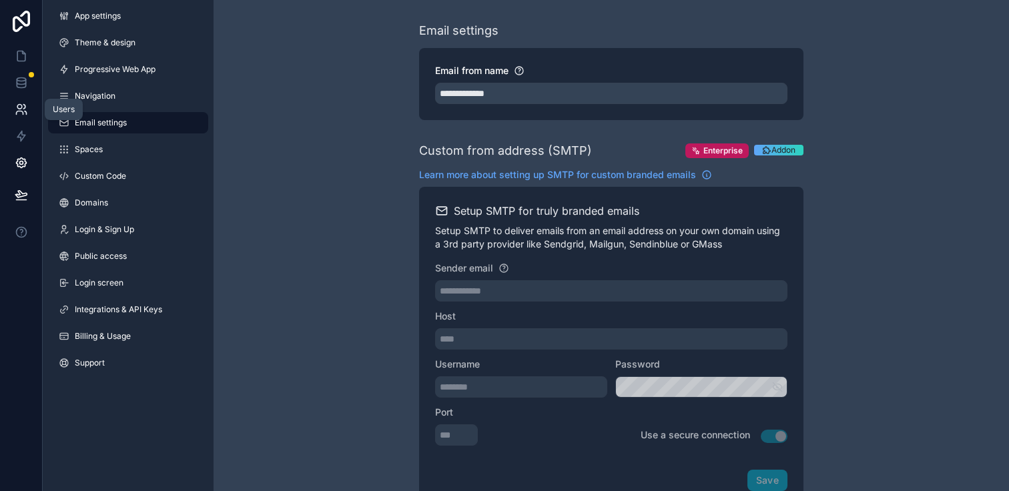
click at [18, 113] on icon at bounding box center [21, 109] width 13 height 13
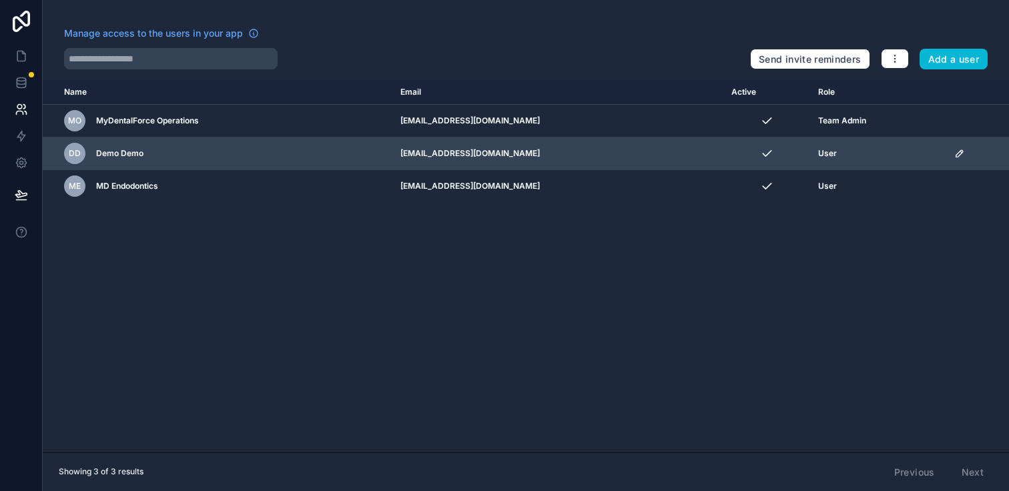
click at [955, 147] on td "scrollable content" at bounding box center [977, 153] width 63 height 33
click at [956, 154] on icon "scrollable content" at bounding box center [959, 153] width 7 height 7
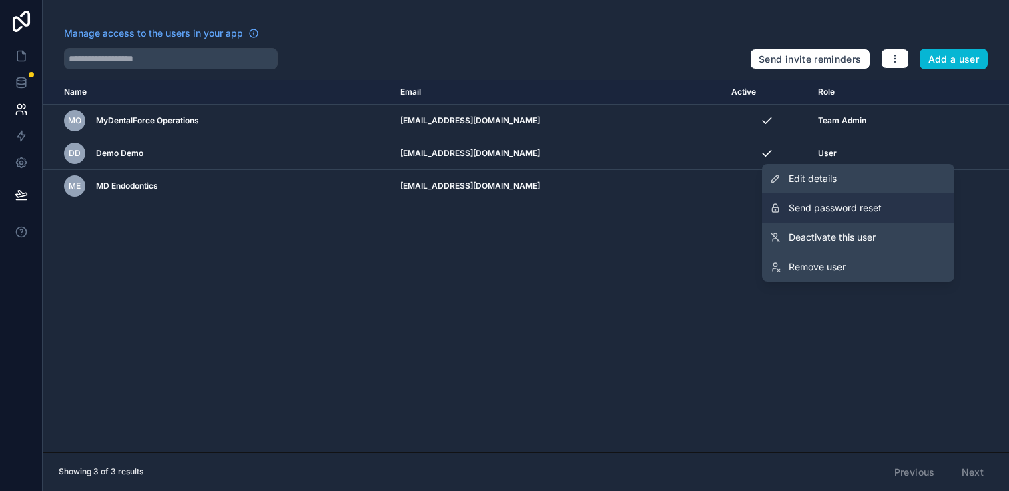
click at [825, 202] on span "Send password reset" at bounding box center [835, 207] width 93 height 13
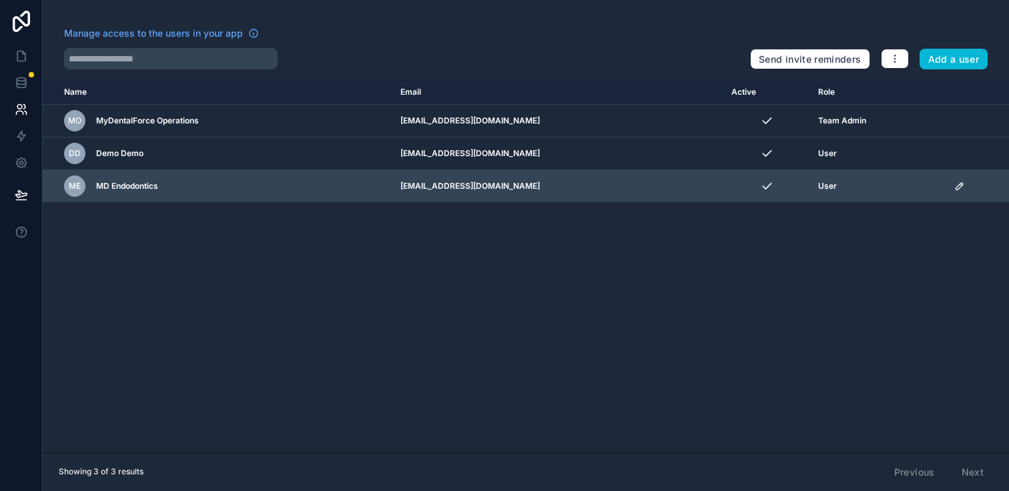
click at [956, 189] on icon "scrollable content" at bounding box center [959, 186] width 7 height 7
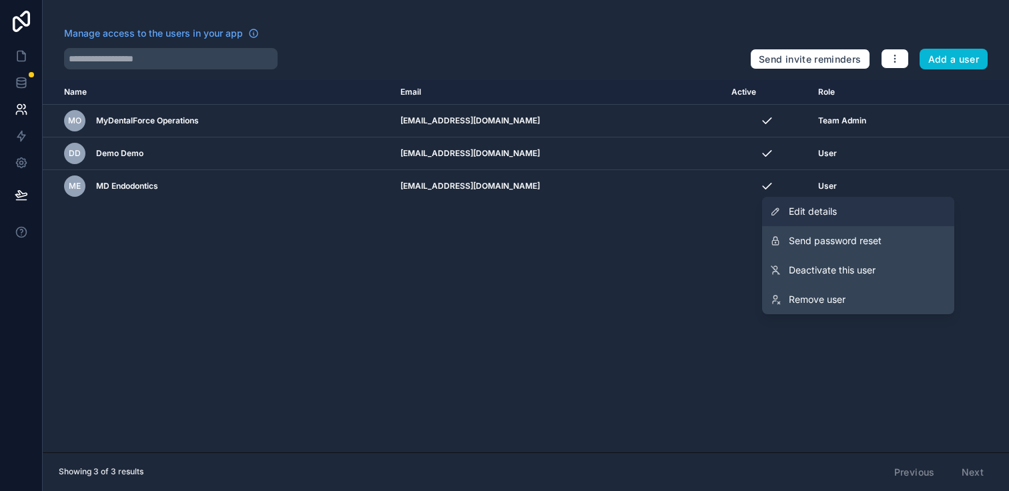
click at [871, 218] on link "Edit details" at bounding box center [858, 211] width 192 height 29
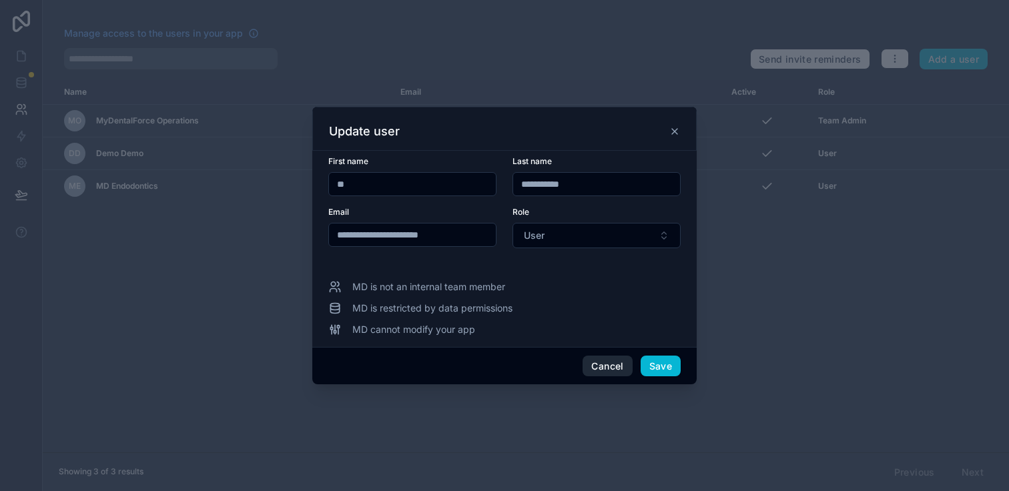
click at [610, 363] on button "Cancel" at bounding box center [606, 366] width 49 height 21
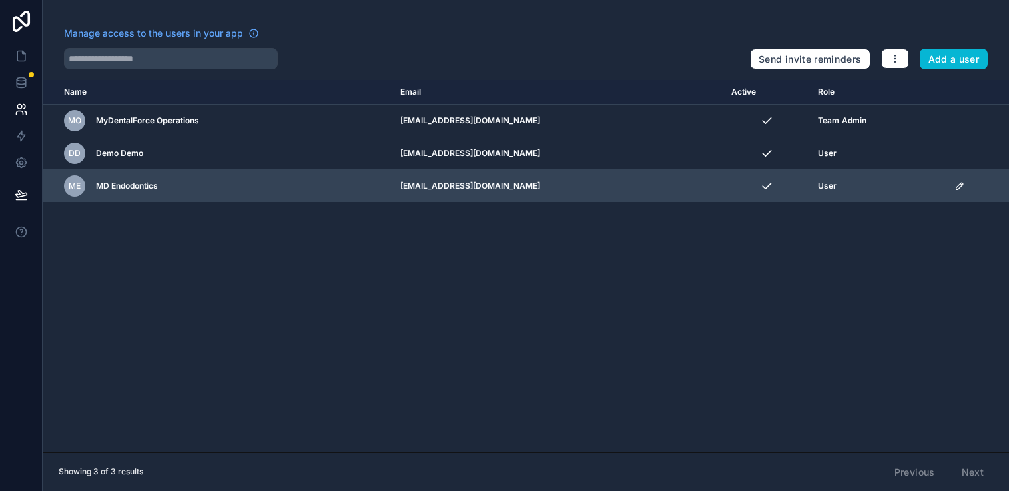
click at [958, 191] on td "scrollable content" at bounding box center [977, 186] width 63 height 33
click at [958, 189] on icon "scrollable content" at bounding box center [959, 186] width 11 height 11
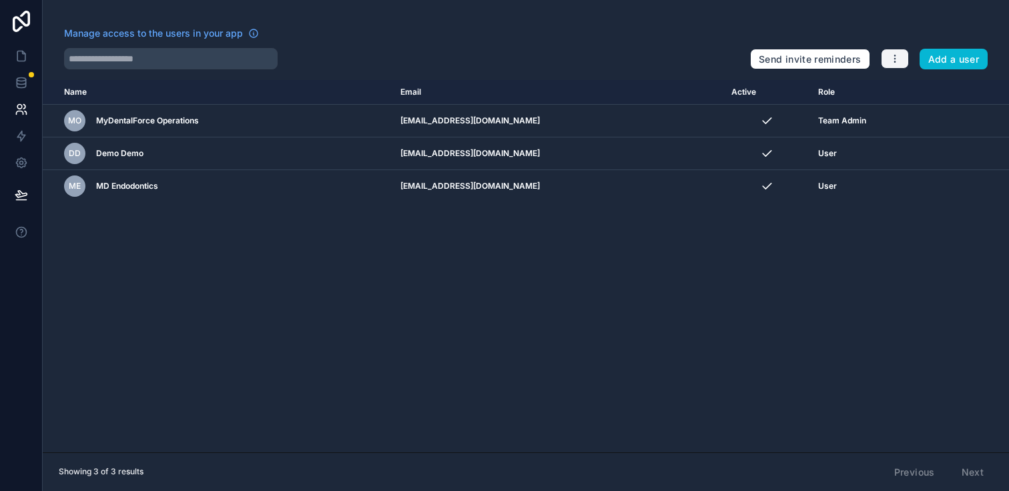
click at [903, 63] on button "button" at bounding box center [895, 59] width 28 height 20
click at [466, 57] on div at bounding box center [401, 58] width 675 height 21
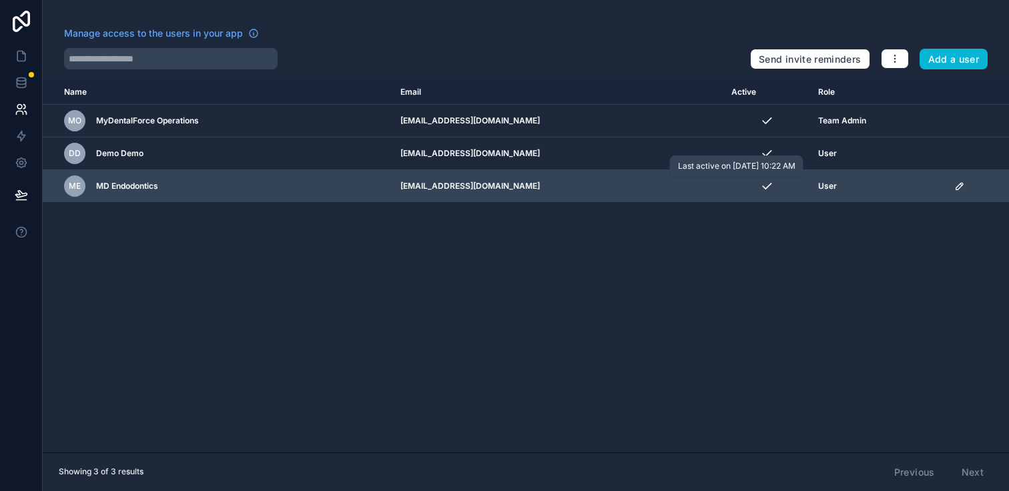
click at [763, 185] on icon "scrollable content" at bounding box center [767, 185] width 9 height 5
click at [962, 188] on div "scrollable content" at bounding box center [977, 186] width 47 height 11
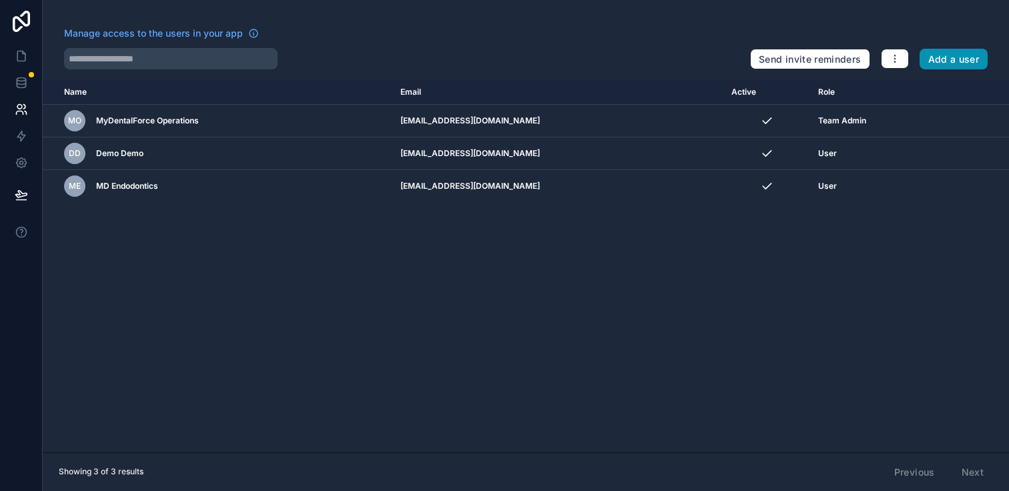
click at [939, 55] on button "Add a user" at bounding box center [953, 59] width 69 height 21
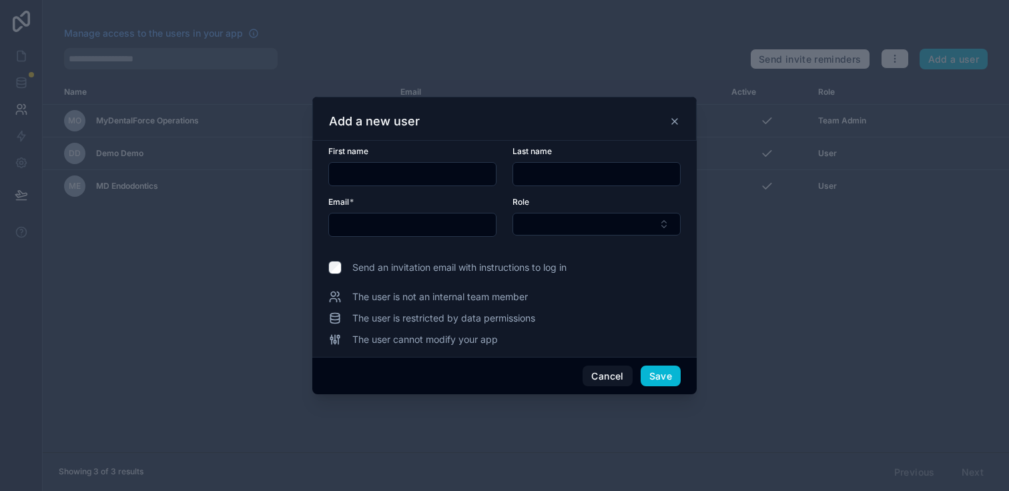
click at [407, 180] on input "text" at bounding box center [412, 174] width 167 height 19
click at [372, 155] on div "First name" at bounding box center [412, 151] width 168 height 11
click at [426, 180] on input "text" at bounding box center [412, 174] width 167 height 19
type input "*"
type input "****"
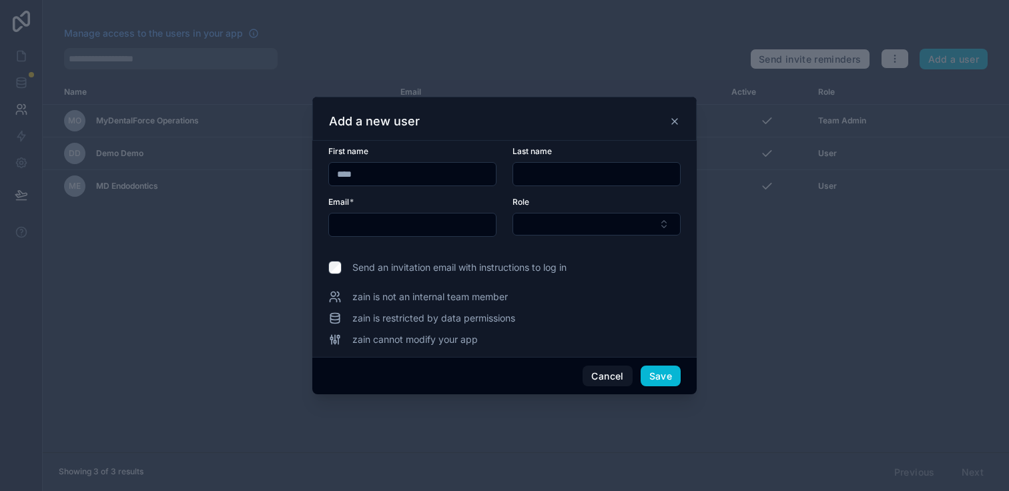
click at [572, 168] on input "text" at bounding box center [596, 174] width 167 height 19
type input "*"
click at [424, 228] on input "text" at bounding box center [412, 224] width 167 height 19
type input "*"
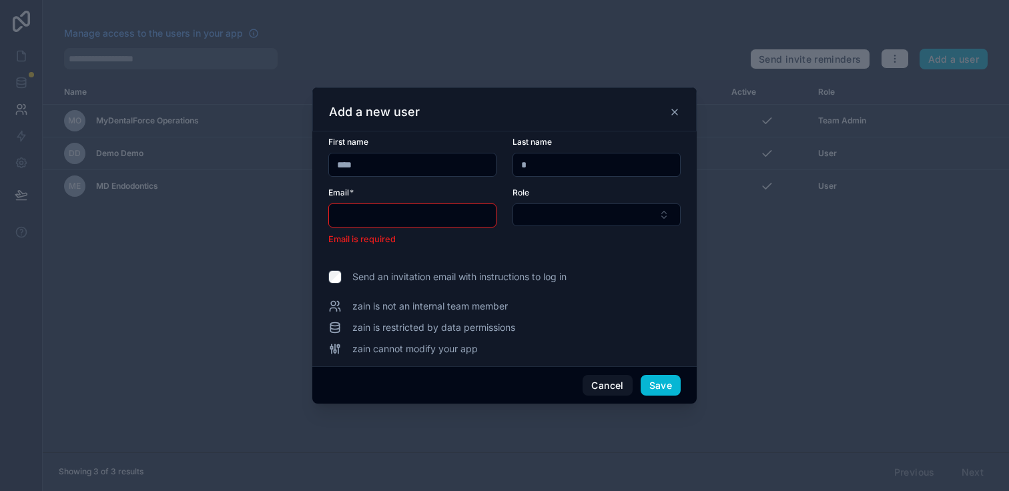
click at [461, 213] on input "text" at bounding box center [412, 215] width 167 height 19
type input "**********"
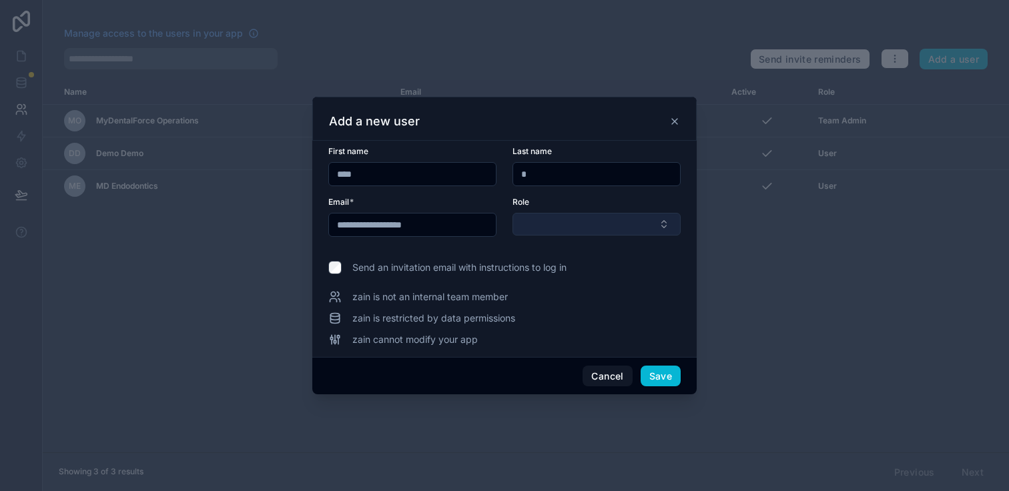
click at [597, 234] on button "Select Button" at bounding box center [596, 224] width 168 height 23
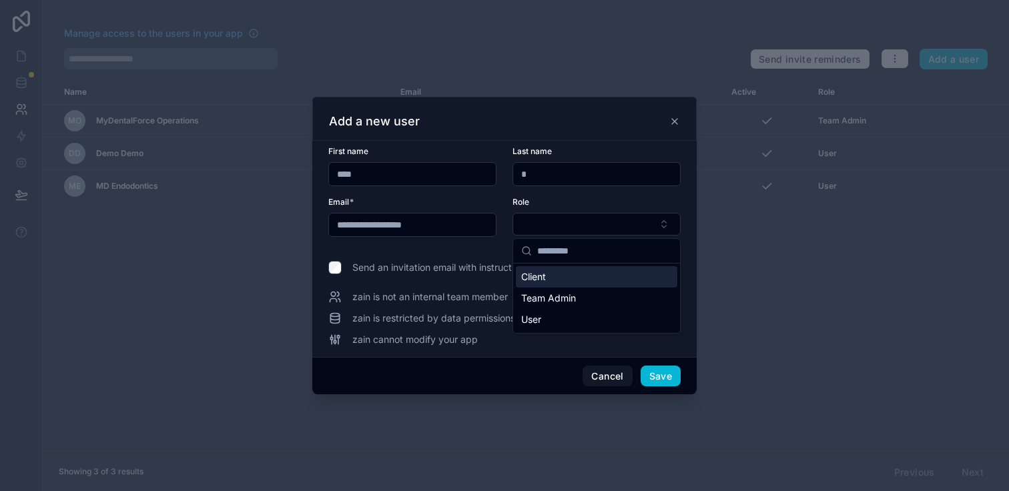
click at [549, 272] on div "Client" at bounding box center [596, 276] width 161 height 21
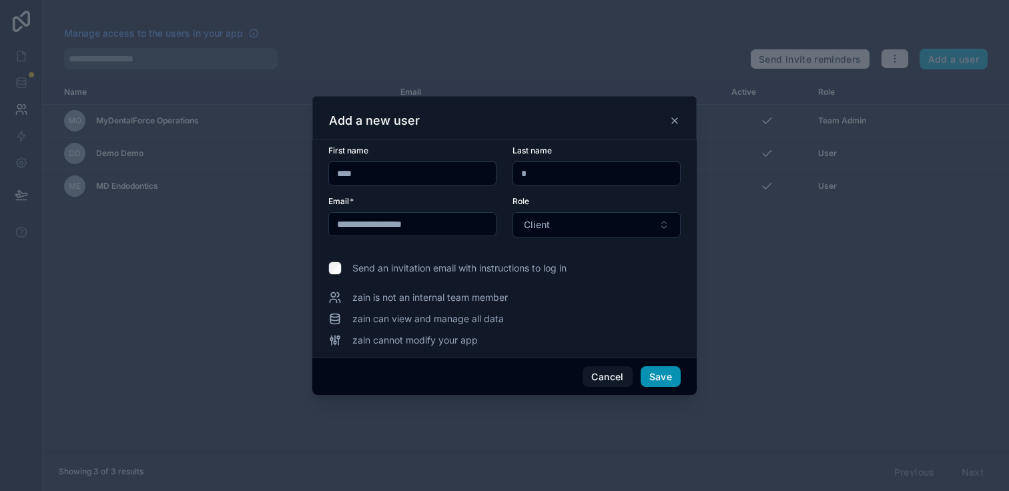
click at [652, 374] on button "Save" at bounding box center [660, 376] width 40 height 21
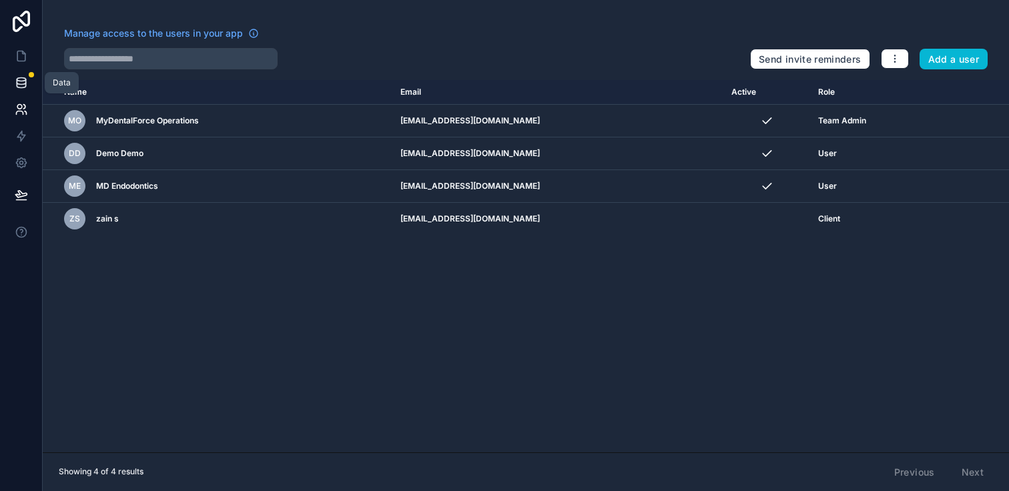
click at [18, 81] on icon at bounding box center [21, 79] width 9 height 3
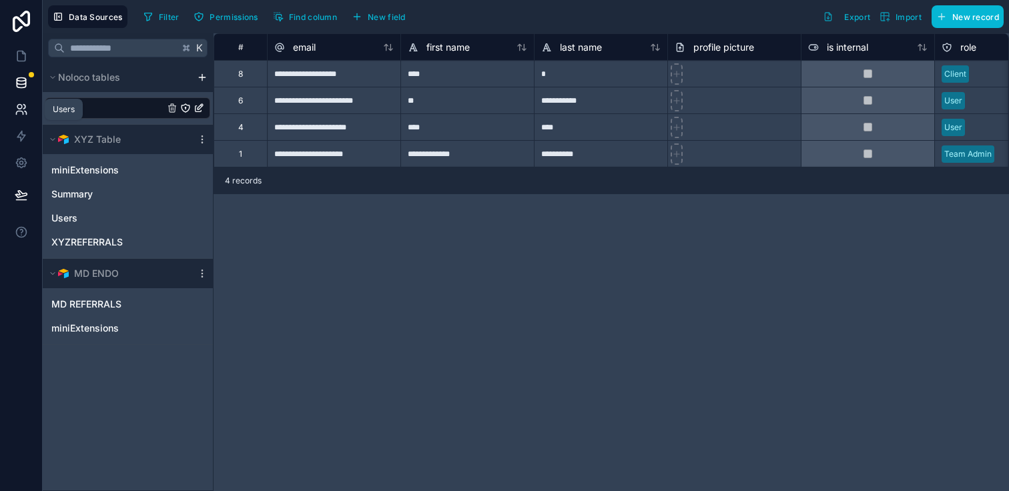
click at [23, 120] on link at bounding box center [21, 109] width 42 height 27
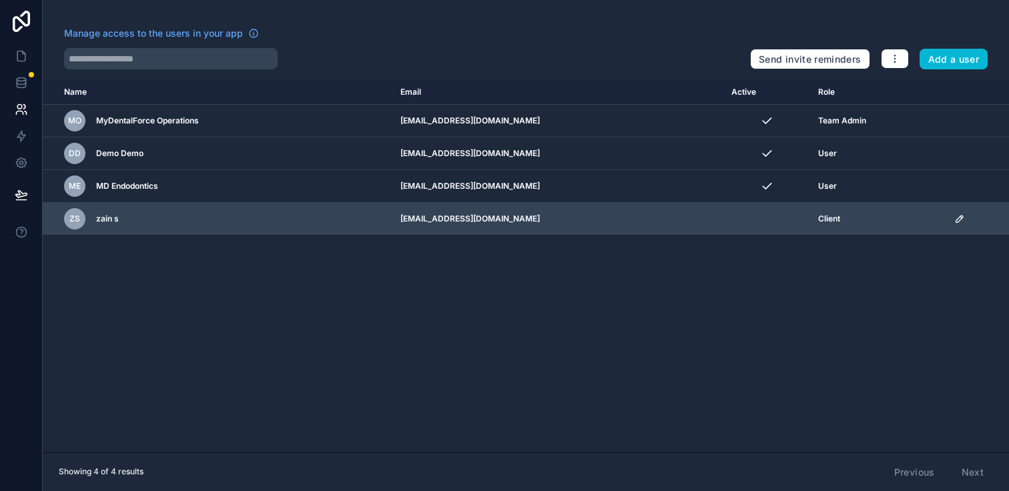
click at [954, 215] on icon "scrollable content" at bounding box center [959, 218] width 11 height 11
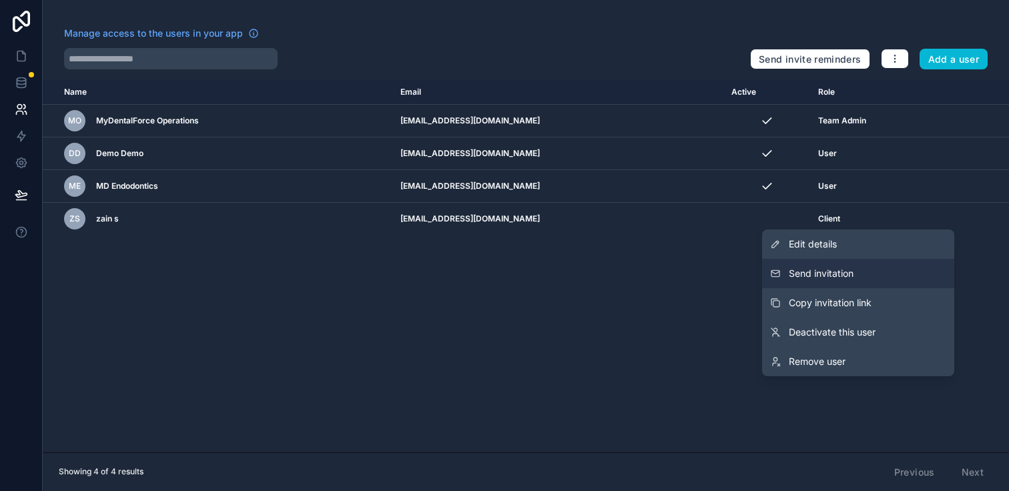
click at [829, 282] on button "Send invitation" at bounding box center [858, 273] width 192 height 29
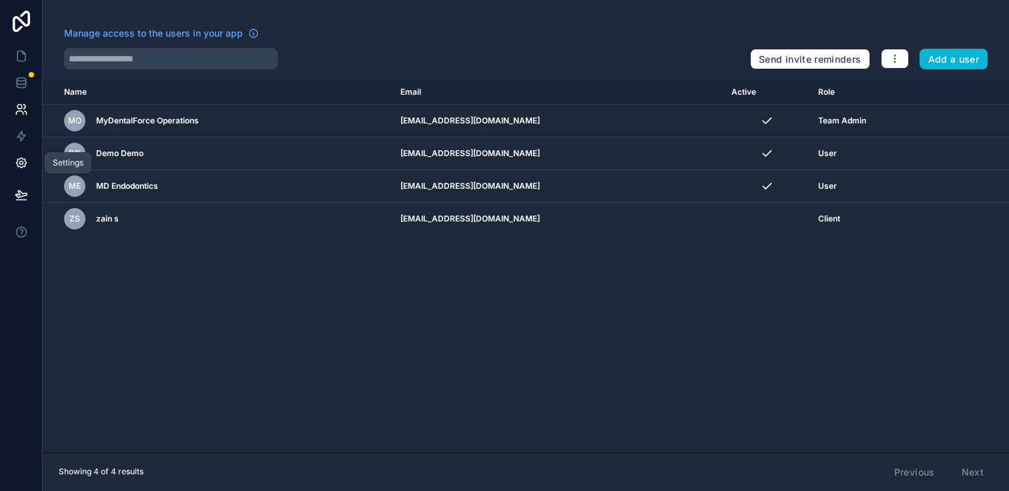
click at [23, 169] on icon at bounding box center [21, 162] width 13 height 13
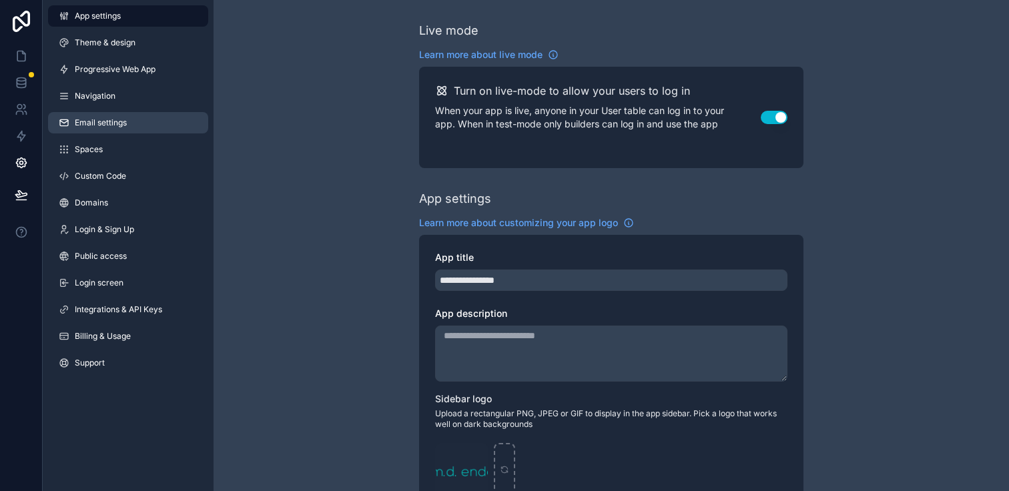
click at [110, 125] on span "Email settings" at bounding box center [101, 122] width 52 height 11
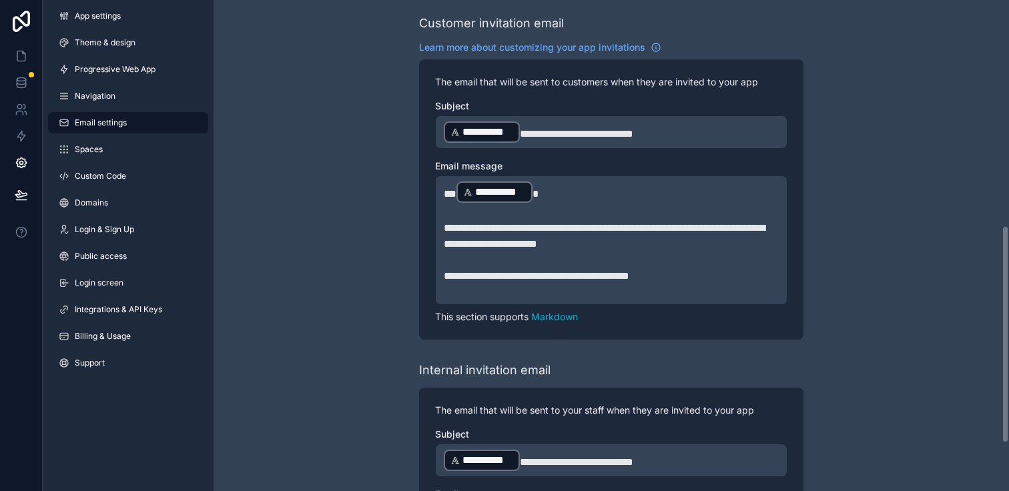
scroll to position [490, 0]
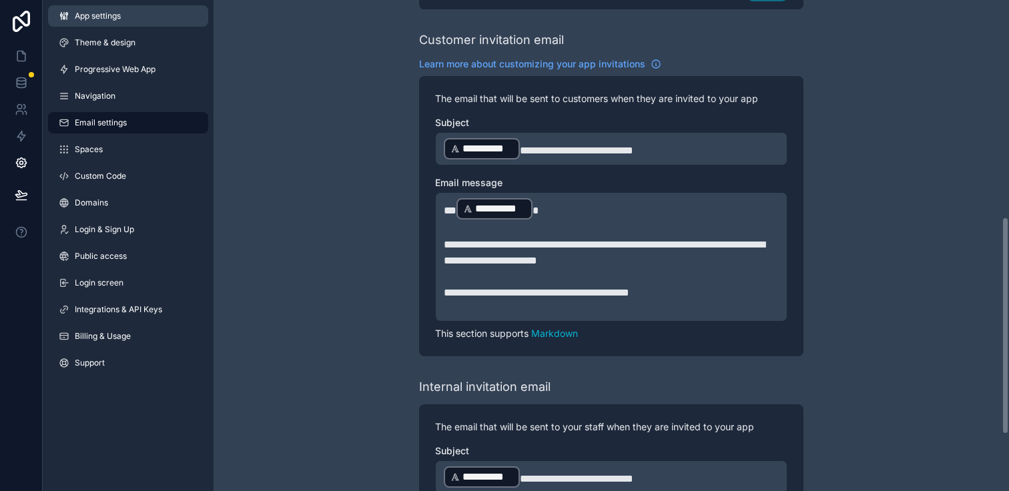
click at [63, 9] on link "App settings" at bounding box center [128, 15] width 160 height 21
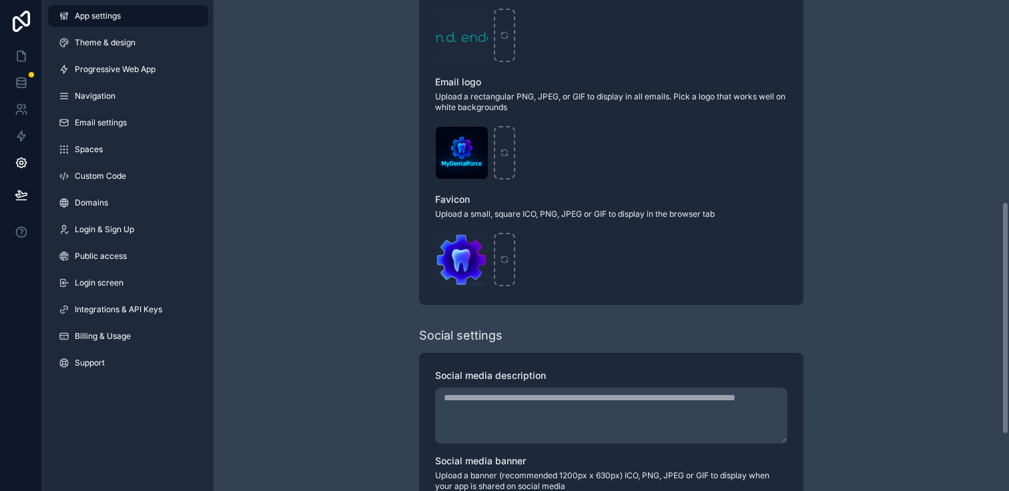
scroll to position [424, 0]
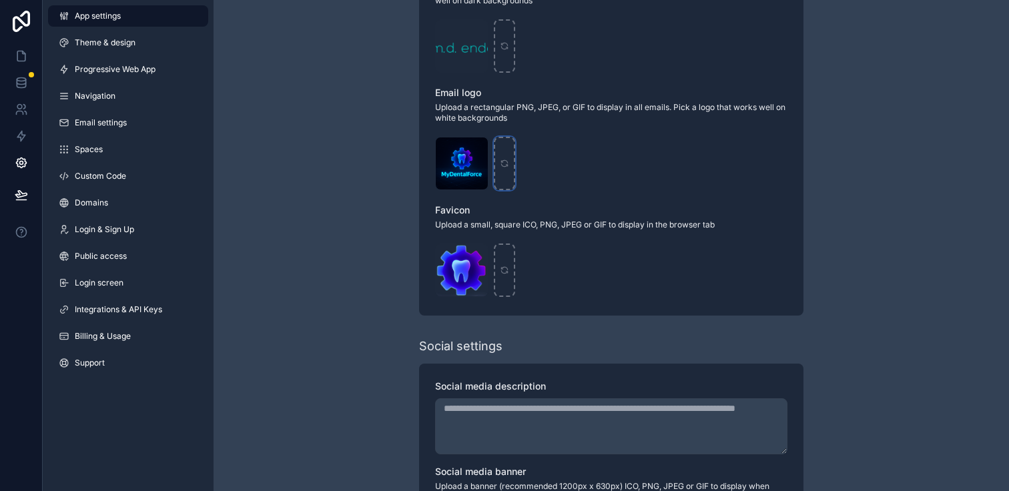
click at [508, 153] on div "scrollable content" at bounding box center [504, 163] width 21 height 53
type input "**********"
click at [500, 168] on div "scrollable content" at bounding box center [504, 163] width 21 height 53
type input "**********"
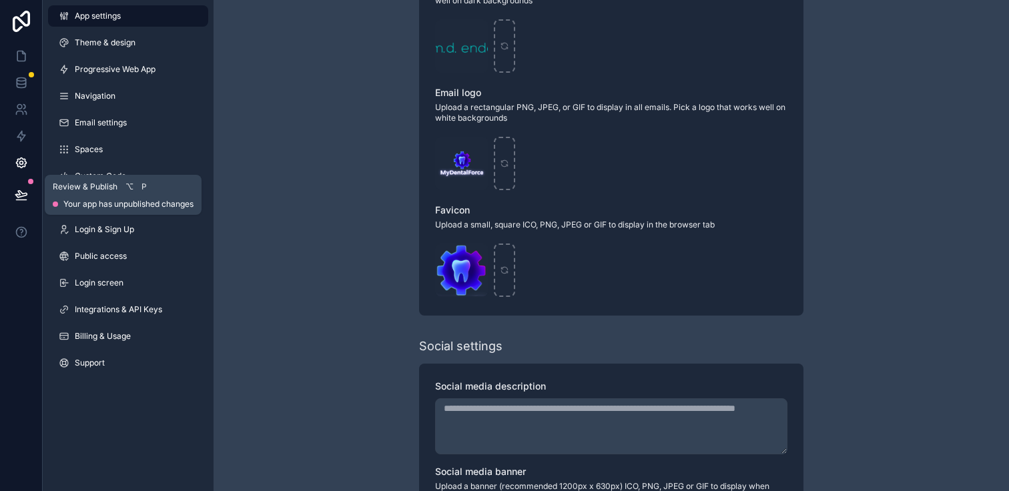
click at [25, 191] on icon at bounding box center [21, 194] width 13 height 13
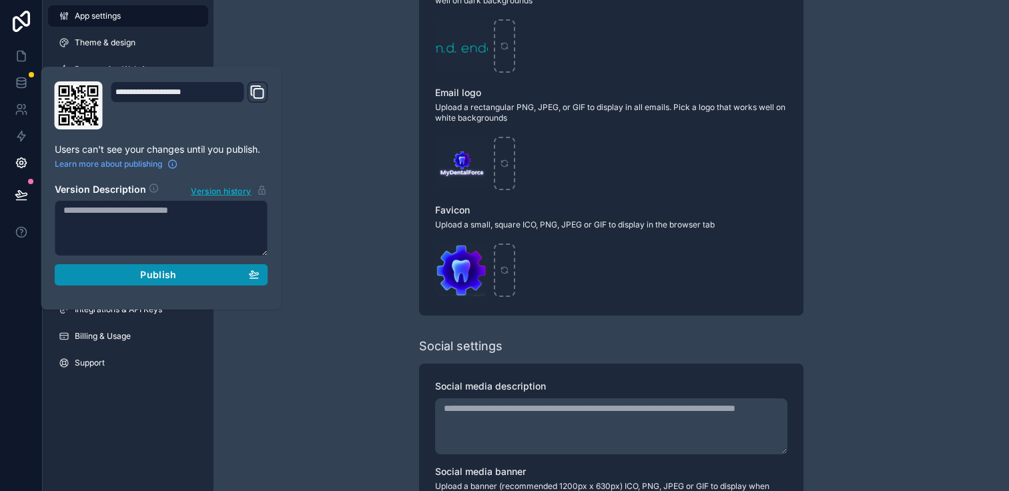
click at [191, 275] on div "Publish" at bounding box center [161, 275] width 196 height 12
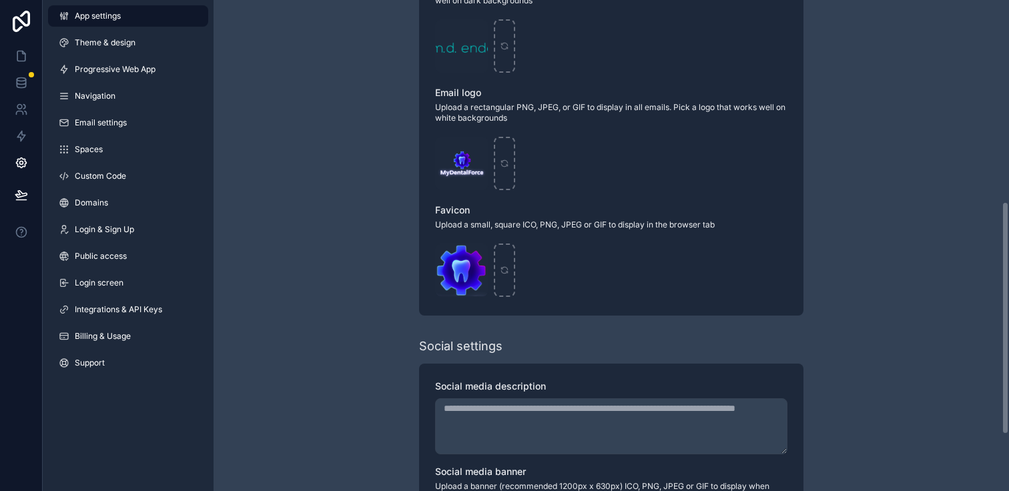
click at [326, 169] on div "**********" at bounding box center [610, 92] width 795 height 1033
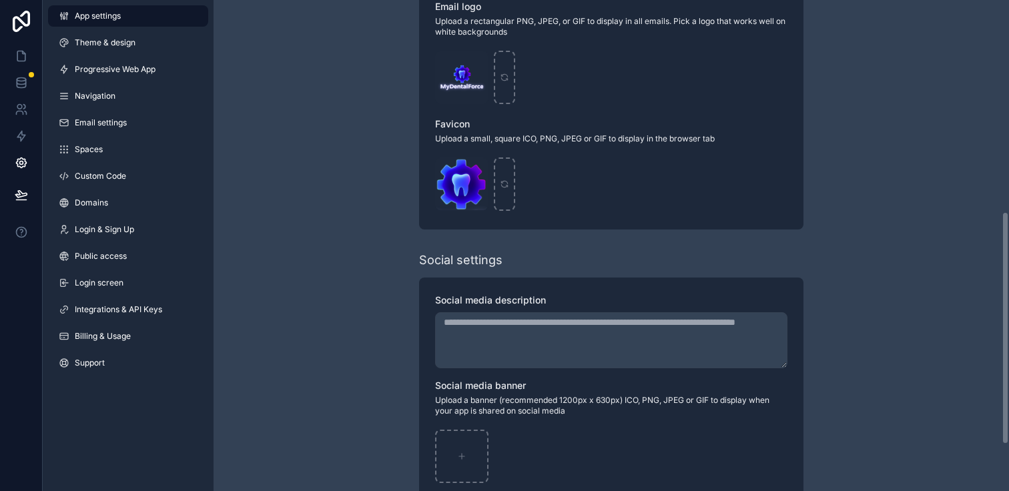
scroll to position [542, 0]
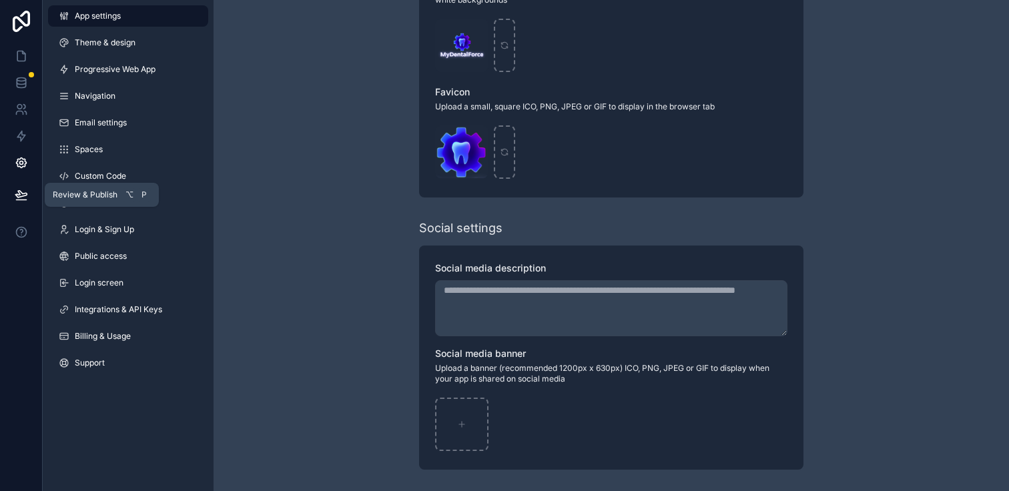
click at [19, 188] on icon at bounding box center [21, 194] width 13 height 13
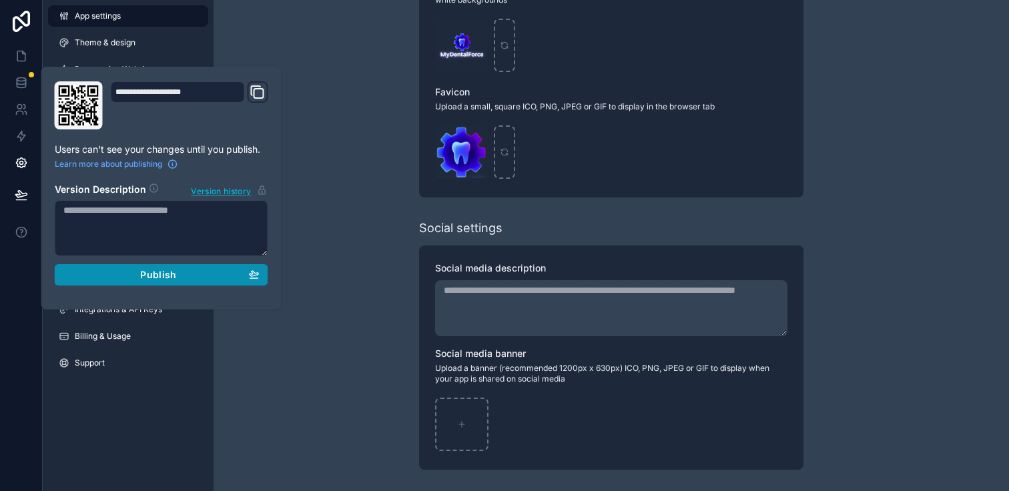
click at [120, 280] on div "Publish" at bounding box center [161, 275] width 196 height 12
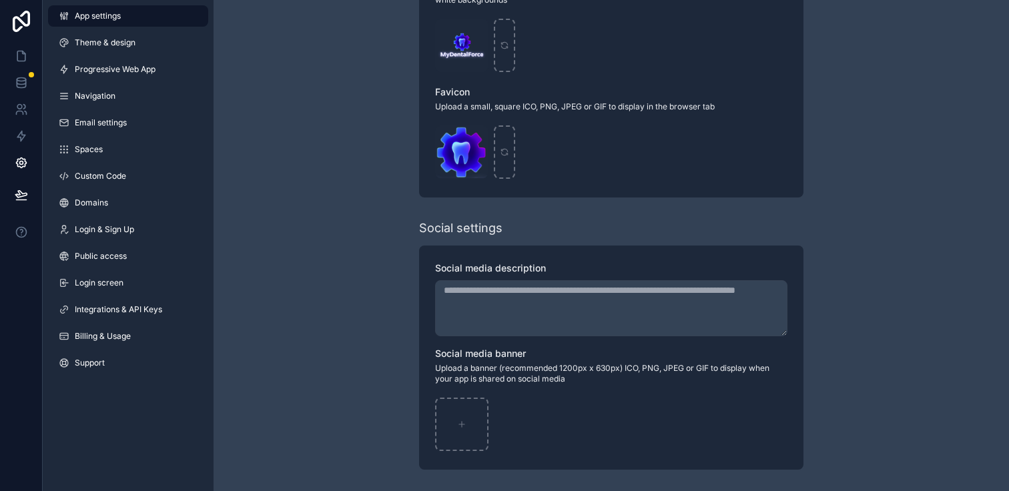
click at [20, 103] on icon at bounding box center [21, 109] width 13 height 13
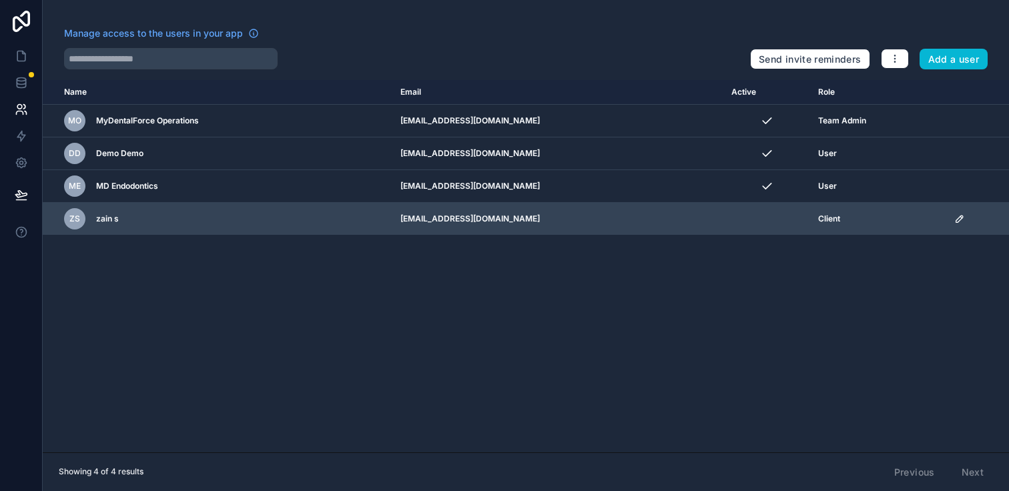
click at [961, 215] on div "scrollable content" at bounding box center [977, 218] width 47 height 11
click at [959, 217] on icon "scrollable content" at bounding box center [959, 218] width 7 height 7
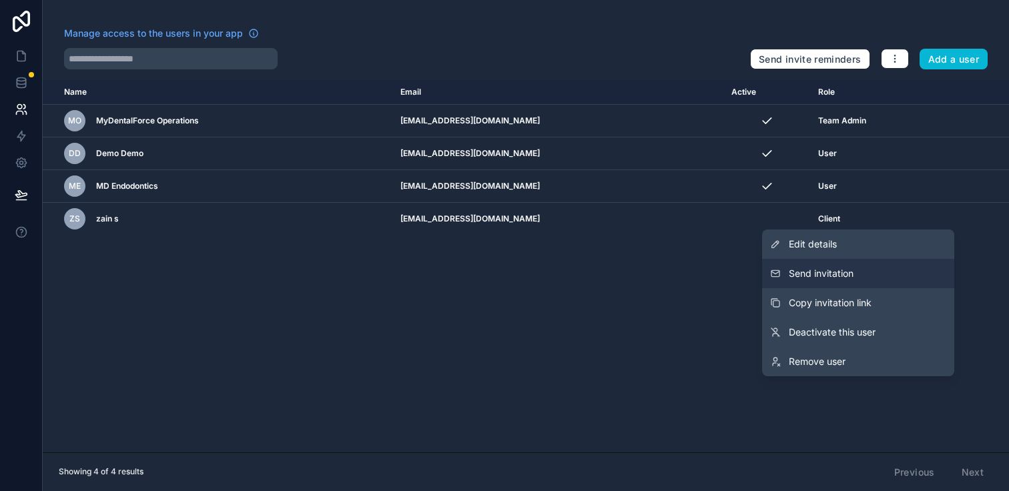
click at [875, 278] on button "Send invitation" at bounding box center [858, 273] width 192 height 29
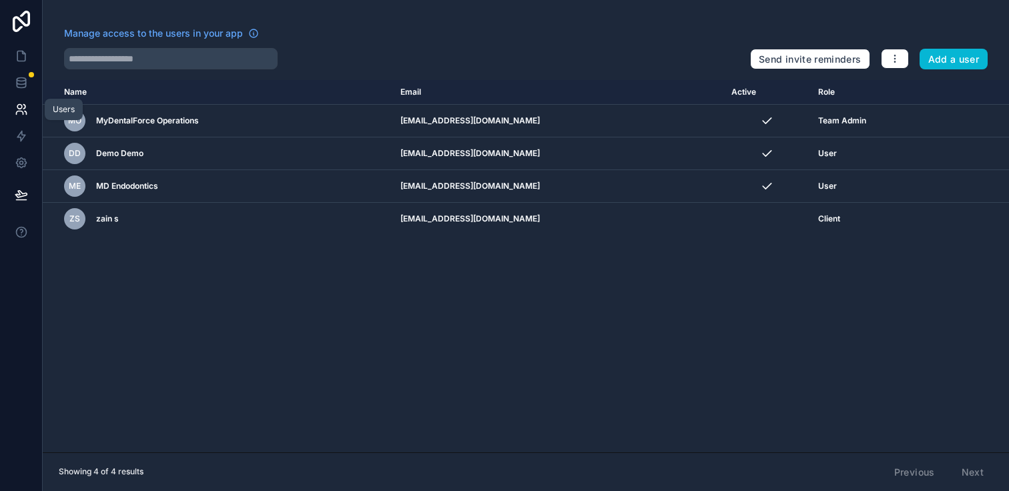
click at [18, 115] on icon at bounding box center [21, 109] width 13 height 13
click at [24, 141] on icon at bounding box center [21, 135] width 13 height 13
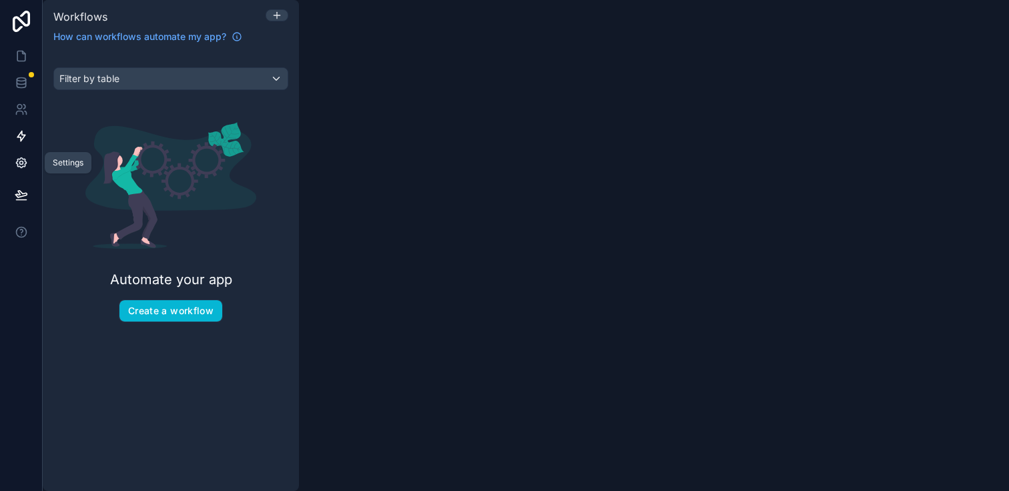
click at [24, 163] on icon at bounding box center [21, 163] width 10 height 10
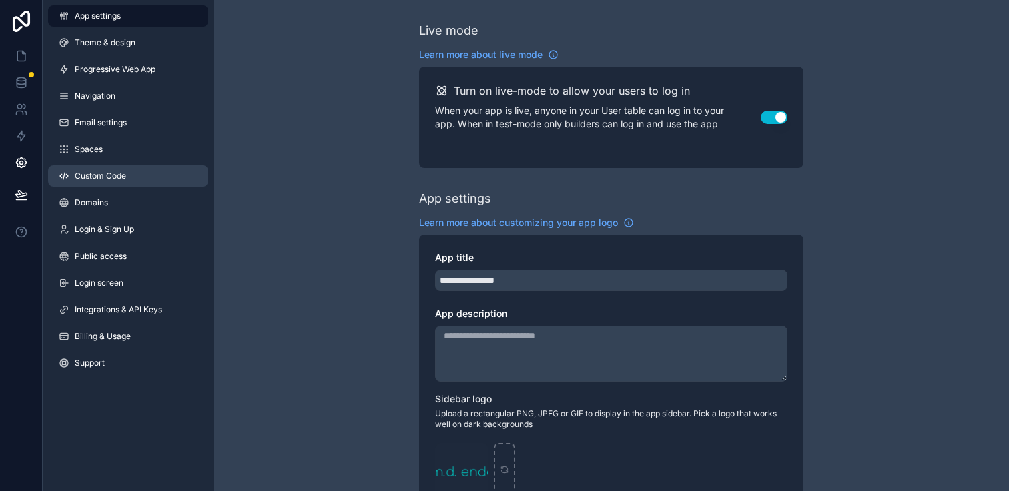
click at [101, 180] on span "Custom Code" at bounding box center [100, 176] width 51 height 11
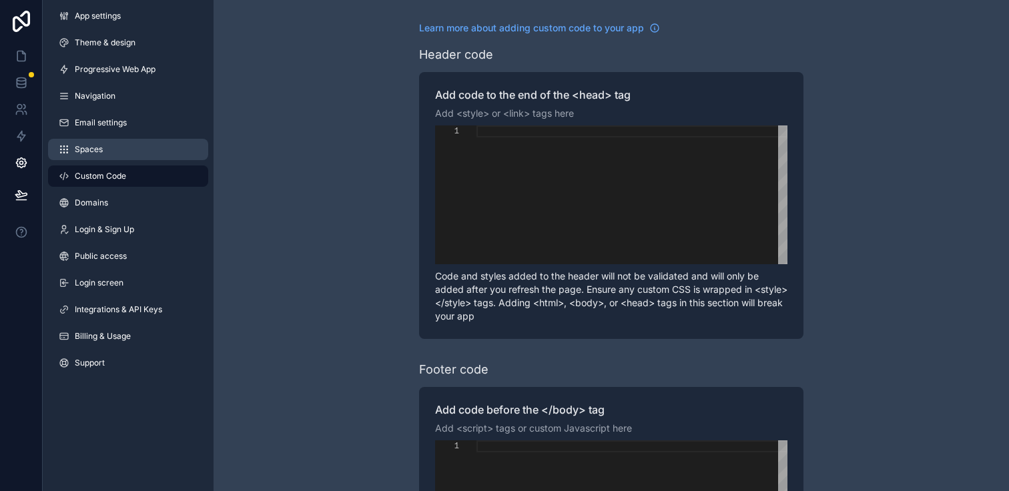
click at [107, 159] on link "Spaces" at bounding box center [128, 149] width 160 height 21
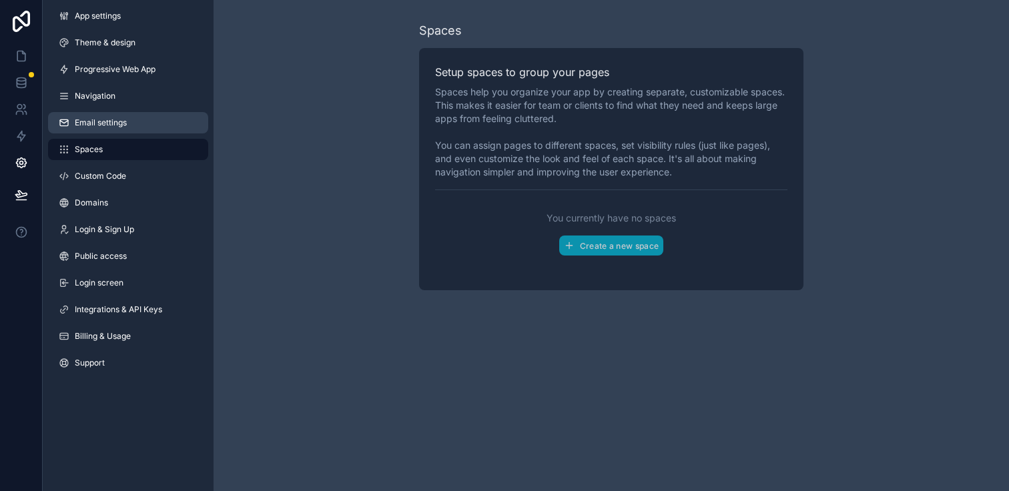
click at [107, 113] on link "Email settings" at bounding box center [128, 122] width 160 height 21
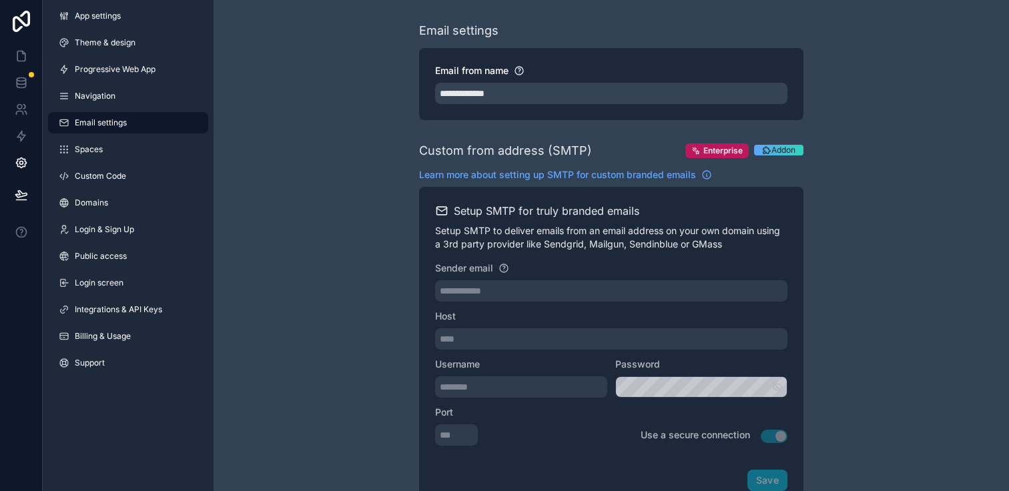
click at [115, 55] on div "App settings Theme & design Progressive Web App Navigation Email settings Space…" at bounding box center [128, 192] width 171 height 384
click at [116, 64] on span "Progressive Web App" at bounding box center [115, 69] width 81 height 11
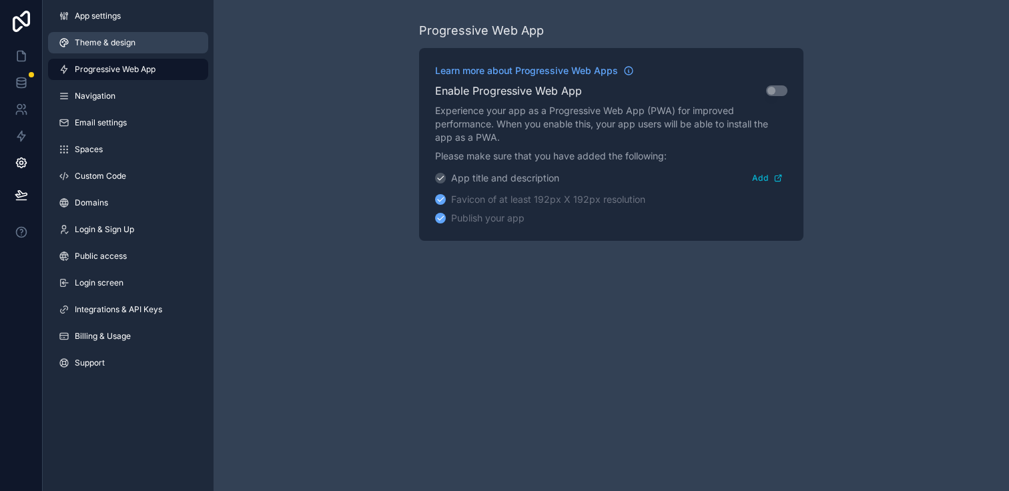
click at [121, 39] on span "Theme & design" at bounding box center [105, 42] width 61 height 11
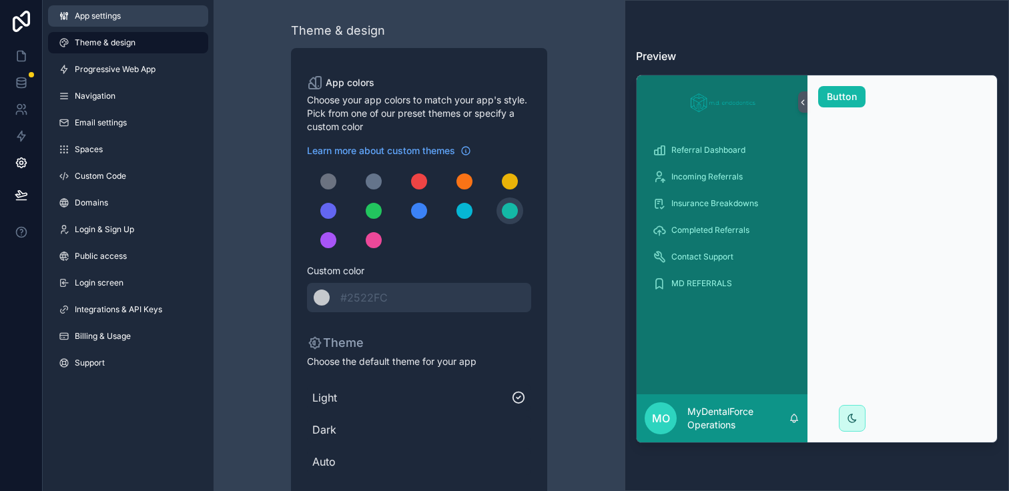
click at [113, 24] on link "App settings" at bounding box center [128, 15] width 160 height 21
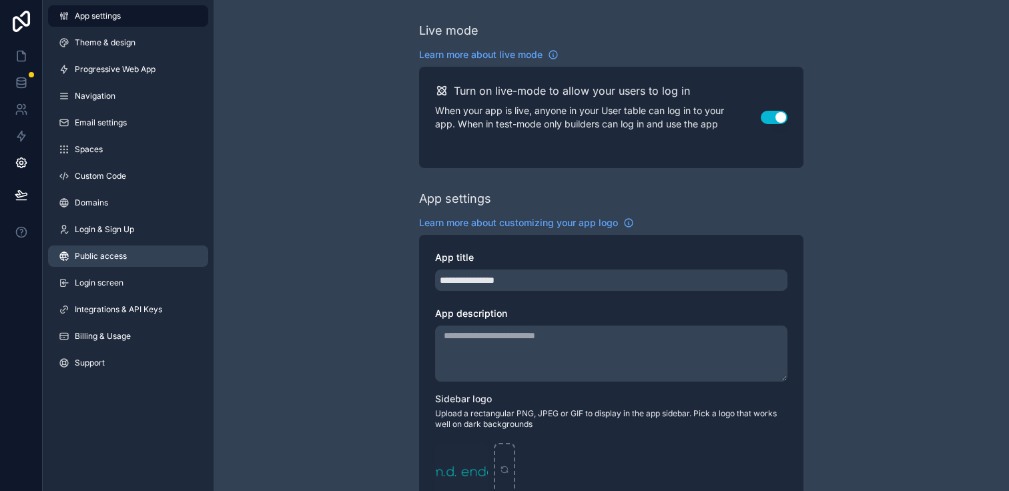
click at [187, 257] on link "Public access" at bounding box center [128, 256] width 160 height 21
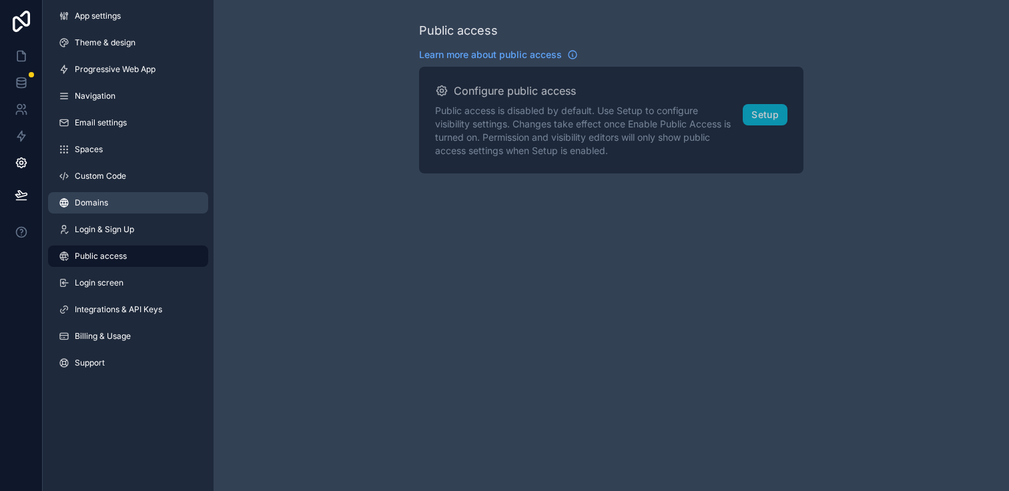
click at [167, 199] on link "Domains" at bounding box center [128, 202] width 160 height 21
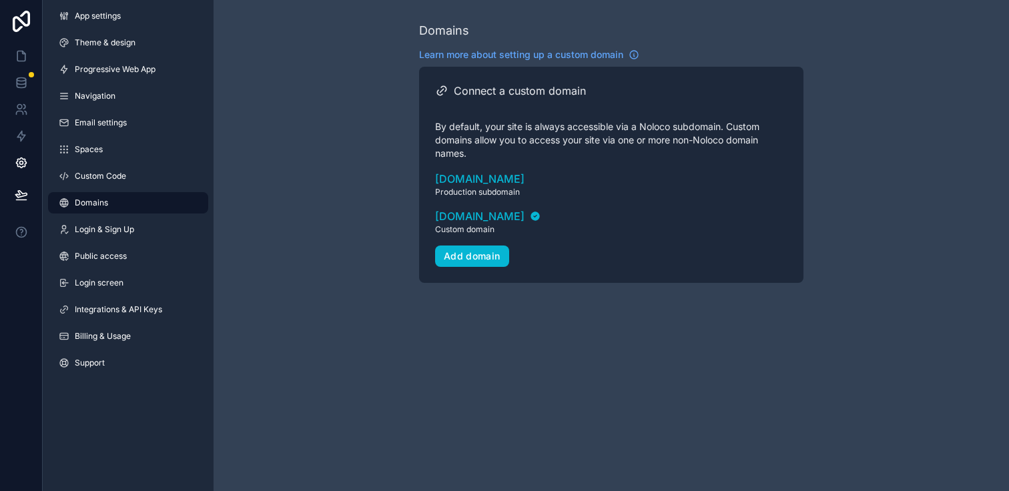
click at [144, 164] on div "App settings Theme & design Progressive Web App Navigation Email settings Space…" at bounding box center [128, 192] width 171 height 384
click at [145, 169] on link "Custom Code" at bounding box center [128, 175] width 160 height 21
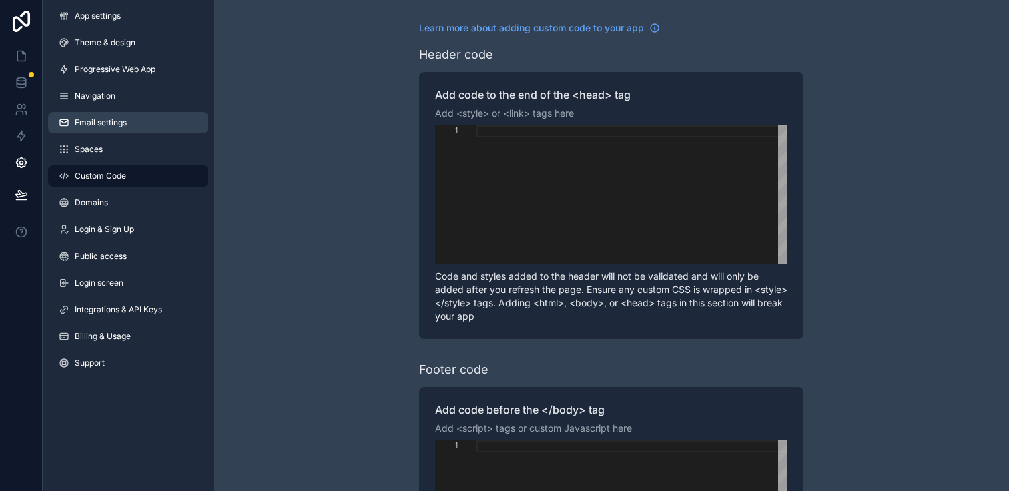
click at [149, 121] on link "Email settings" at bounding box center [128, 122] width 160 height 21
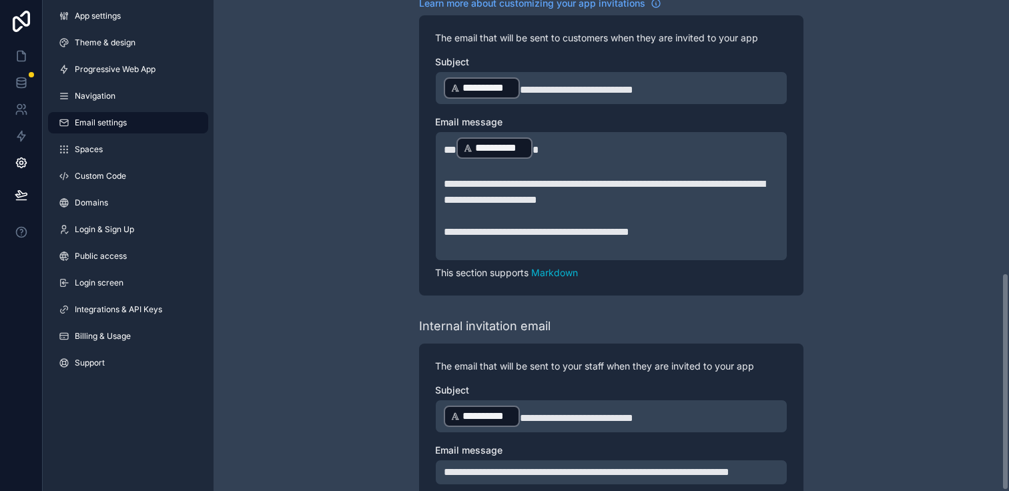
scroll to position [616, 0]
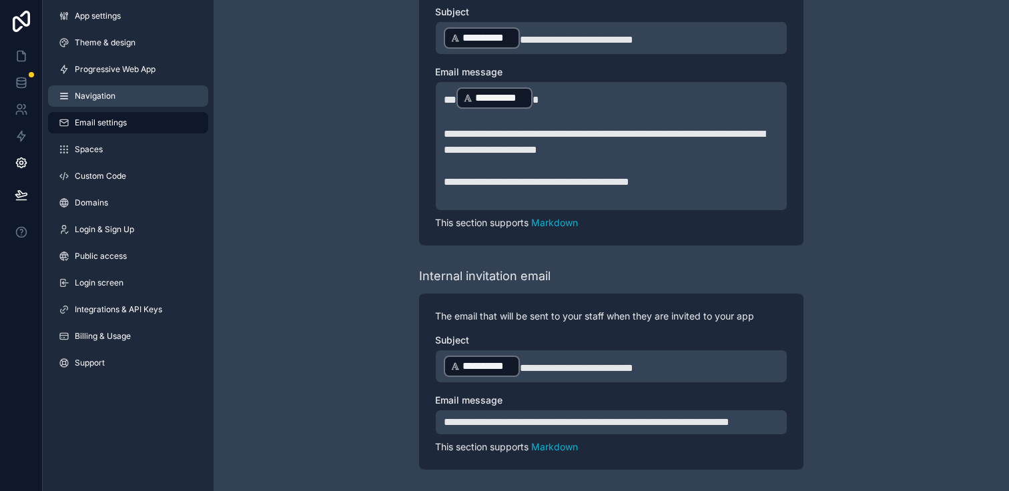
click at [157, 86] on link "Navigation" at bounding box center [128, 95] width 160 height 21
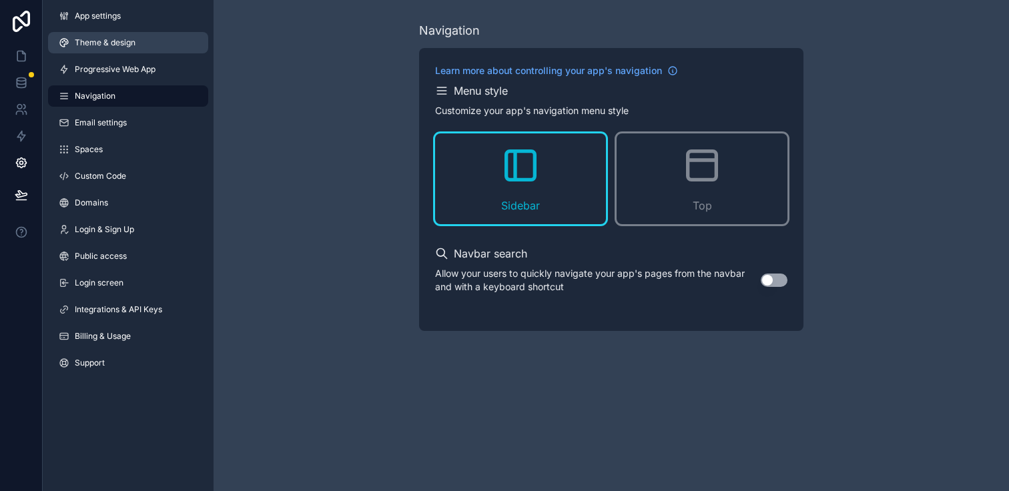
click at [119, 43] on span "Theme & design" at bounding box center [105, 42] width 61 height 11
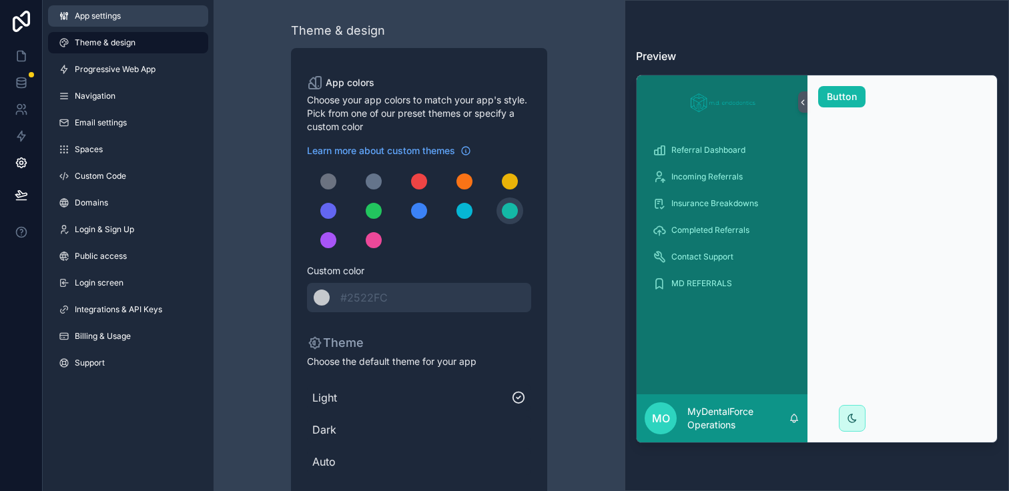
click at [107, 25] on link "App settings" at bounding box center [128, 15] width 160 height 21
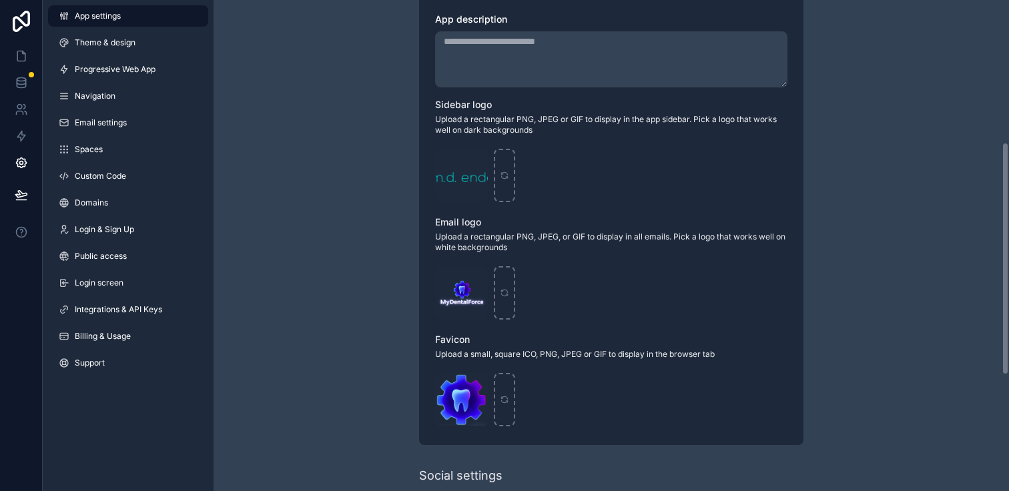
scroll to position [300, 0]
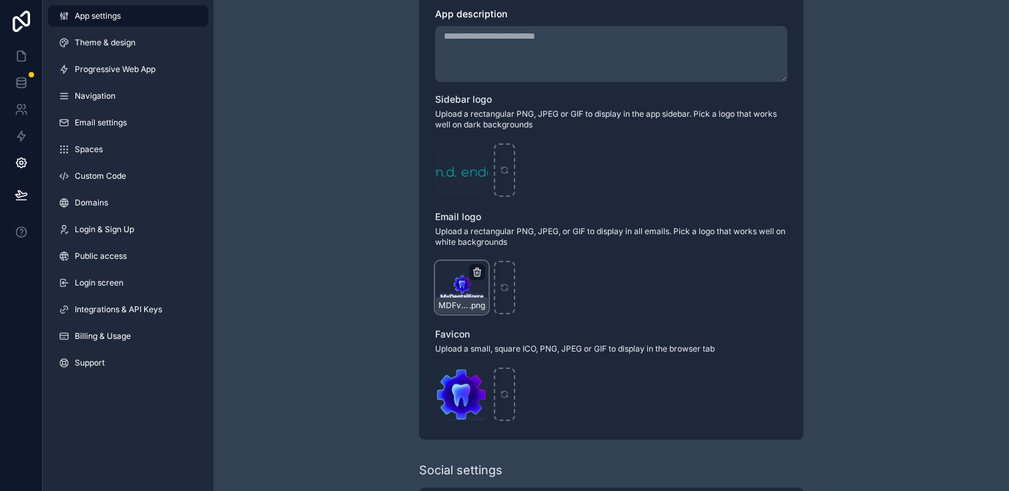
click at [482, 271] on icon "scrollable content" at bounding box center [477, 272] width 11 height 11
click at [500, 253] on icon "button" at bounding box center [505, 248] width 11 height 11
click at [457, 288] on icon "scrollable content" at bounding box center [461, 287] width 9 height 9
type input "**********"
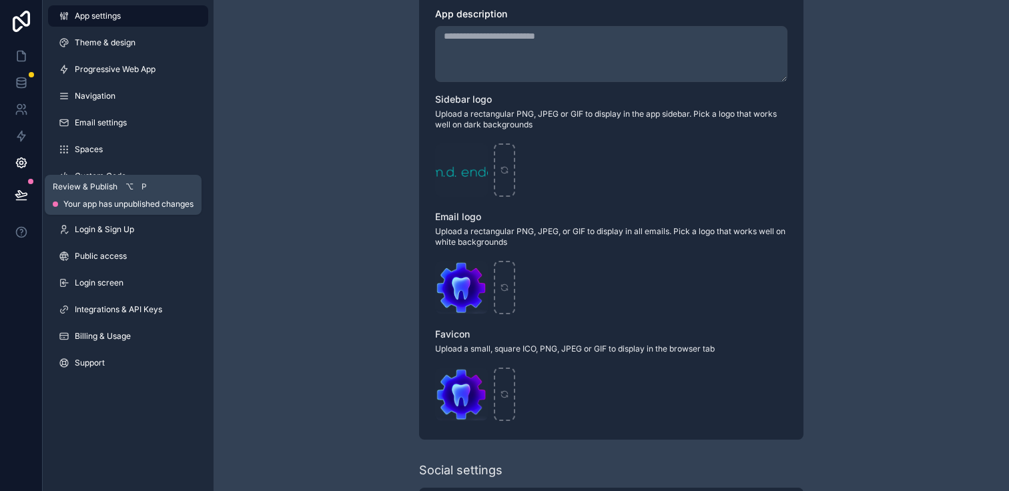
click at [17, 183] on button at bounding box center [21, 194] width 29 height 37
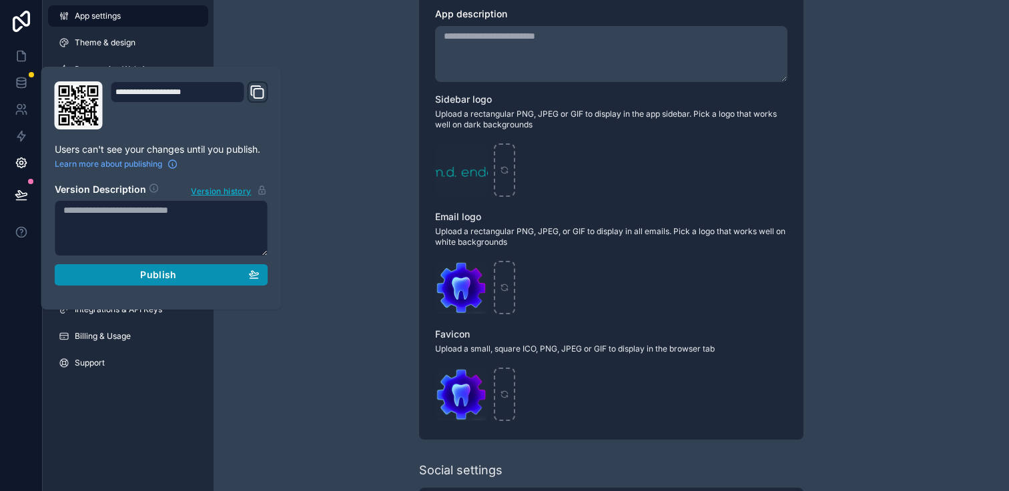
click at [157, 274] on span "Publish" at bounding box center [158, 275] width 36 height 12
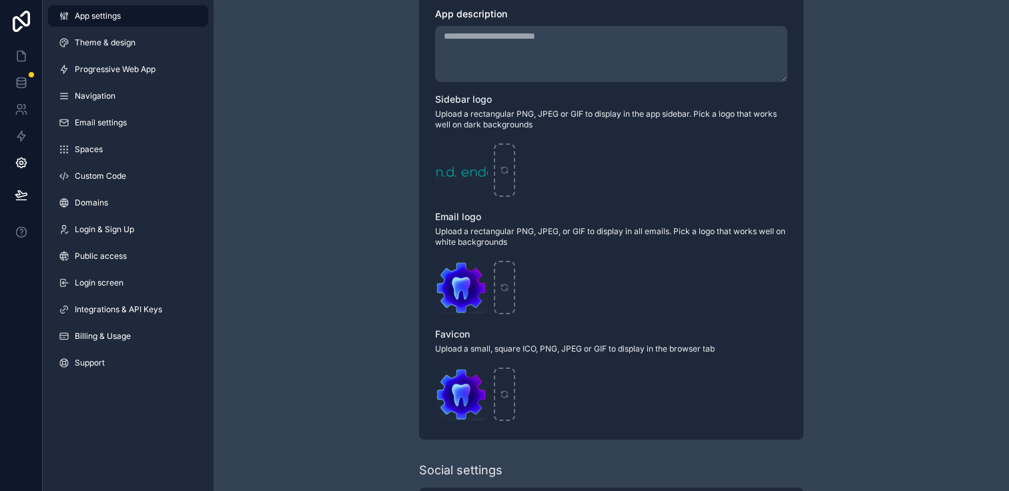
click at [358, 270] on div "**********" at bounding box center [610, 216] width 795 height 1033
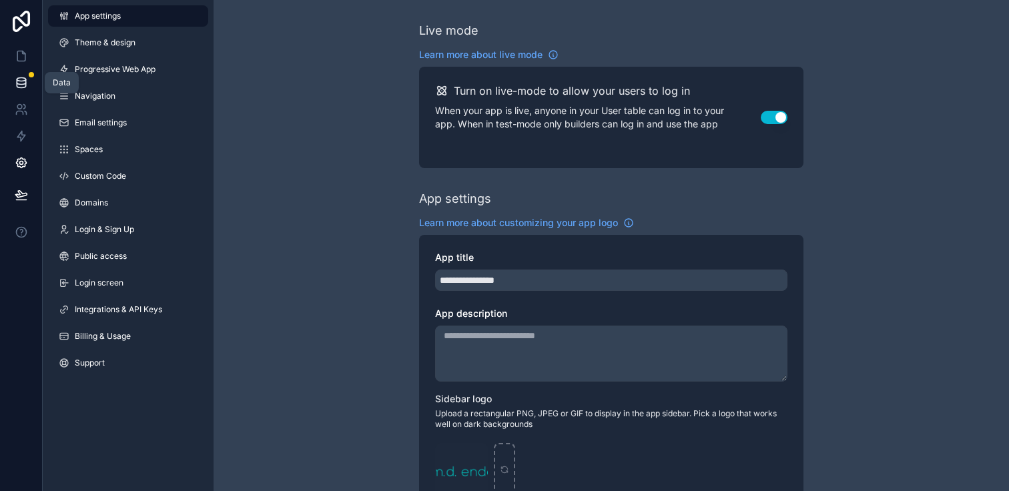
click at [15, 84] on icon at bounding box center [21, 82] width 13 height 13
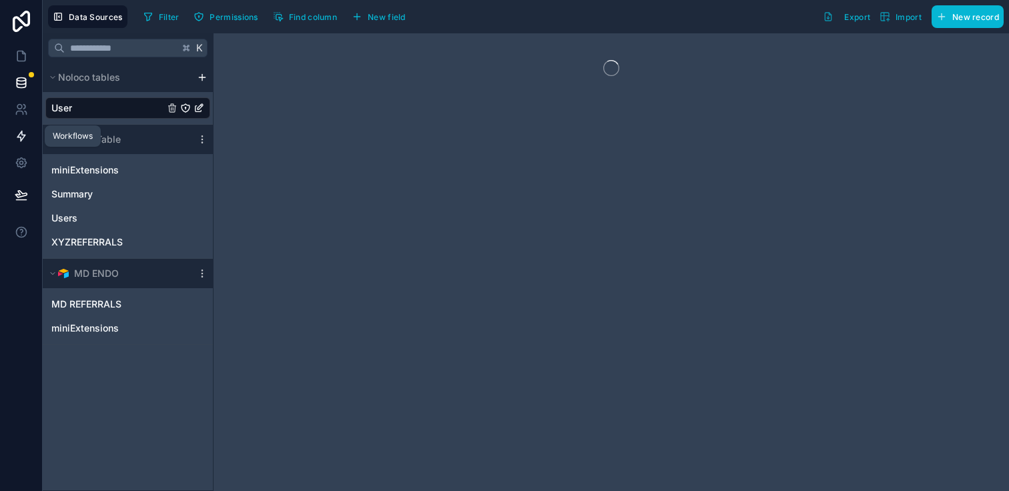
click at [19, 130] on icon at bounding box center [21, 135] width 13 height 13
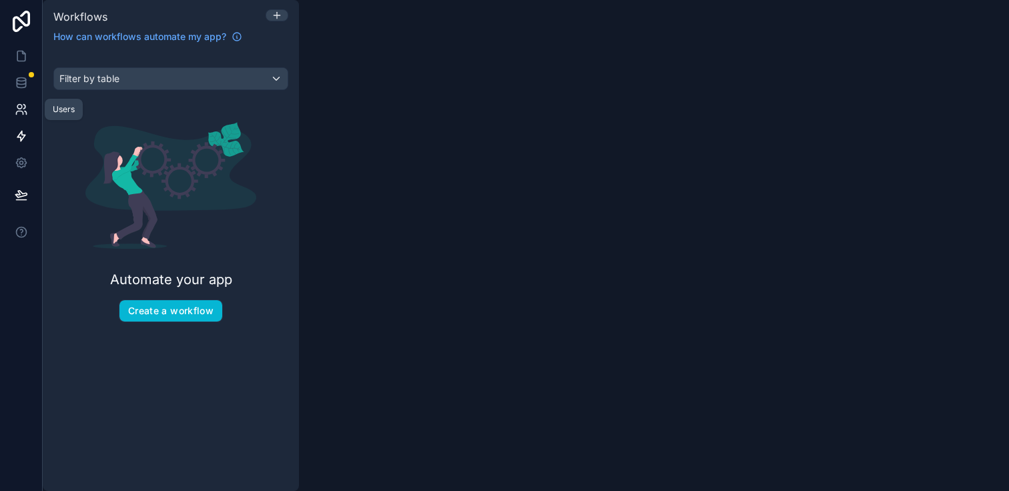
click at [22, 108] on icon at bounding box center [21, 109] width 13 height 13
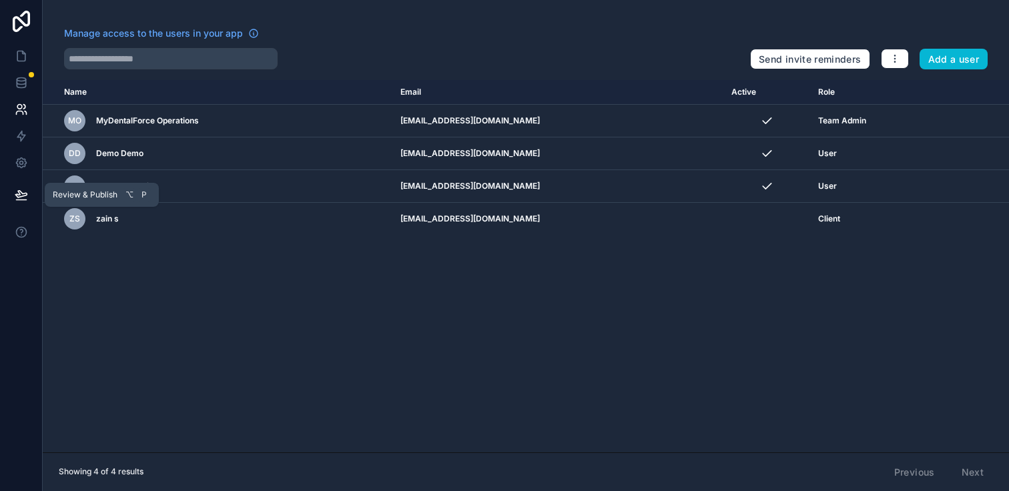
click at [21, 194] on icon at bounding box center [21, 194] width 13 height 13
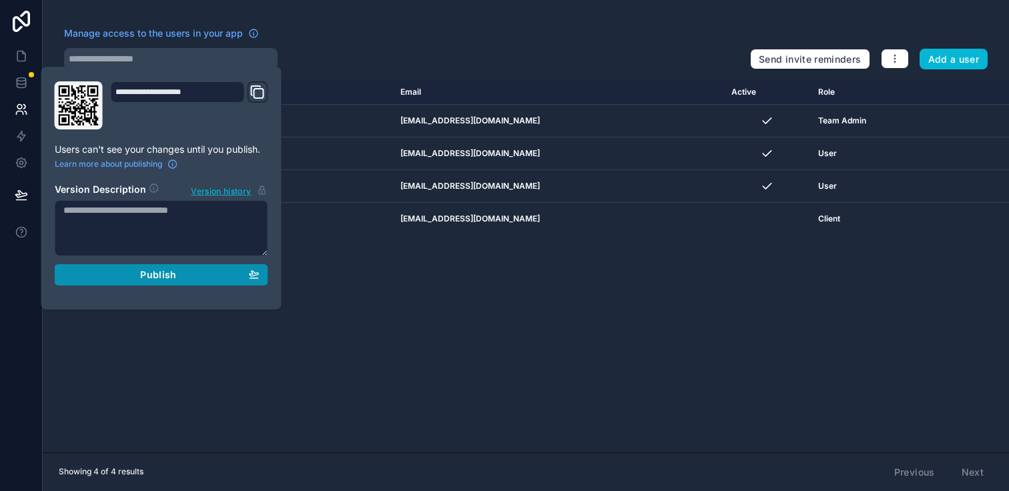
click at [125, 274] on div "Publish" at bounding box center [161, 275] width 196 height 12
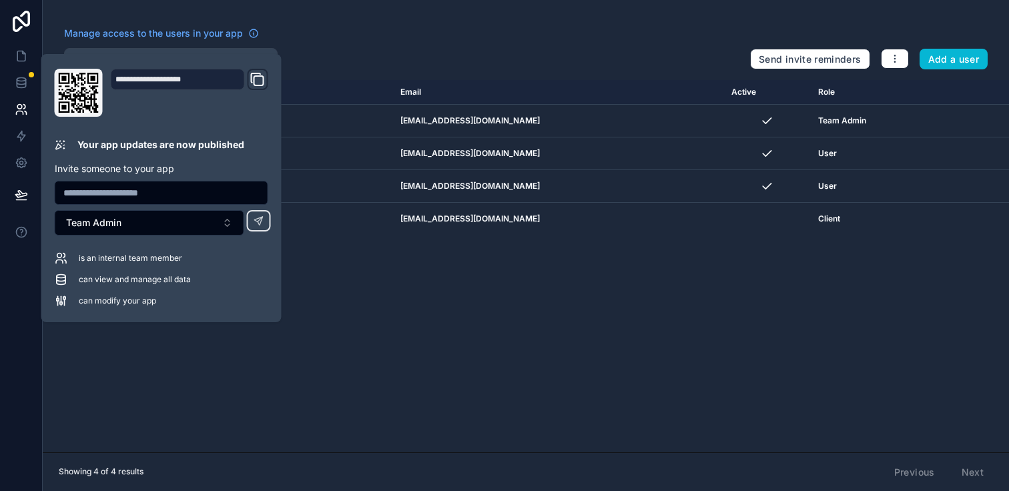
click at [482, 373] on div "Name Email Active Role [DOMAIN_NAME] MO MyDentalForce Operations [EMAIL_ADDRESS…" at bounding box center [526, 266] width 966 height 372
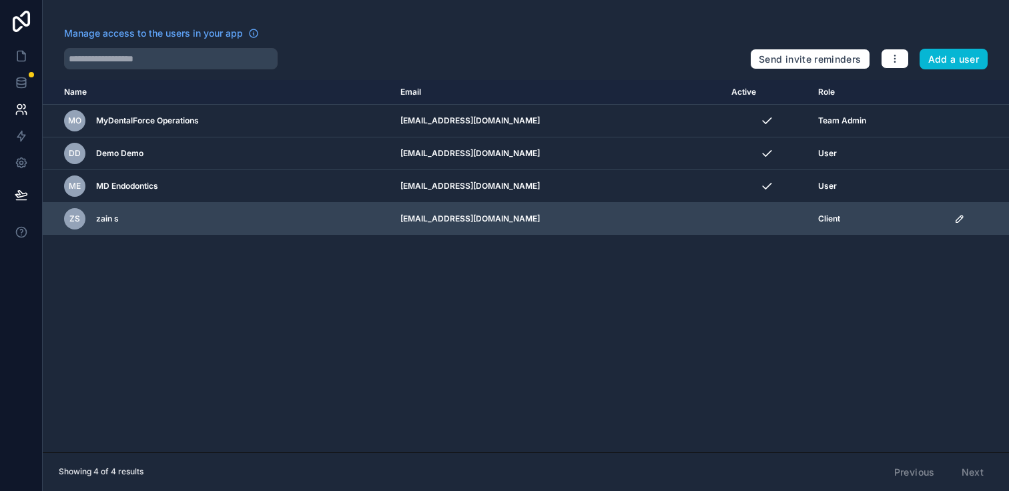
click at [957, 219] on icon "scrollable content" at bounding box center [959, 218] width 11 height 11
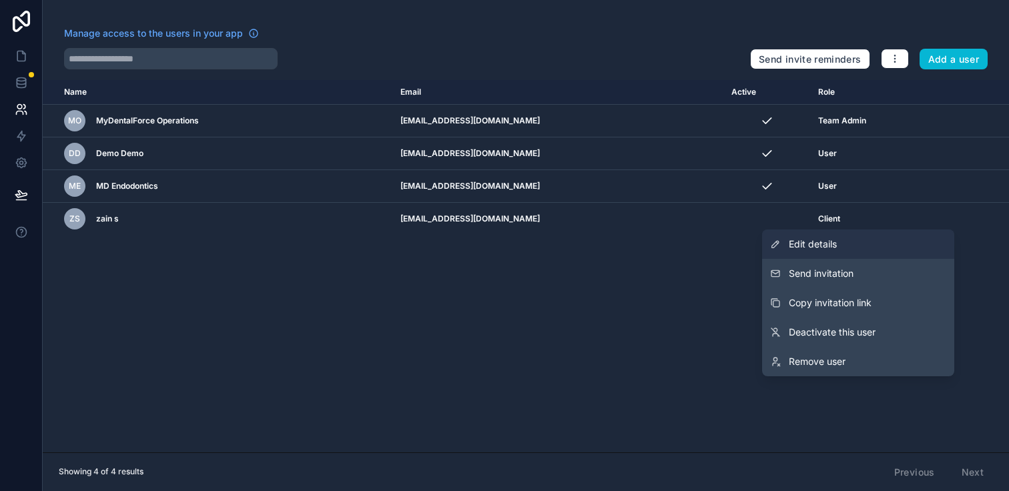
click at [767, 242] on link "Edit details" at bounding box center [858, 243] width 192 height 29
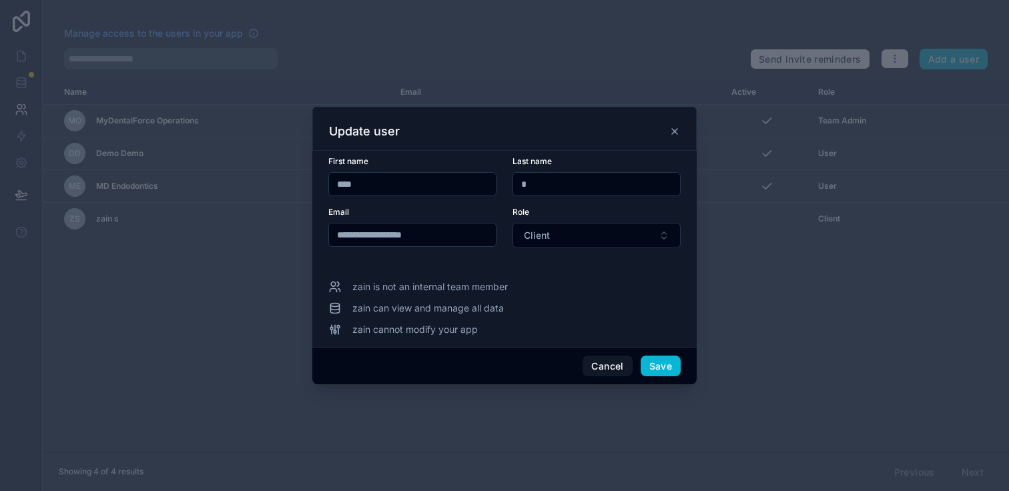
click at [671, 131] on icon at bounding box center [674, 131] width 11 height 11
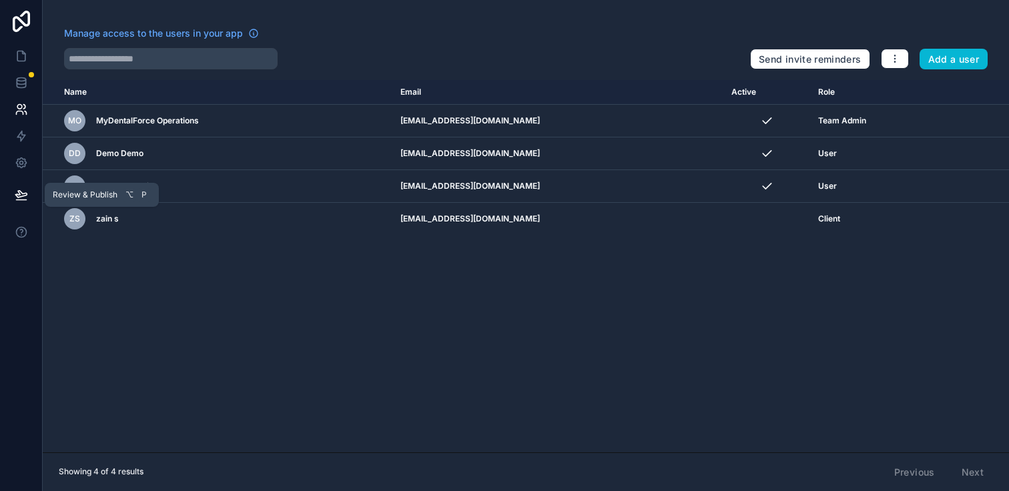
click at [22, 195] on icon at bounding box center [20, 194] width 11 height 7
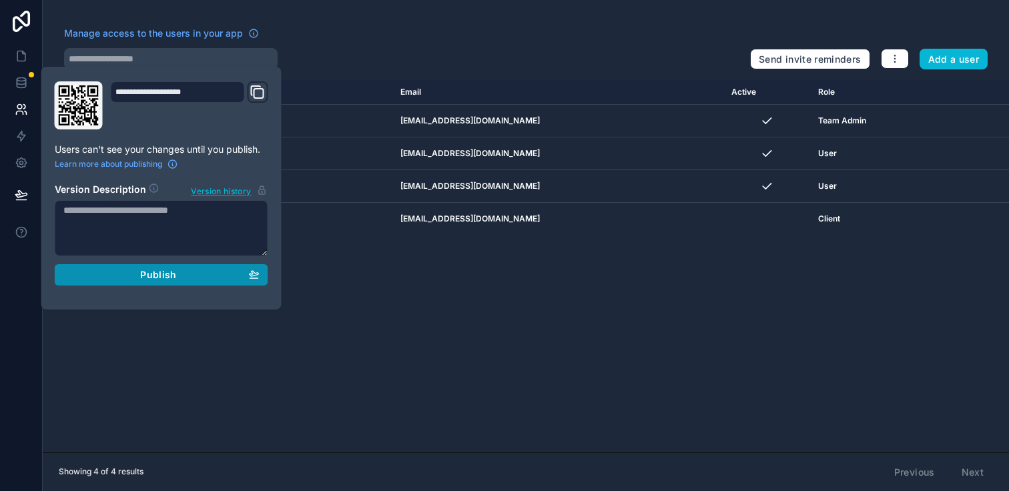
click at [137, 266] on button "Publish" at bounding box center [161, 274] width 213 height 21
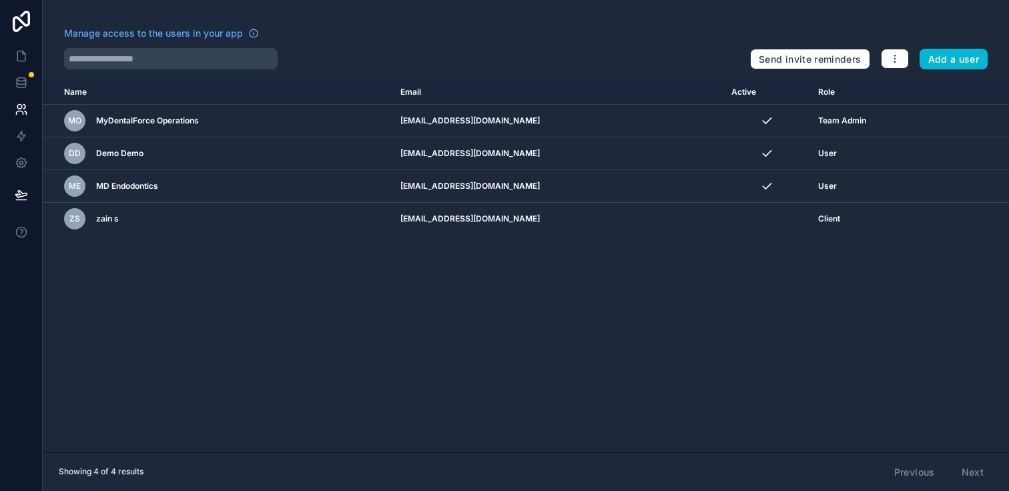
click at [390, 282] on div "Name Email Active Role [DOMAIN_NAME] MO MyDentalForce Operations [EMAIL_ADDRESS…" at bounding box center [526, 266] width 966 height 372
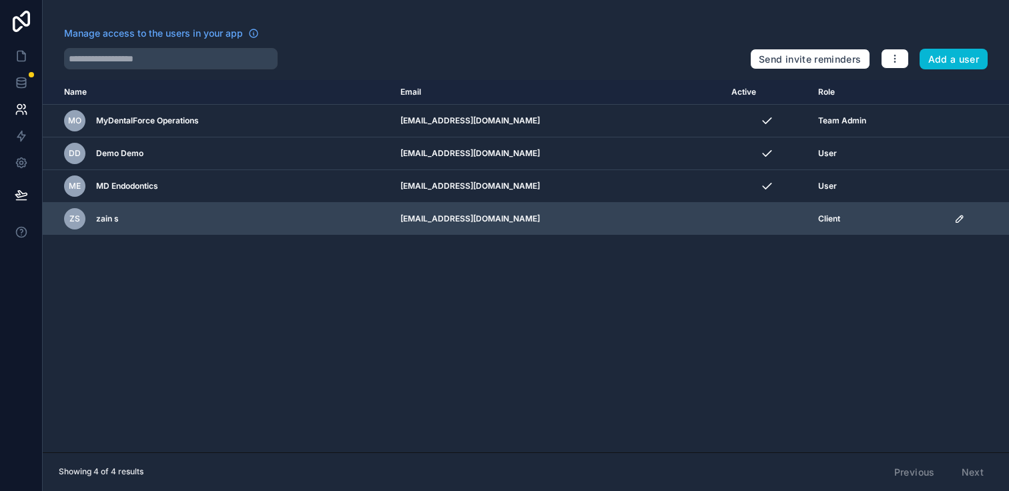
click at [960, 215] on icon "scrollable content" at bounding box center [959, 218] width 11 height 11
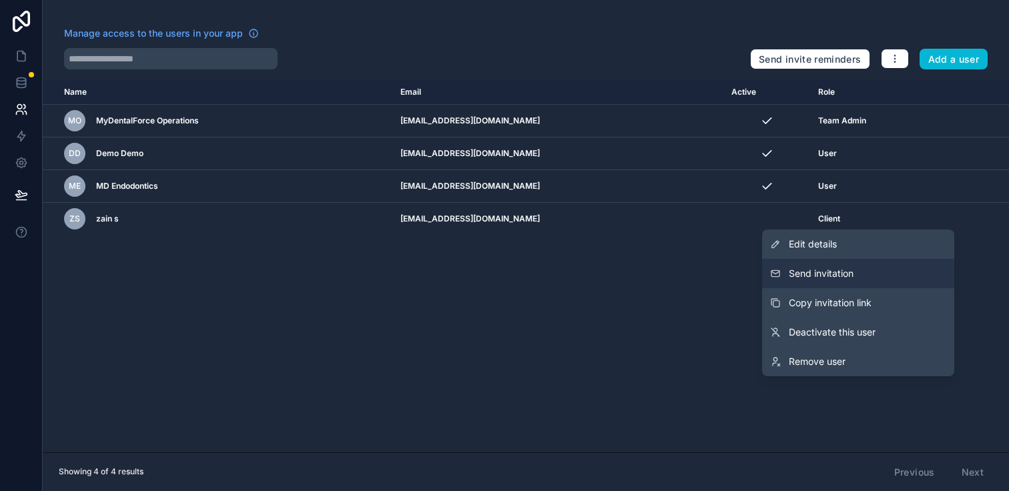
click at [814, 262] on button "Send invitation" at bounding box center [858, 273] width 192 height 29
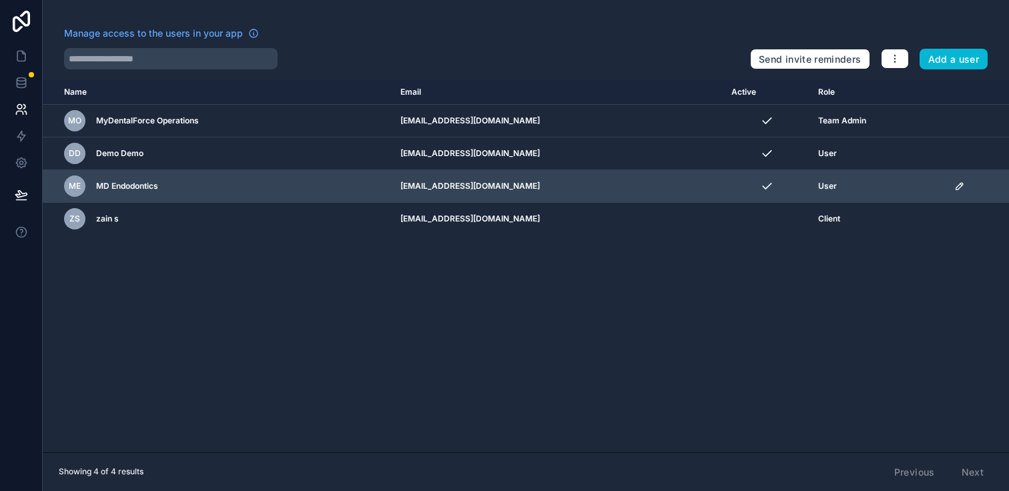
click at [954, 188] on icon "scrollable content" at bounding box center [959, 186] width 11 height 11
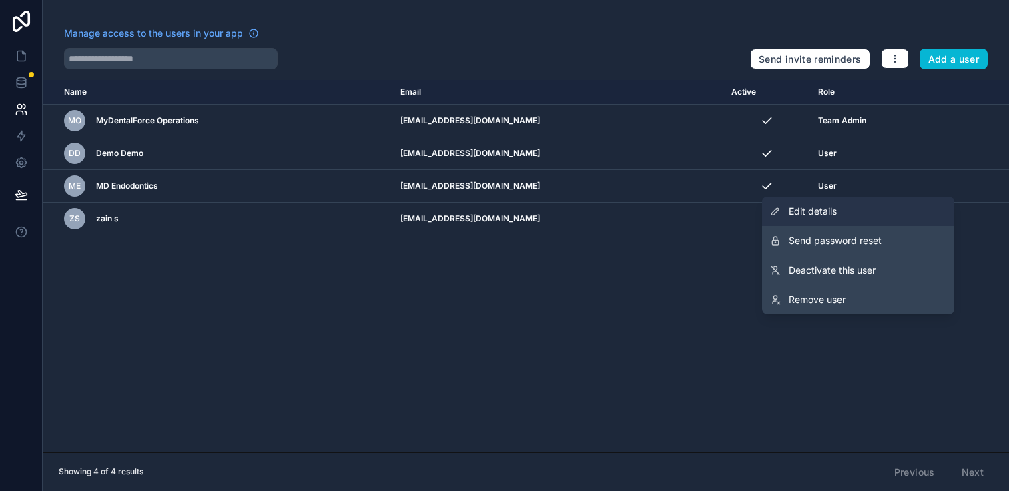
click at [807, 217] on span "Edit details" at bounding box center [813, 211] width 48 height 13
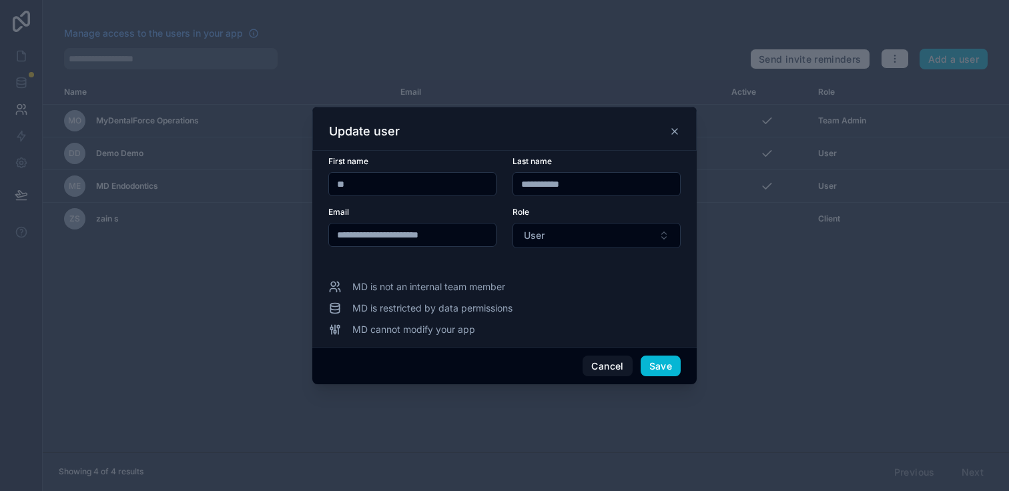
click at [675, 126] on icon at bounding box center [674, 131] width 11 height 11
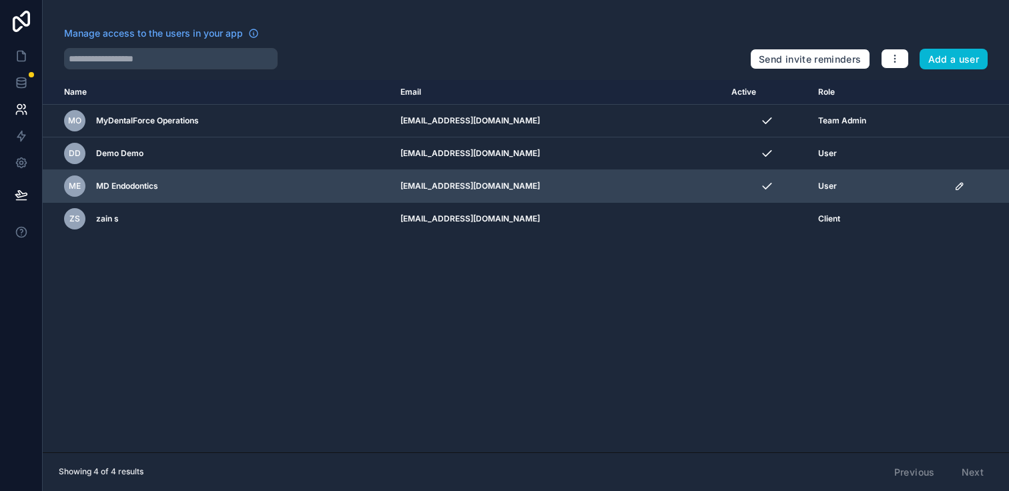
click at [960, 185] on icon "scrollable content" at bounding box center [961, 184] width 2 height 2
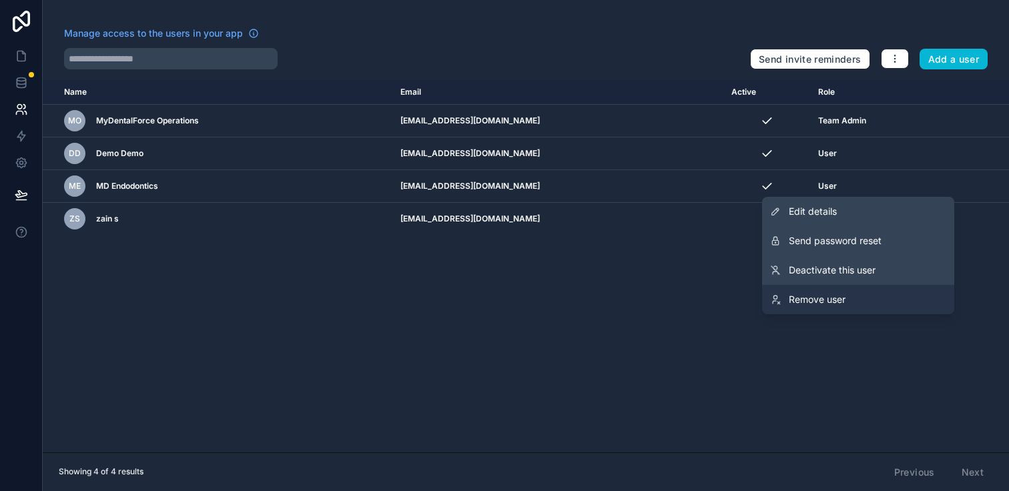
click at [869, 292] on link "Remove user" at bounding box center [858, 299] width 192 height 29
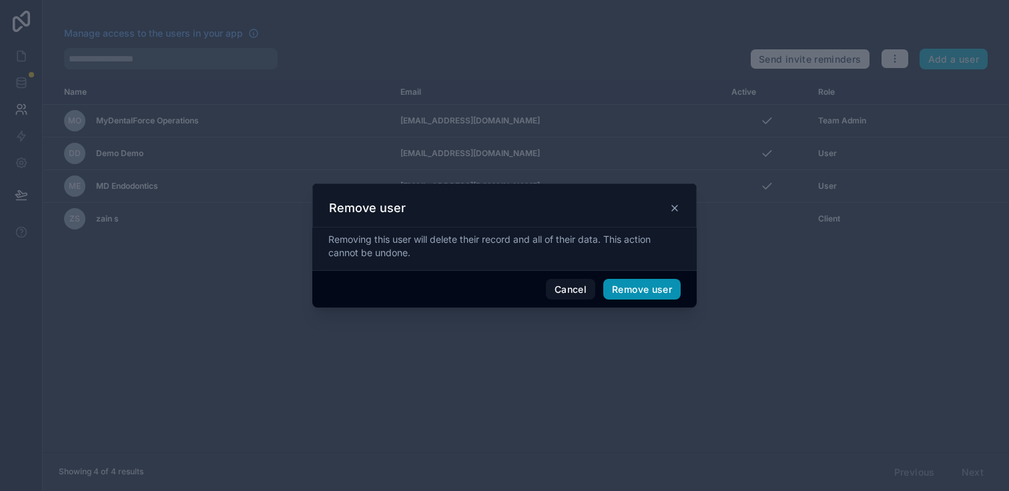
click at [608, 290] on button "Remove user" at bounding box center [641, 289] width 77 height 21
